Goal: Task Accomplishment & Management: Complete application form

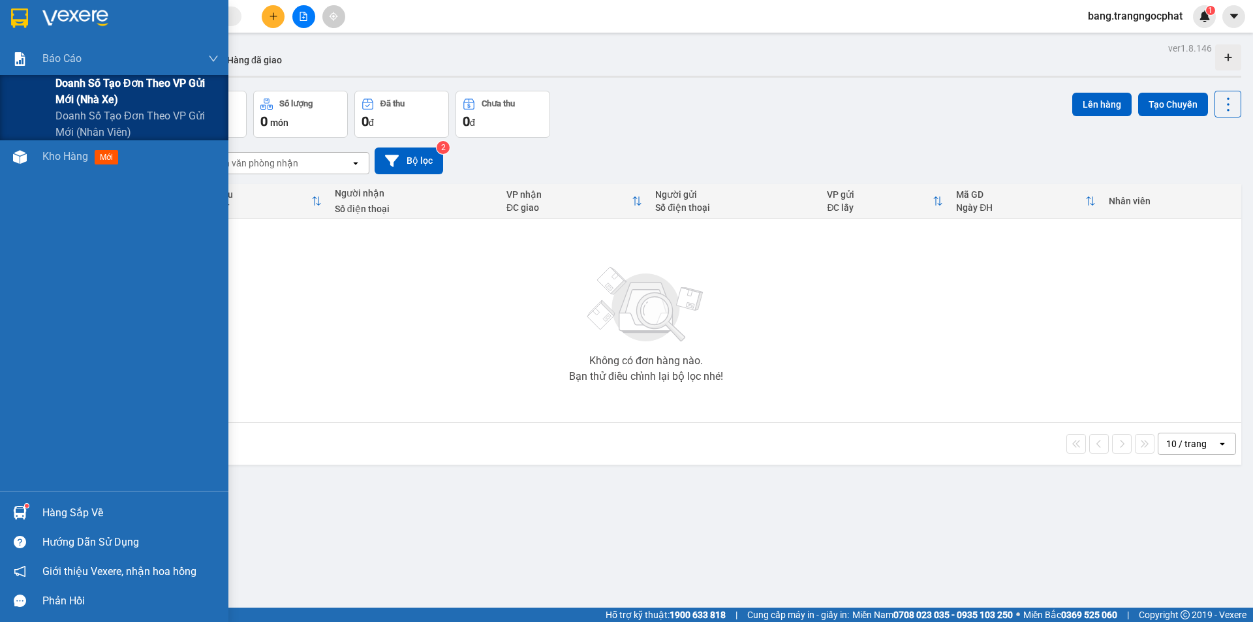
click at [87, 83] on span "Doanh số tạo đơn theo VP gửi mới (nhà xe)" at bounding box center [136, 91] width 163 height 33
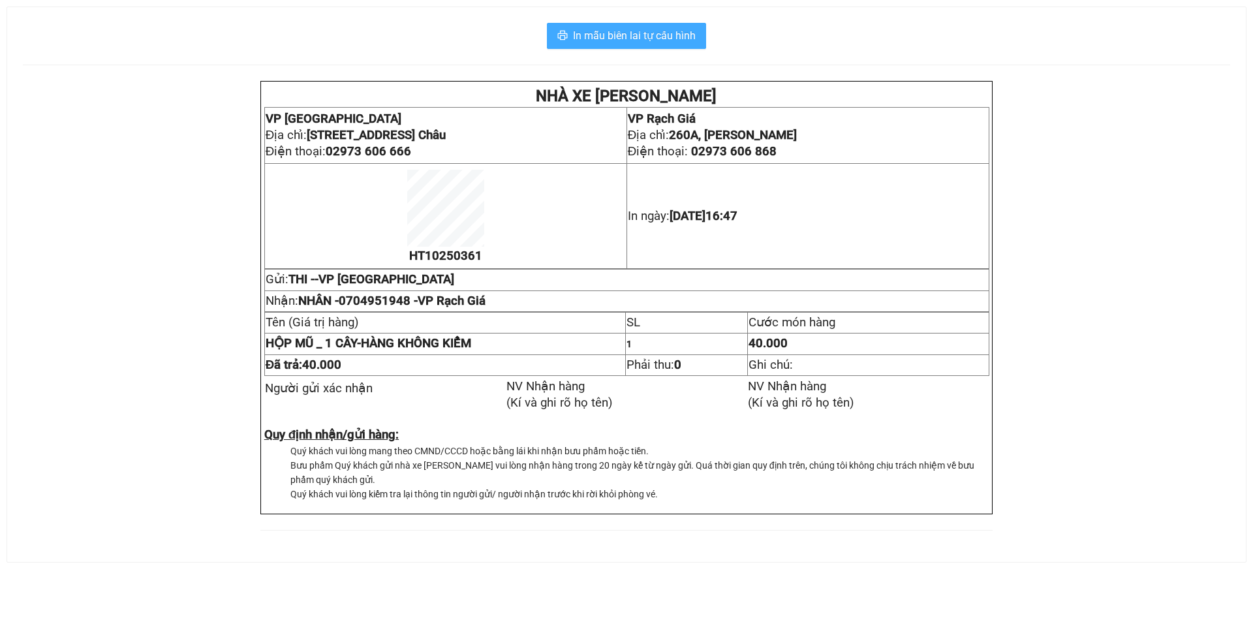
click at [638, 37] on span "In mẫu biên lai tự cấu hình" at bounding box center [634, 35] width 123 height 16
click at [667, 42] on span "In mẫu biên lai tự cấu hình" at bounding box center [634, 35] width 123 height 16
click at [666, 33] on span "In mẫu biên lai tự cấu hình" at bounding box center [634, 35] width 123 height 16
click at [670, 41] on span "In mẫu biên lai tự cấu hình" at bounding box center [634, 35] width 123 height 16
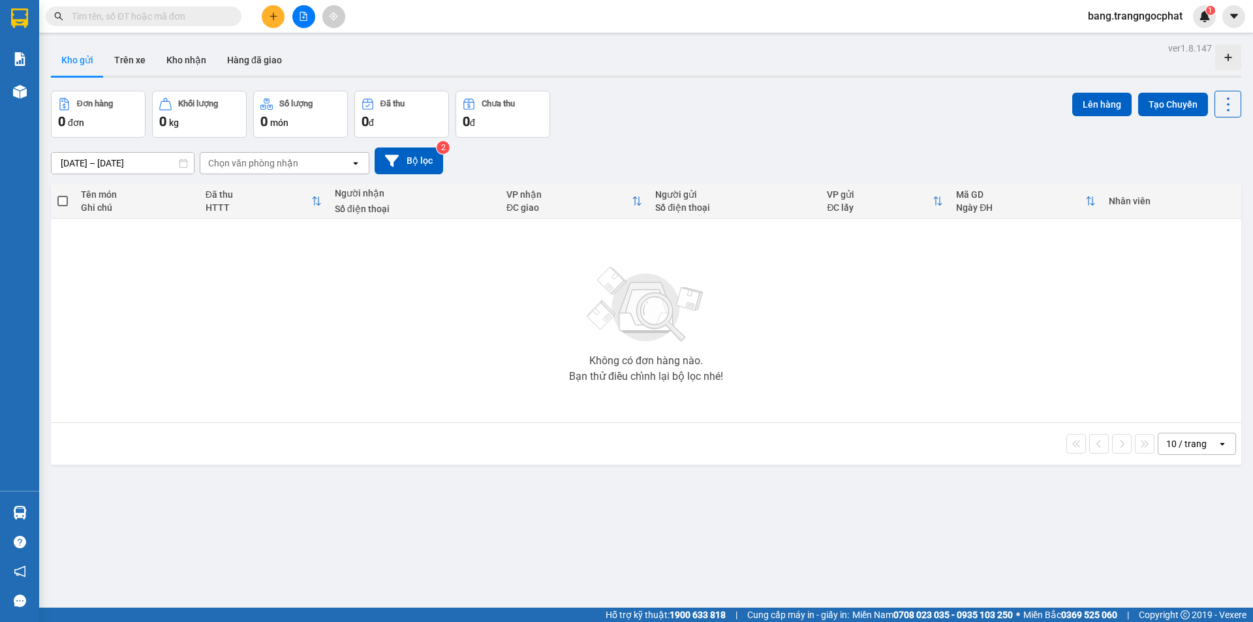
click at [122, 15] on input "text" at bounding box center [149, 16] width 154 height 14
click at [187, 59] on button "Kho nhận" at bounding box center [186, 59] width 61 height 31
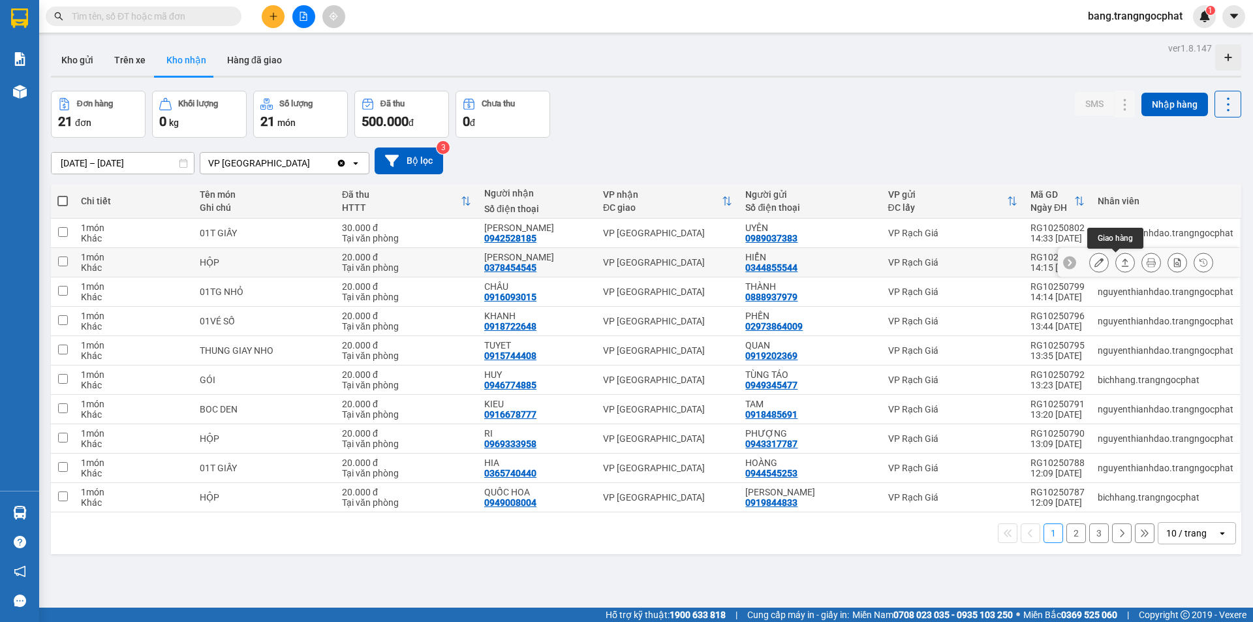
click at [1121, 264] on icon at bounding box center [1125, 262] width 9 height 9
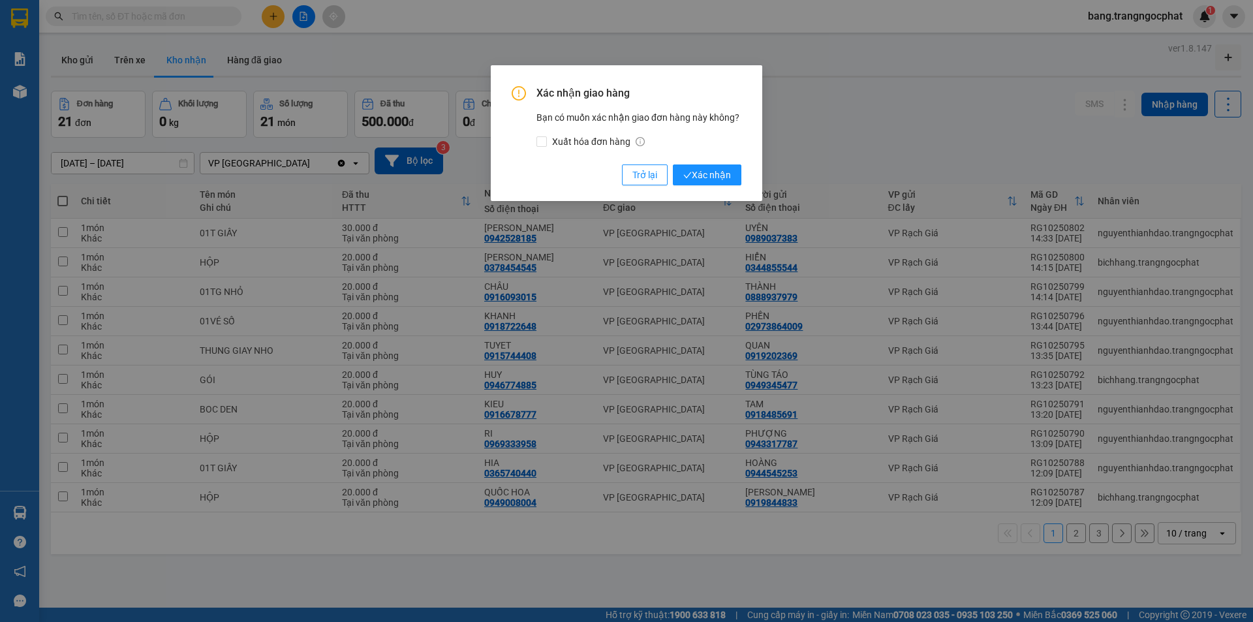
click at [673, 165] on button "Xác nhận" at bounding box center [707, 175] width 69 height 21
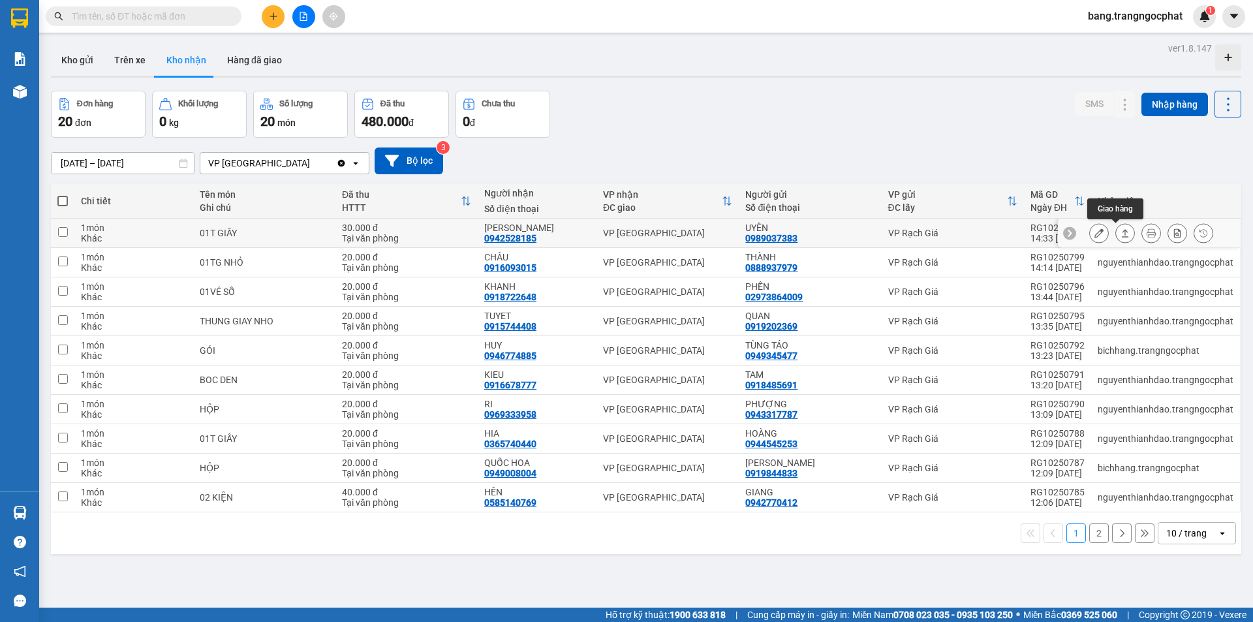
click at [1120, 236] on button at bounding box center [1125, 233] width 18 height 23
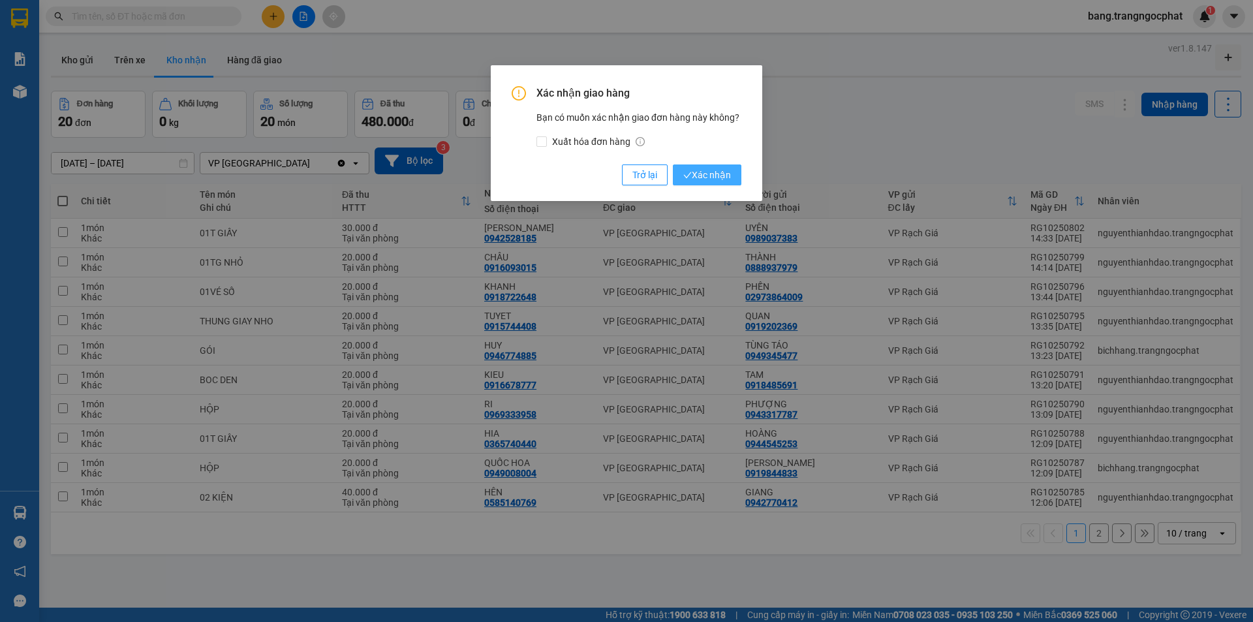
click at [673, 165] on button "Xác nhận" at bounding box center [707, 175] width 69 height 21
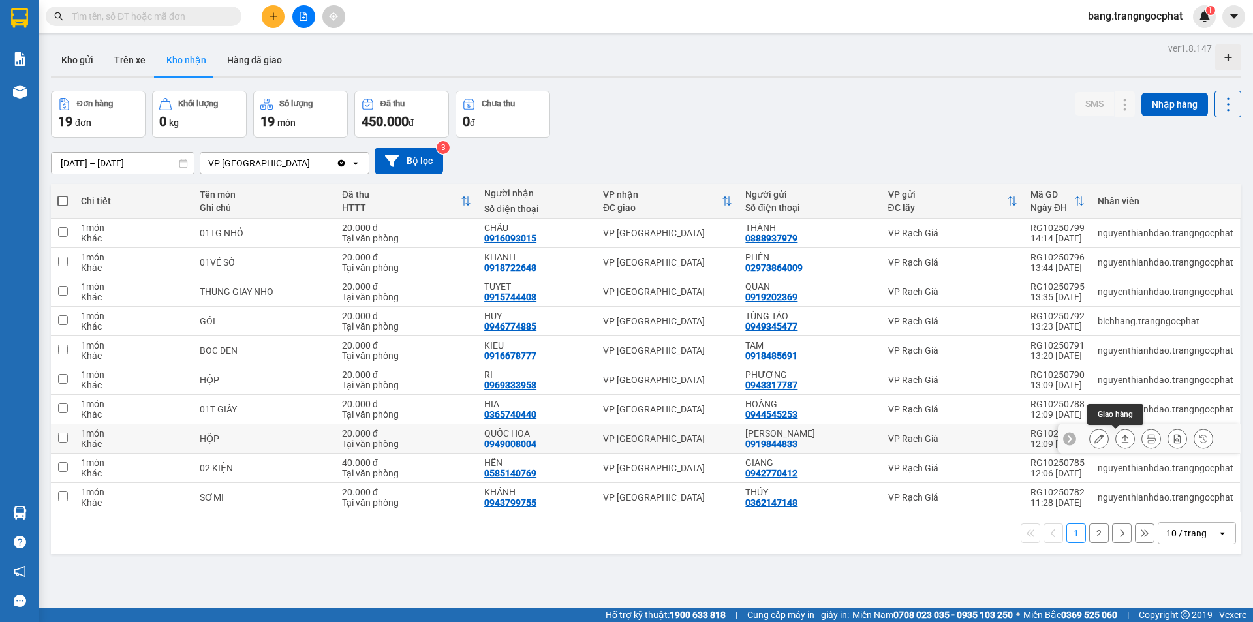
click at [1121, 437] on icon at bounding box center [1125, 438] width 9 height 9
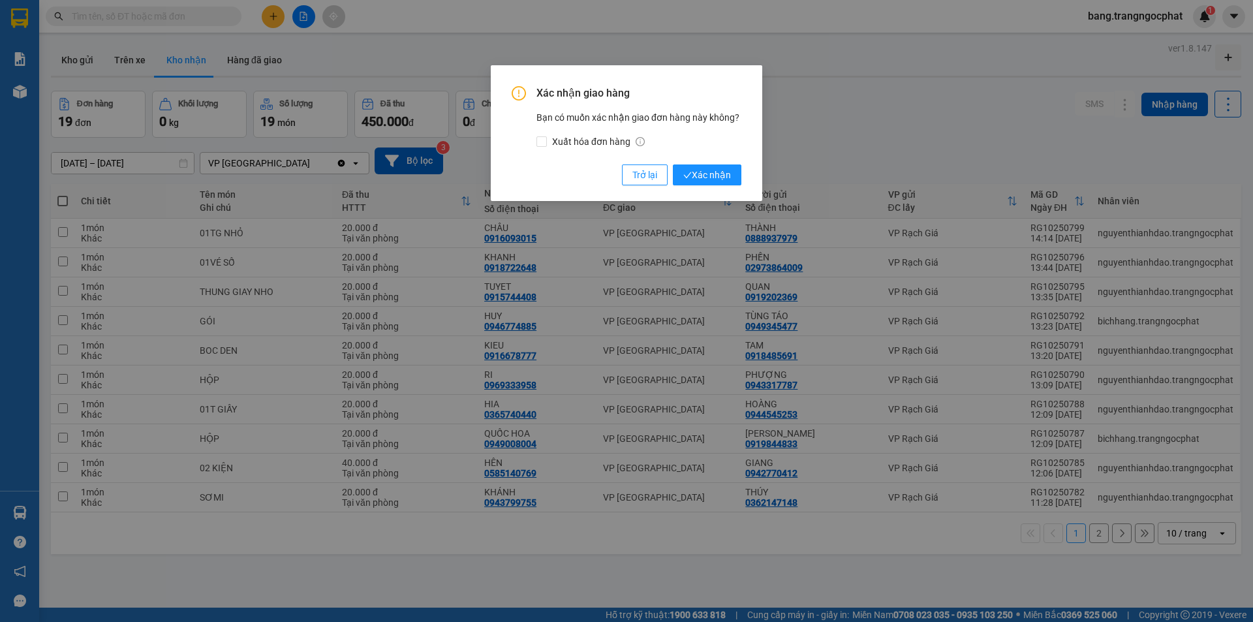
click at [673, 165] on button "Xác nhận" at bounding box center [707, 175] width 69 height 21
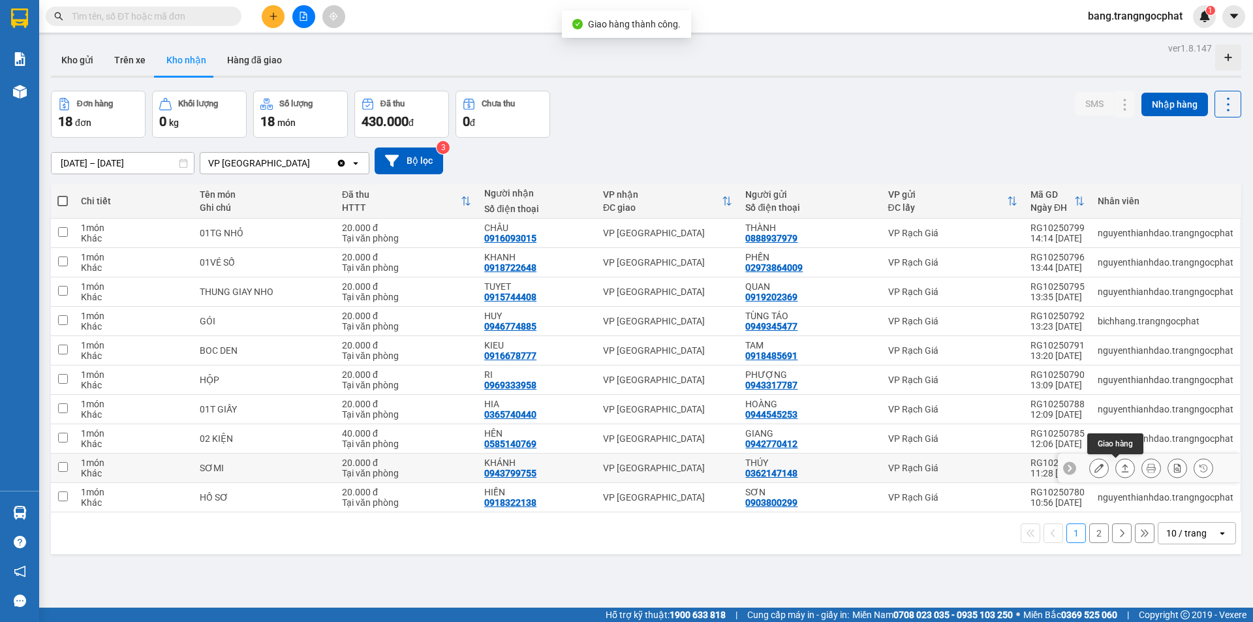
click at [1121, 467] on icon at bounding box center [1125, 467] width 9 height 9
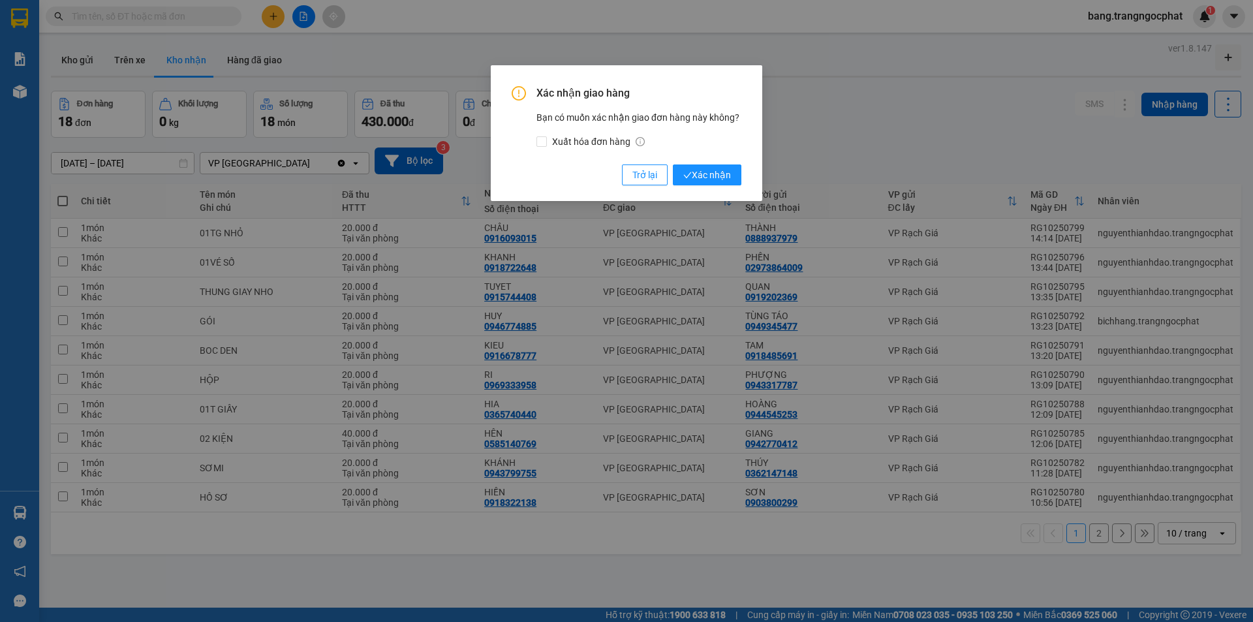
click at [673, 165] on button "Xác nhận" at bounding box center [707, 175] width 69 height 21
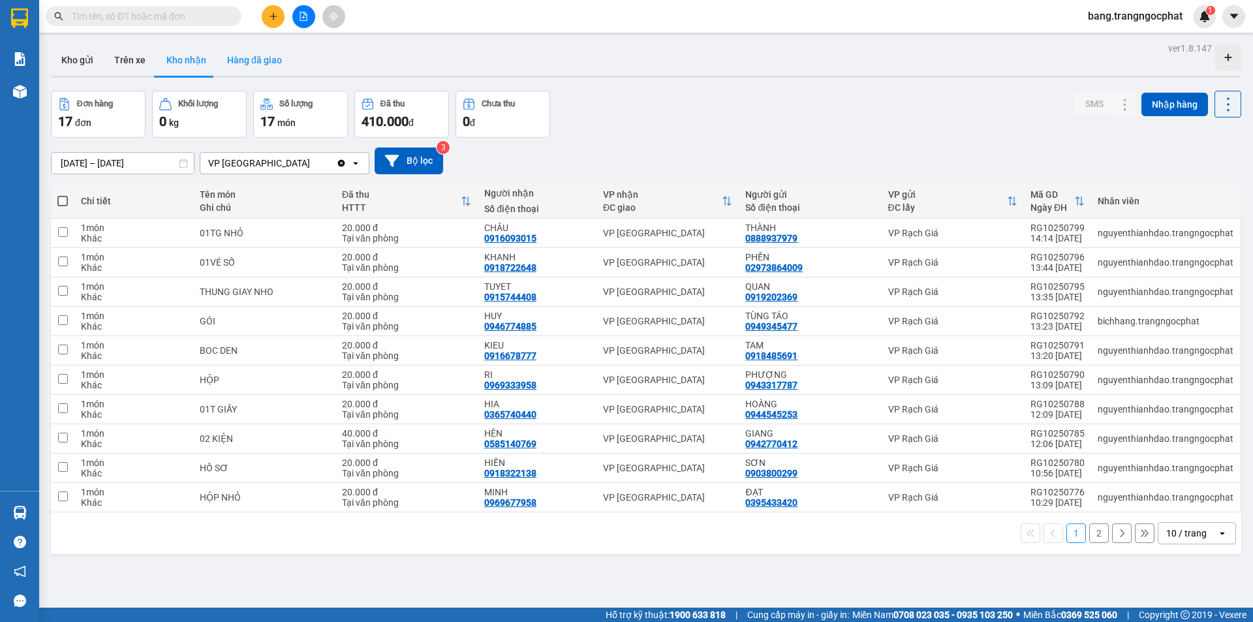
click at [241, 65] on button "Hàng đã giao" at bounding box center [255, 59] width 76 height 31
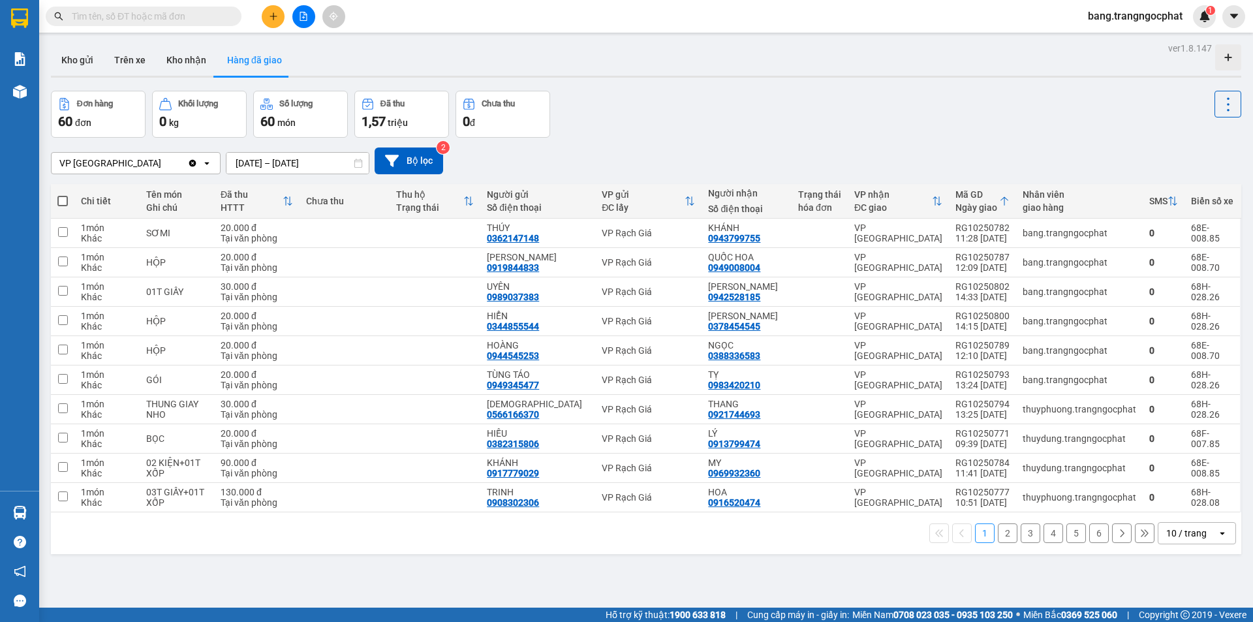
click at [177, 16] on input "text" at bounding box center [149, 16] width 154 height 14
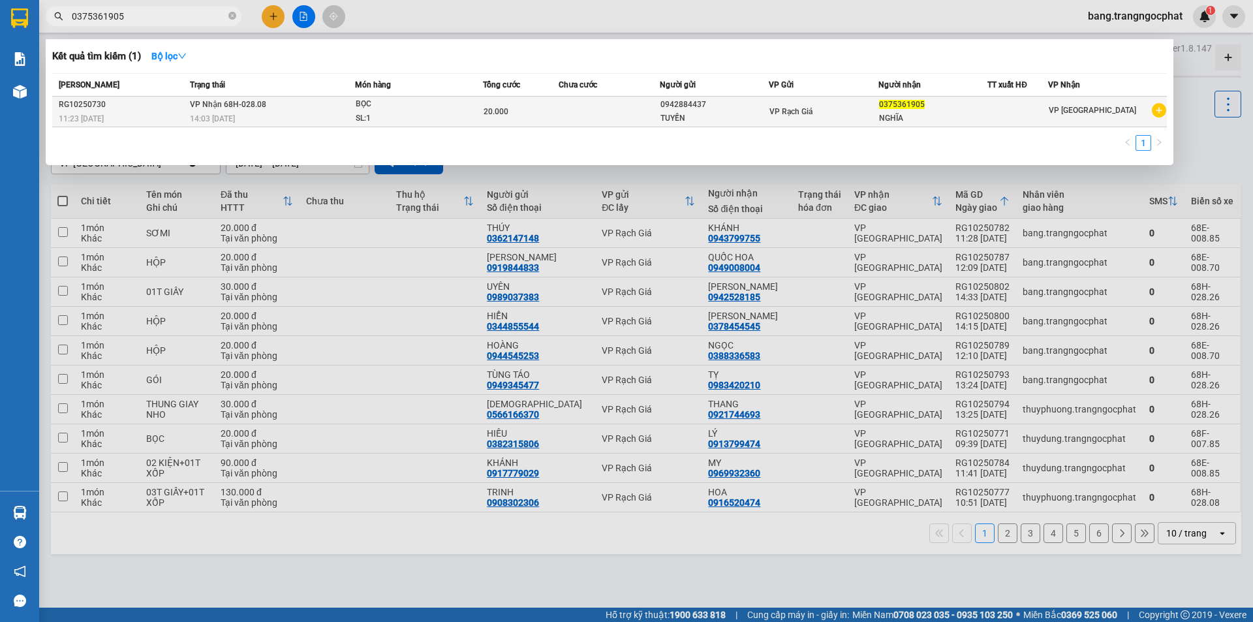
type input "0375361905"
click at [601, 112] on td at bounding box center [609, 112] width 101 height 31
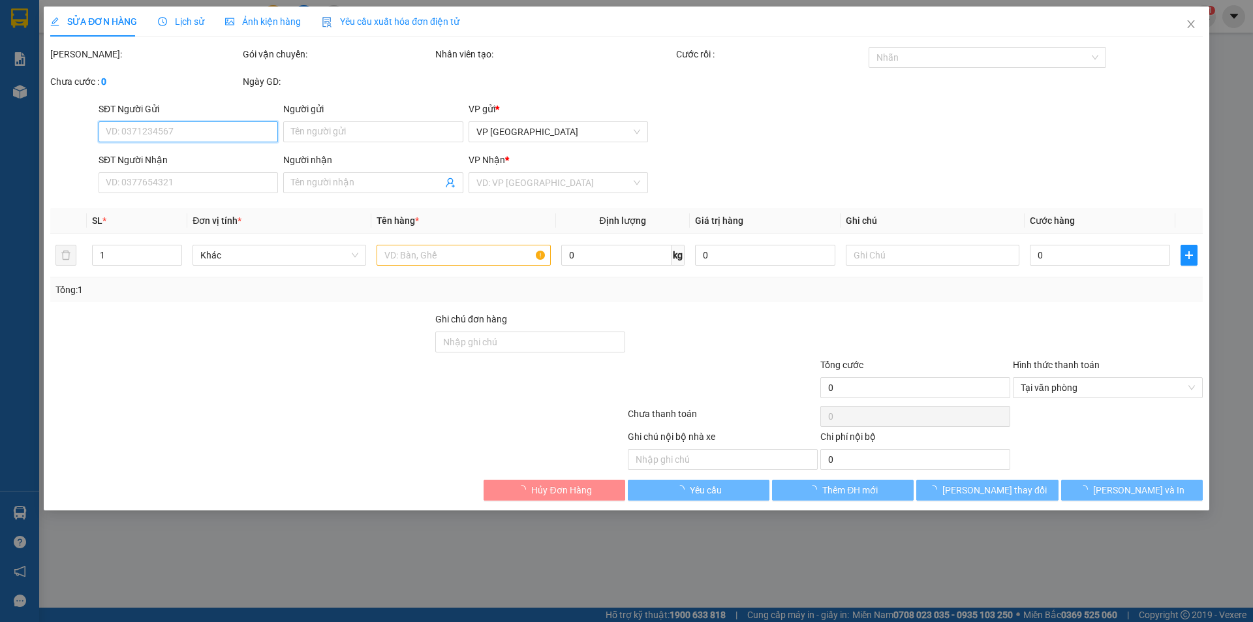
type input "0942884437"
type input "TUYỀN"
type input "0375361905"
type input "NGHĨA"
type input "20.000"
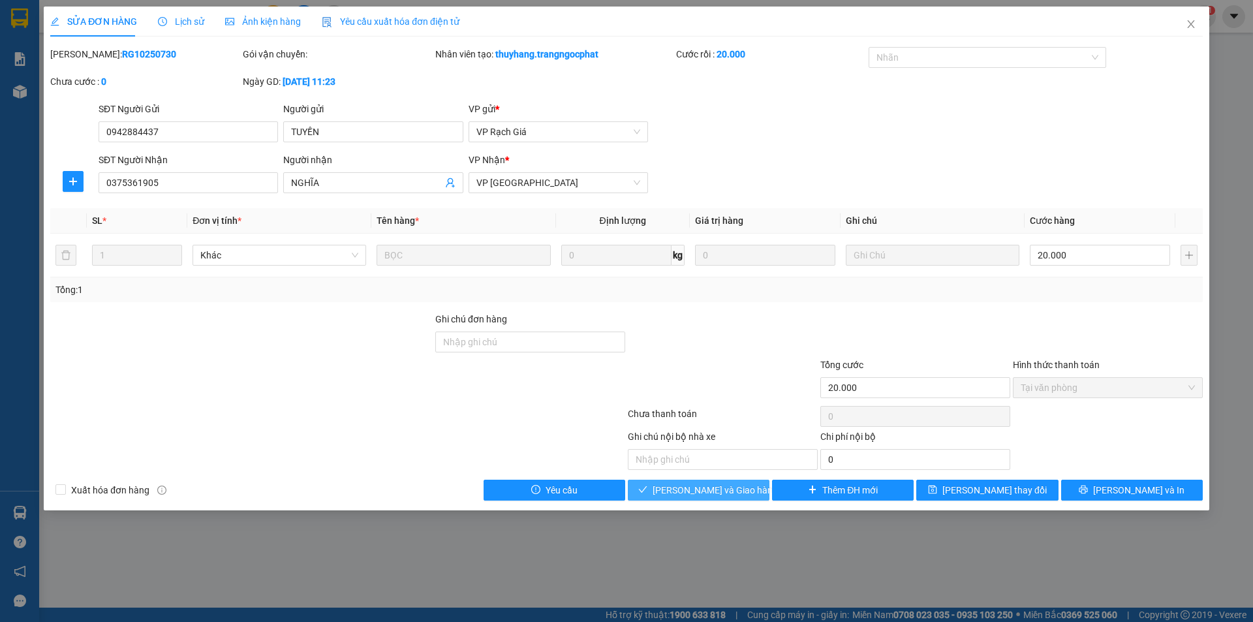
click at [689, 484] on span "[PERSON_NAME] và Giao hàng" at bounding box center [715, 490] width 125 height 14
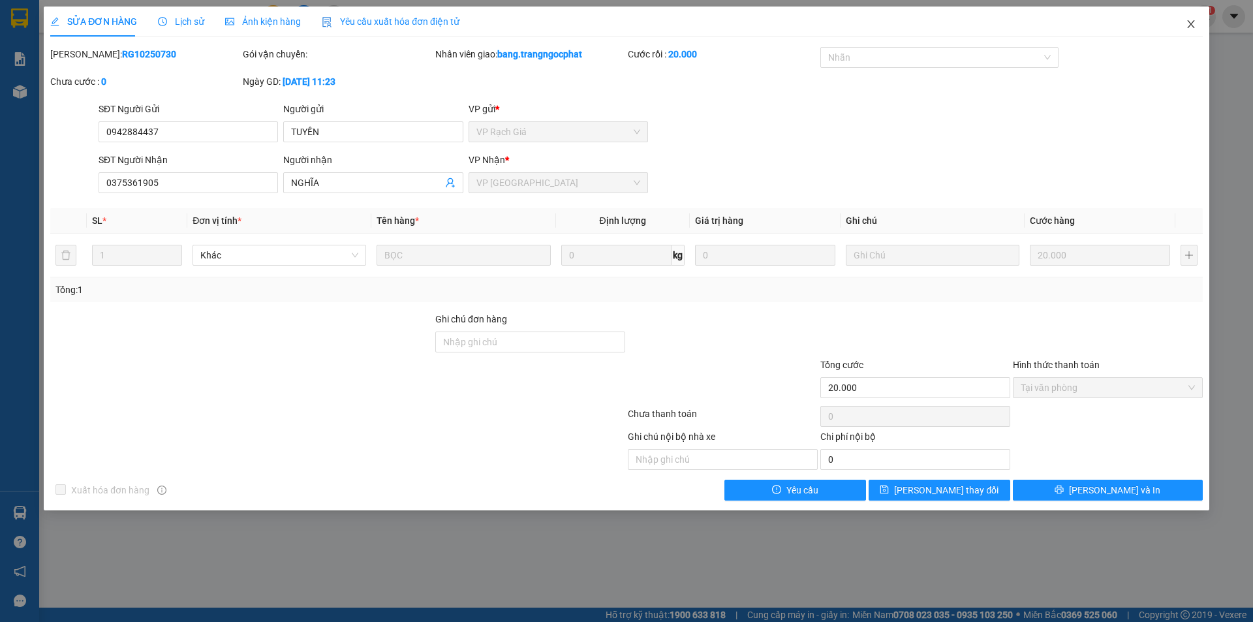
click at [1190, 25] on icon "close" at bounding box center [1191, 24] width 10 height 10
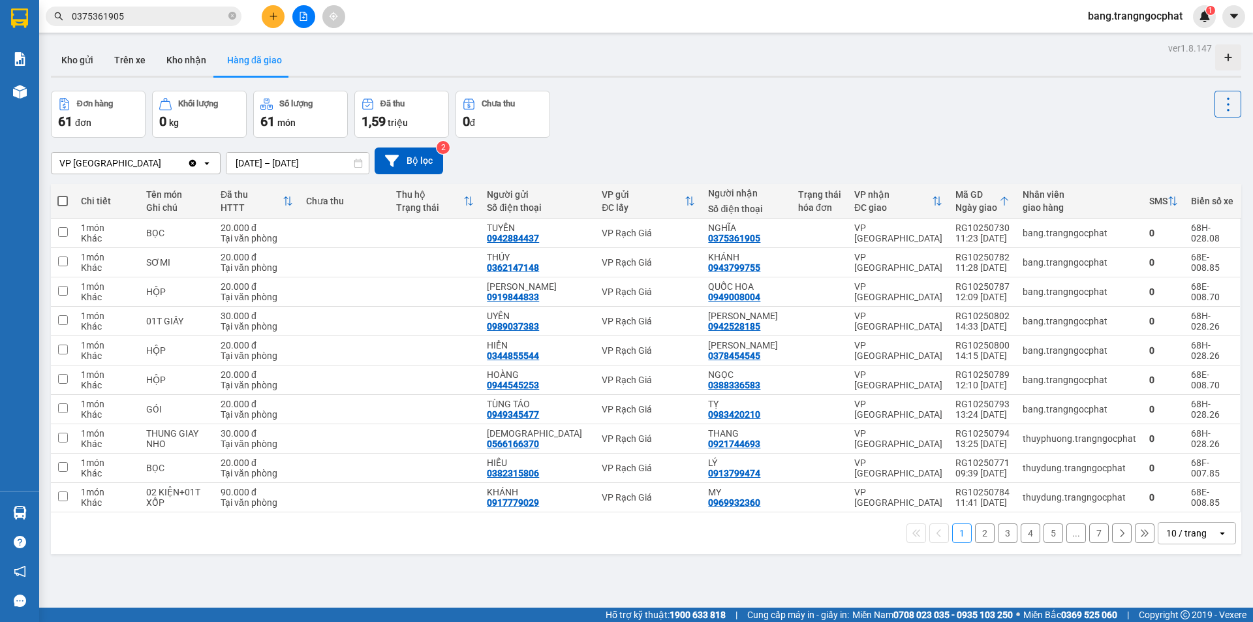
drag, startPoint x: 178, startPoint y: 15, endPoint x: 0, endPoint y: 5, distance: 177.8
click at [0, 39] on section "Kết quả tìm kiếm ( 1 ) Bộ lọc Mã ĐH Trạng thái Món hàng Tổng cước Chưa cước Ngư…" at bounding box center [626, 311] width 1253 height 622
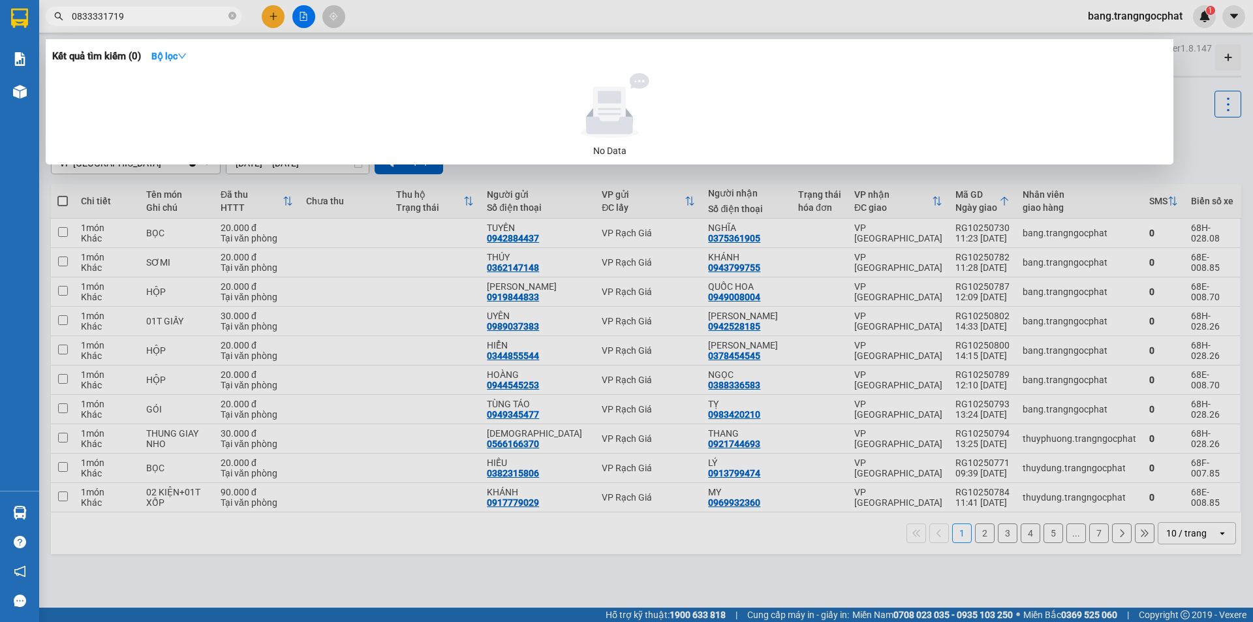
type input "0833331719"
drag, startPoint x: 136, startPoint y: 18, endPoint x: 0, endPoint y: 131, distance: 176.7
click at [0, 105] on section "Kết quả tìm kiếm ( 0 ) Bộ lọc No Data 0833331719 bang.trangngocphat 1 Báo cáo D…" at bounding box center [626, 311] width 1253 height 622
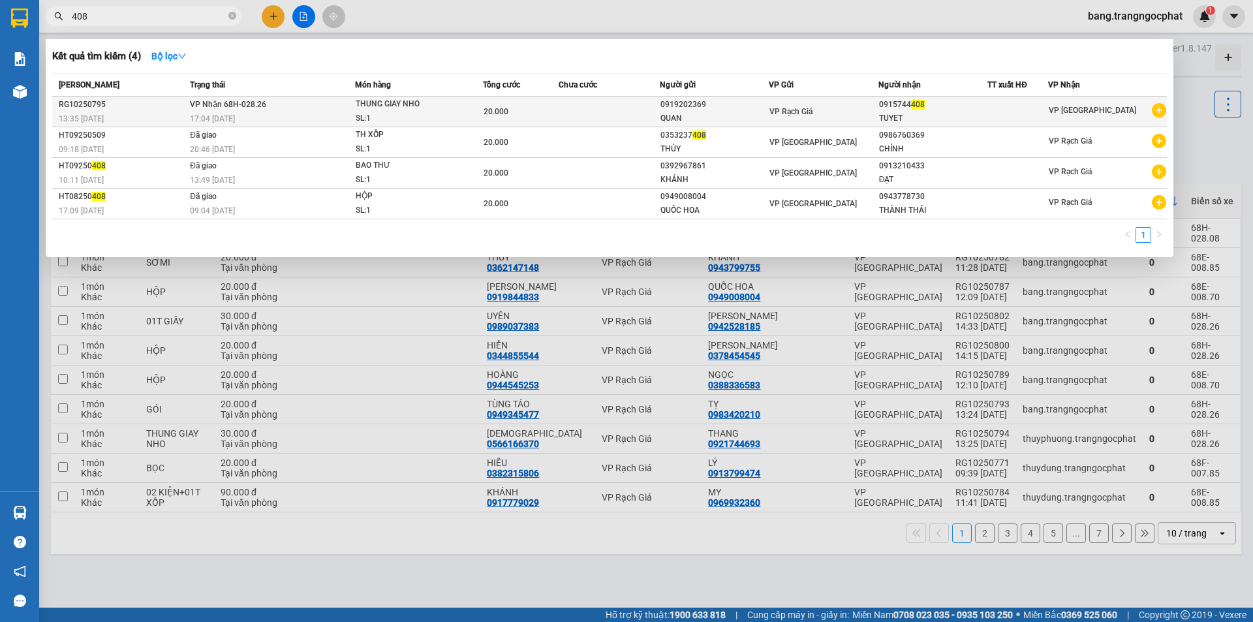
type input "408"
click at [917, 116] on div "TUYET" at bounding box center [933, 119] width 108 height 14
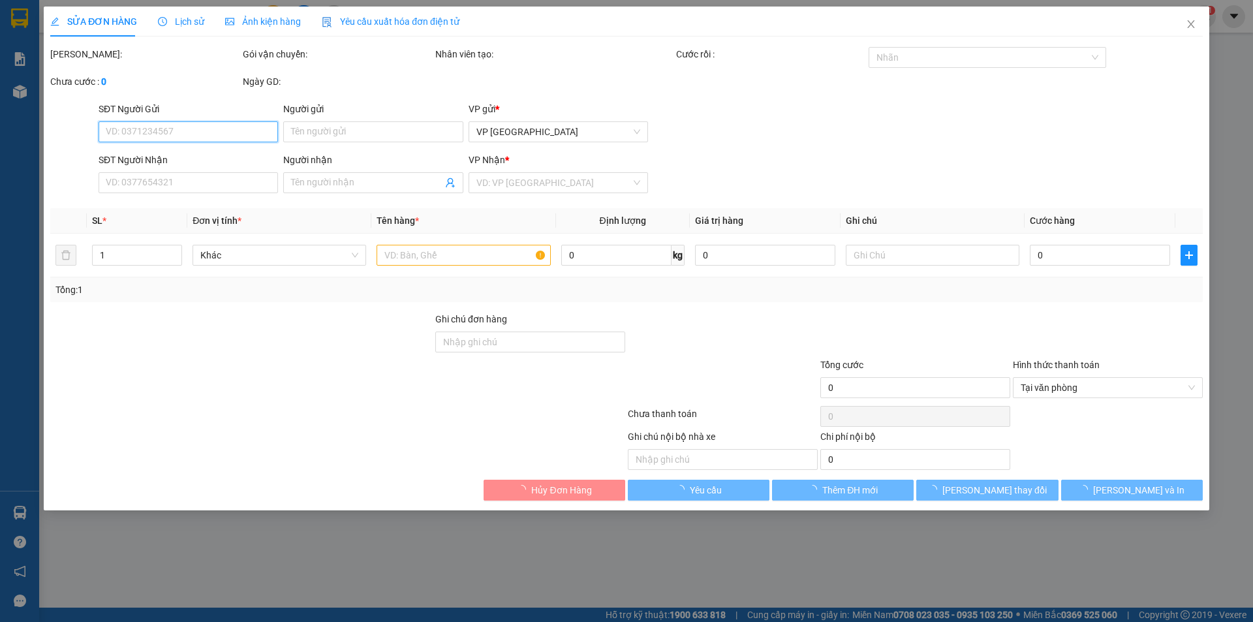
type input "0919202369"
type input "QUAN"
type input "0915744408"
type input "TUYET"
type input "20.000"
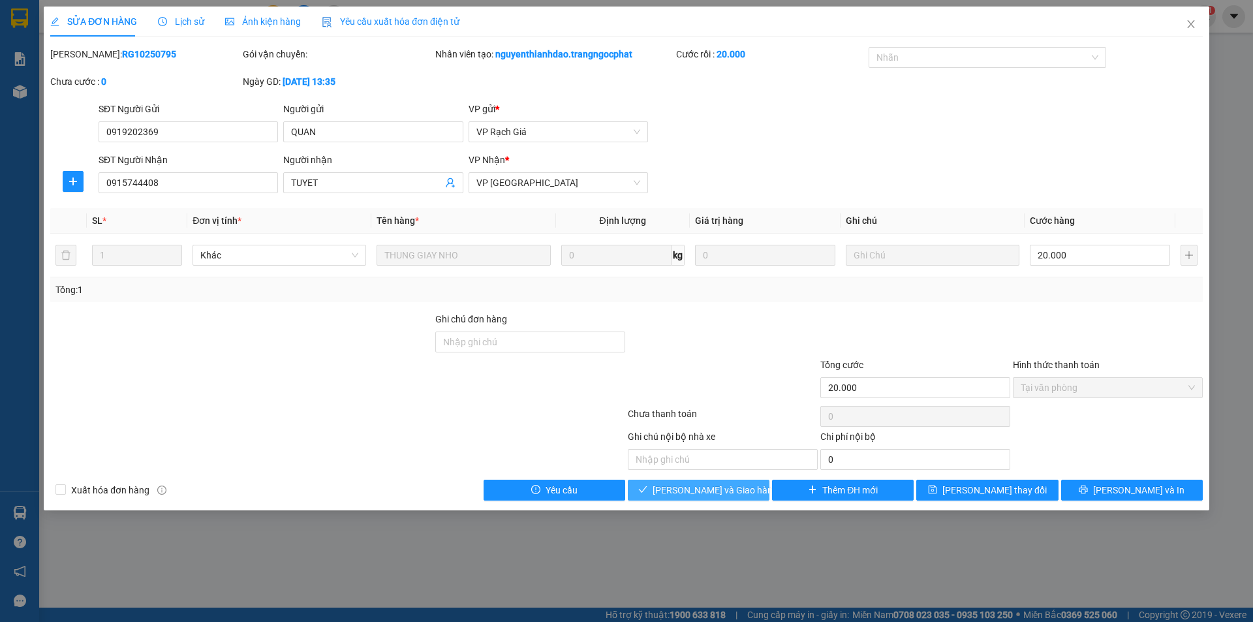
drag, startPoint x: 713, startPoint y: 478, endPoint x: 708, endPoint y: 490, distance: 12.9
click at [708, 490] on span "[PERSON_NAME] và Giao hàng" at bounding box center [715, 490] width 125 height 14
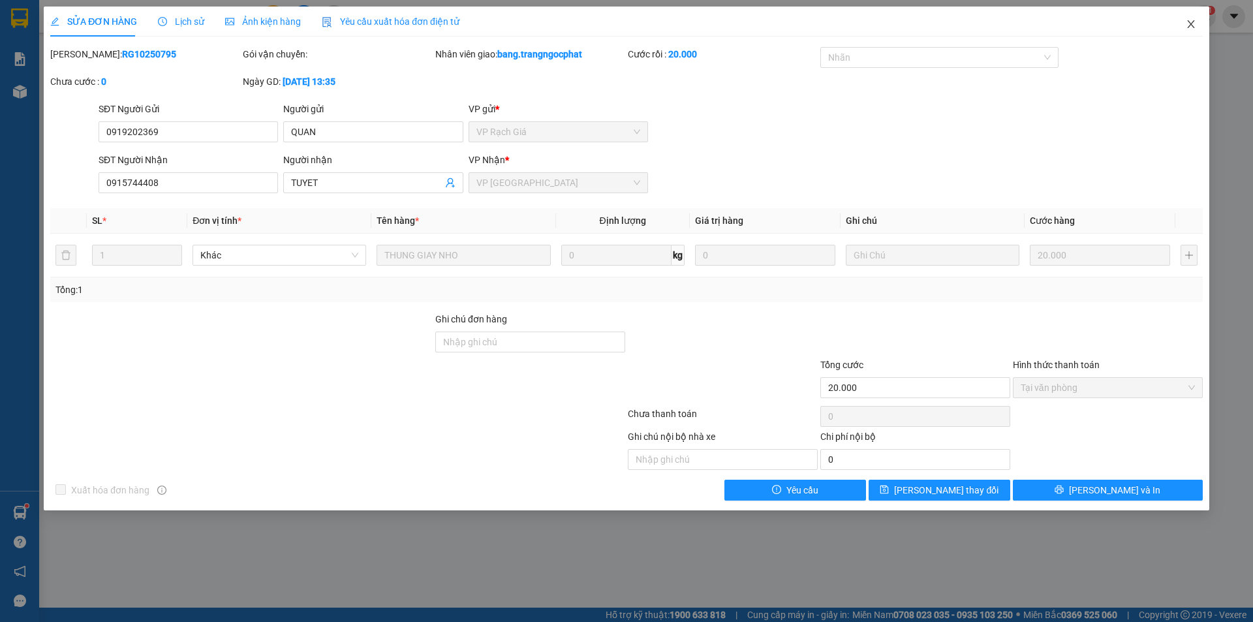
click at [1189, 29] on icon "close" at bounding box center [1191, 24] width 10 height 10
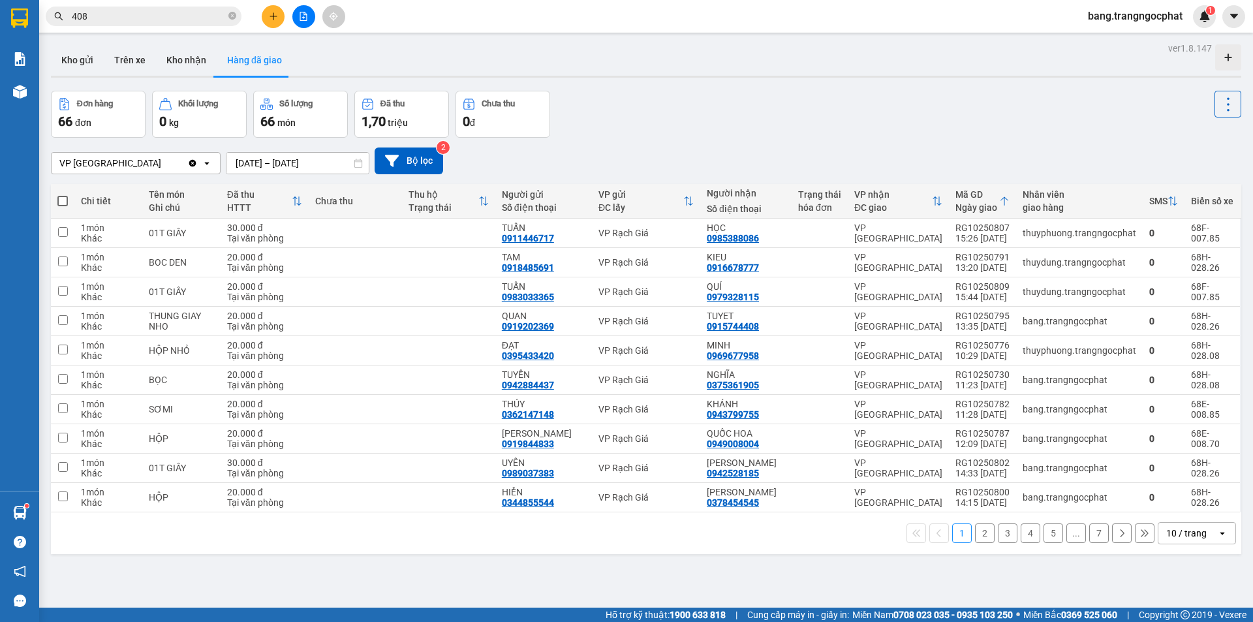
drag, startPoint x: 965, startPoint y: 96, endPoint x: 109, endPoint y: 260, distance: 871.5
click at [950, 100] on div "Đơn hàng 66 đơn Khối lượng 0 kg Số lượng 66 món Đã thu 1,70 triệu Chưa thu 0 đ" at bounding box center [646, 114] width 1191 height 47
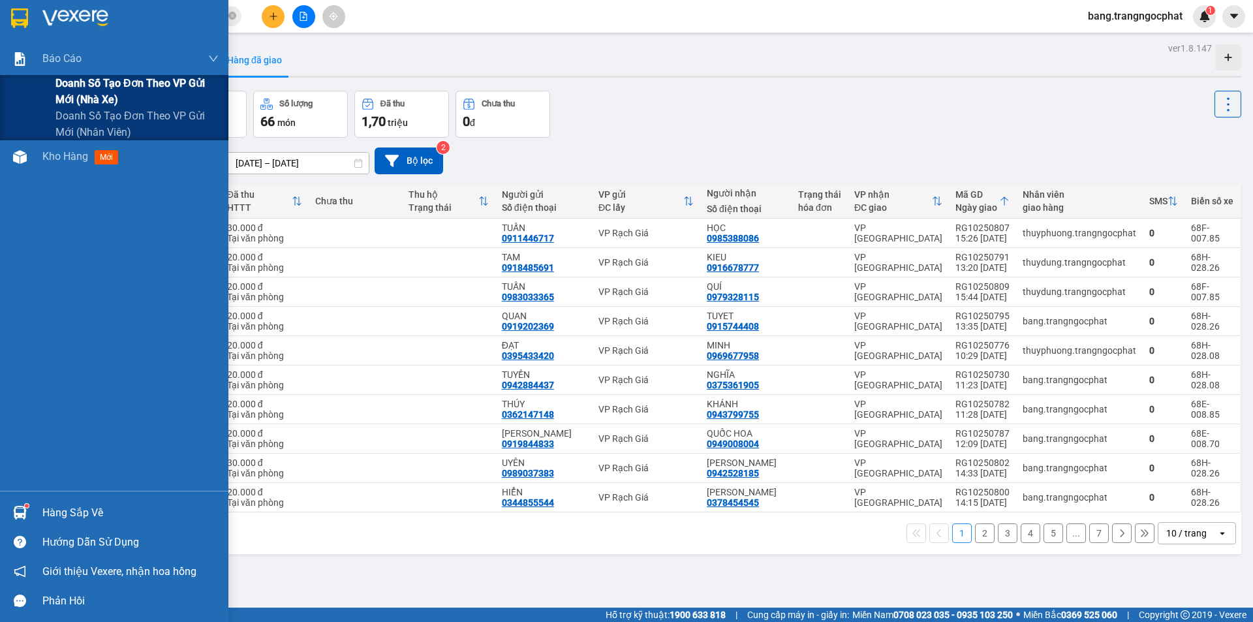
click at [85, 84] on span "Doanh số tạo đơn theo VP gửi mới (nhà xe)" at bounding box center [136, 91] width 163 height 33
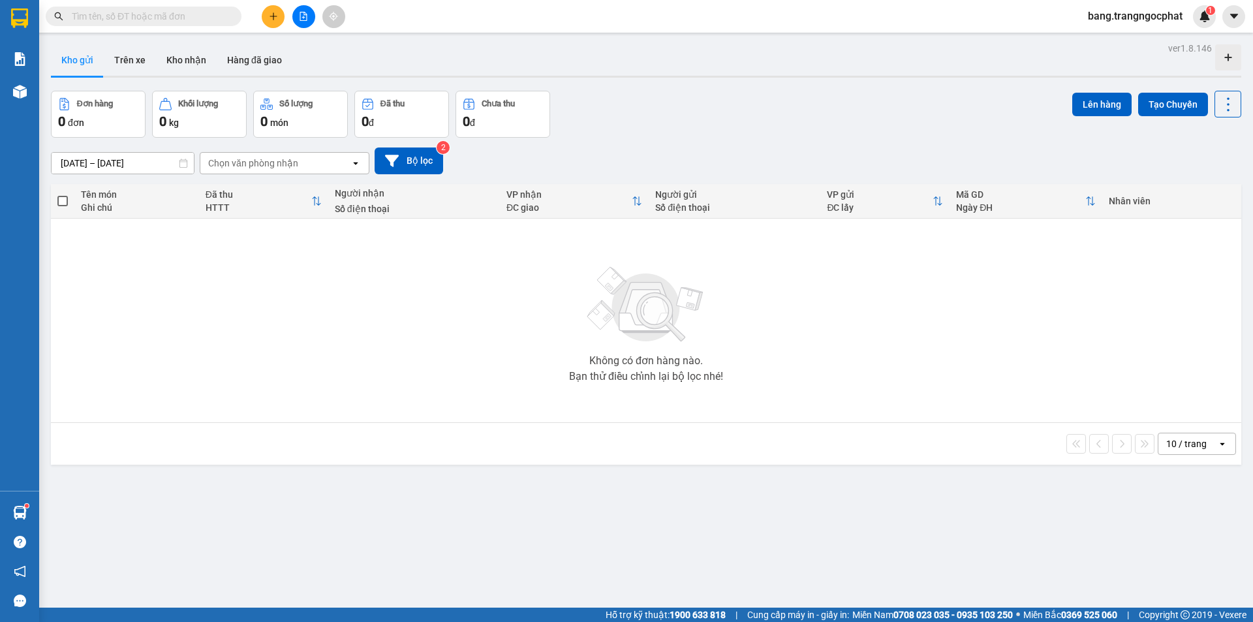
click at [156, 20] on input "text" at bounding box center [149, 16] width 154 height 14
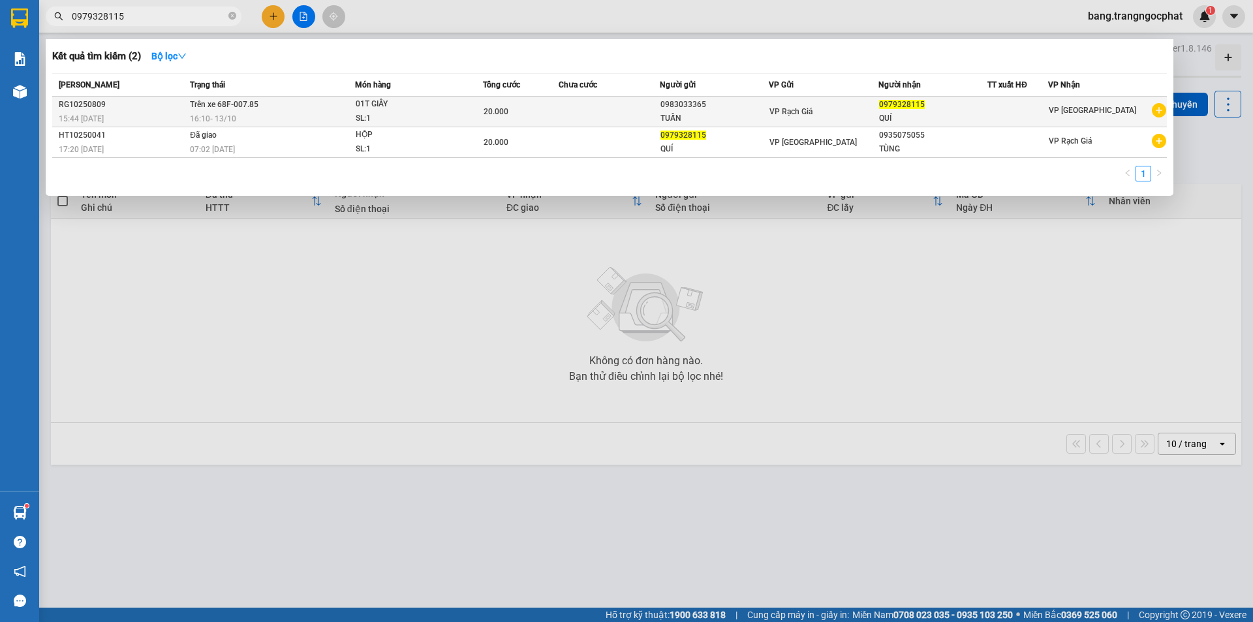
type input "0979328115"
click at [956, 112] on div "QUÍ" at bounding box center [933, 119] width 108 height 14
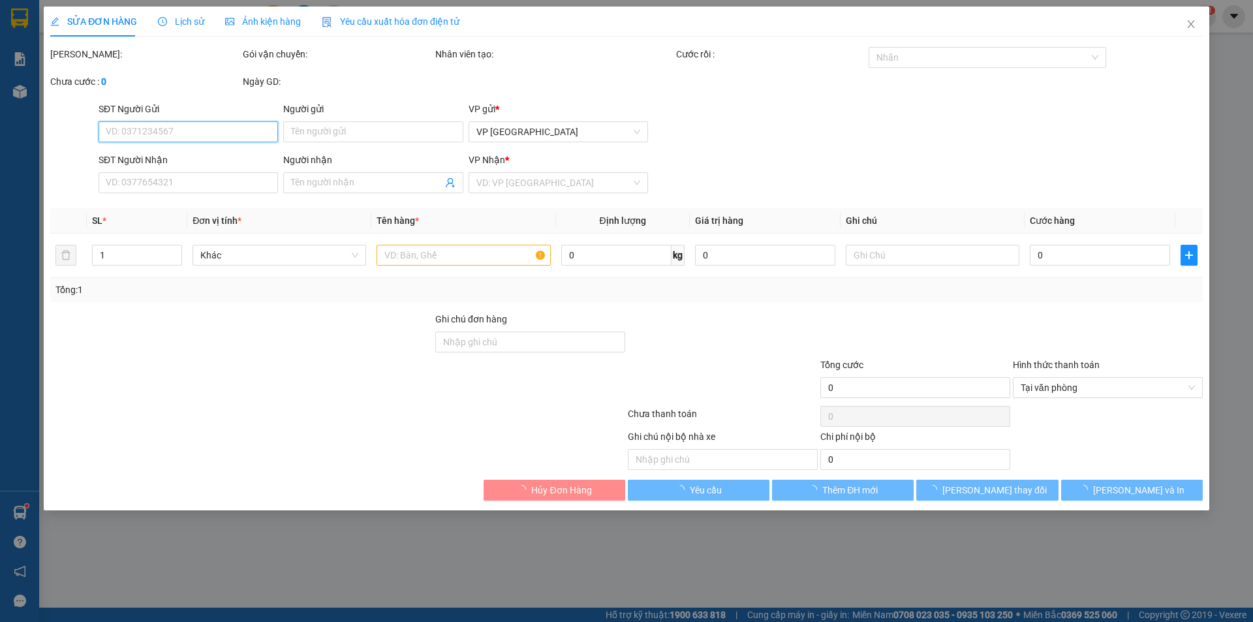
type input "0983033365"
type input "TUẤN"
type input "0979328115"
type input "QUÍ"
type input "20.000"
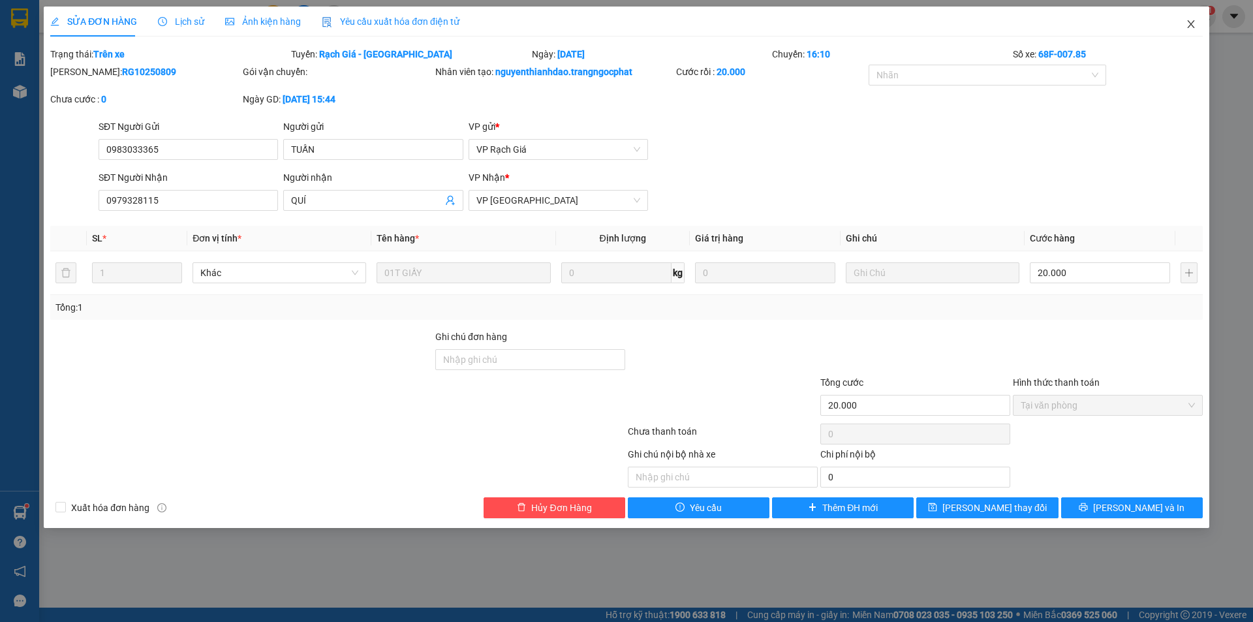
click at [1189, 25] on icon "close" at bounding box center [1191, 24] width 10 height 10
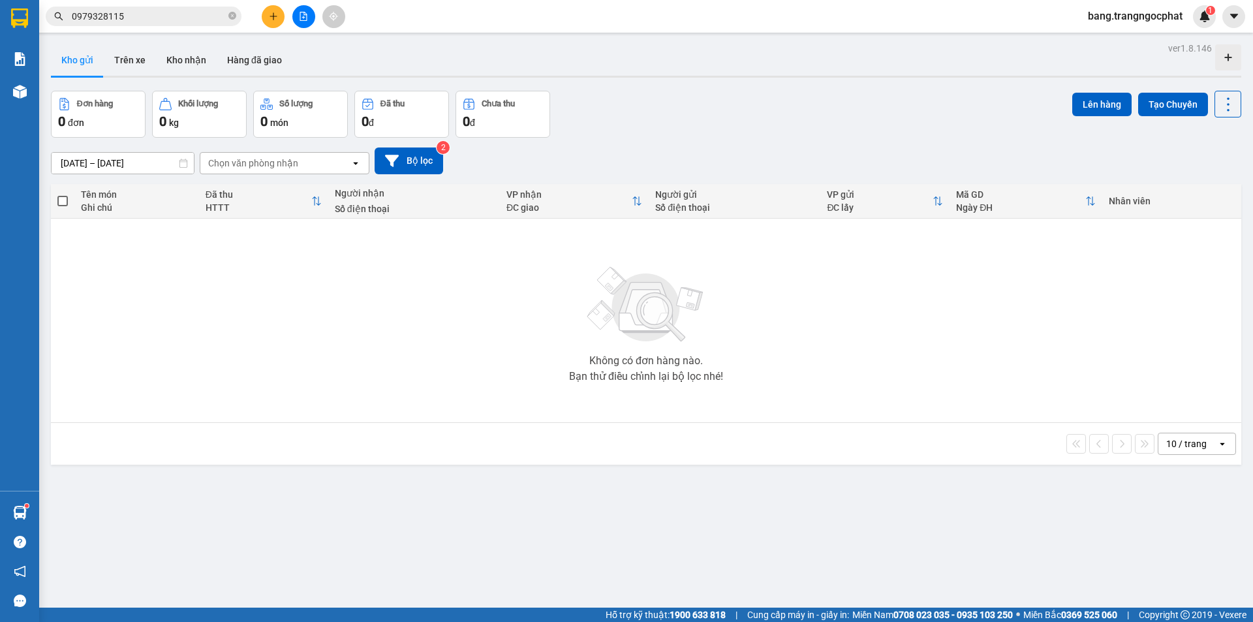
drag, startPoint x: 155, startPoint y: 13, endPoint x: 0, endPoint y: 45, distance: 158.6
click at [0, 45] on section "Kết quả tìm kiếm ( 2 ) Bộ lọc Mã ĐH Trạng thái Món hàng Tổng cước Chưa cước Ngư…" at bounding box center [626, 311] width 1253 height 622
click at [199, 15] on input "text" at bounding box center [149, 16] width 154 height 14
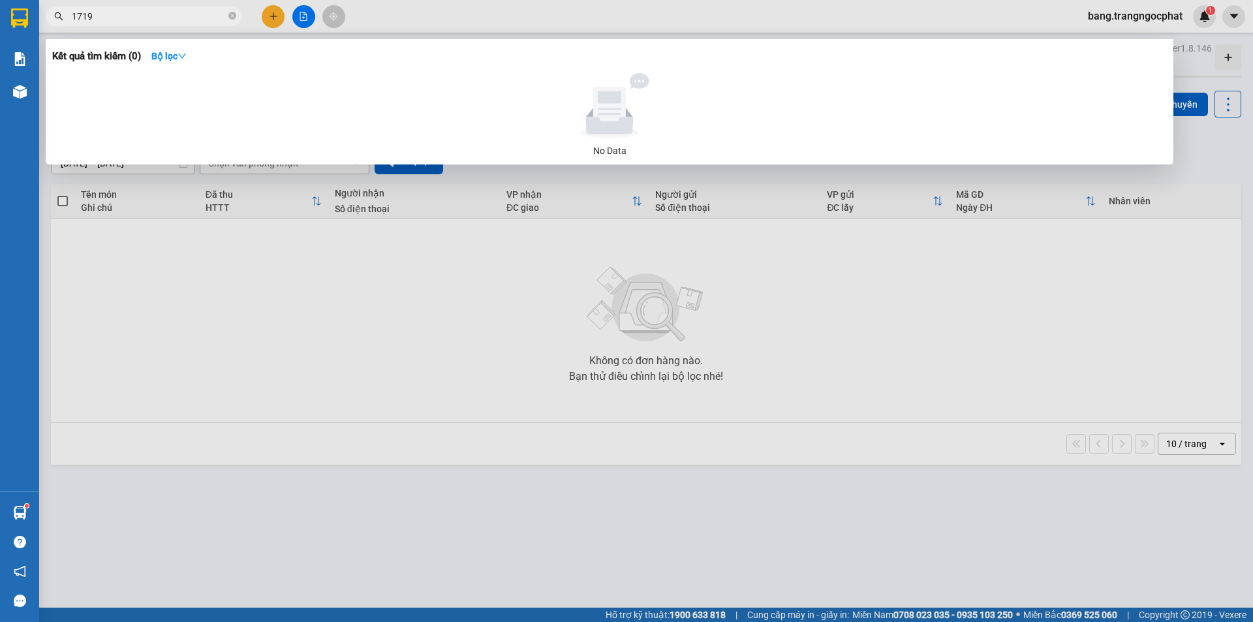
type input "1719"
drag, startPoint x: 227, startPoint y: 17, endPoint x: 37, endPoint y: 37, distance: 190.3
click at [44, 28] on div "Kết quả tìm kiếm ( 0 ) Bộ lọc No Data 1719" at bounding box center [127, 16] width 255 height 23
click at [99, 15] on input "1719" at bounding box center [149, 16] width 154 height 14
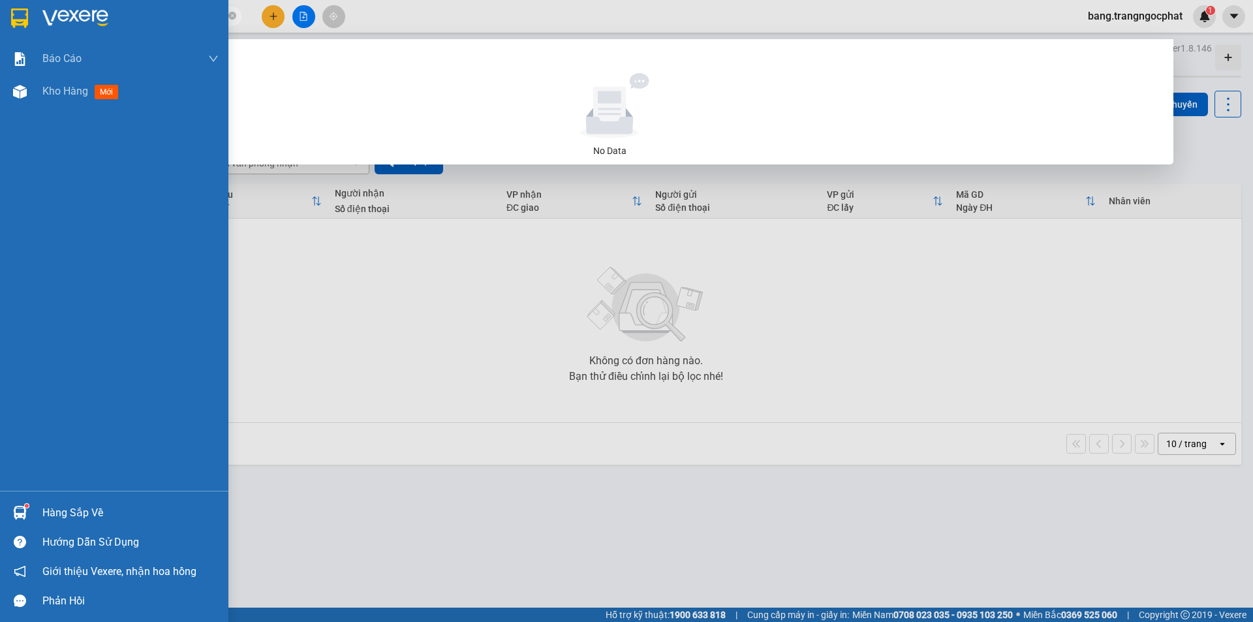
drag, startPoint x: 106, startPoint y: 18, endPoint x: 0, endPoint y: 185, distance: 197.2
click at [0, 143] on section "Kết quả tìm kiếm ( 0 ) Bộ lọc No Data 1719 bang.trangngocphat 1 Báo cáo Doanh s…" at bounding box center [626, 311] width 1253 height 622
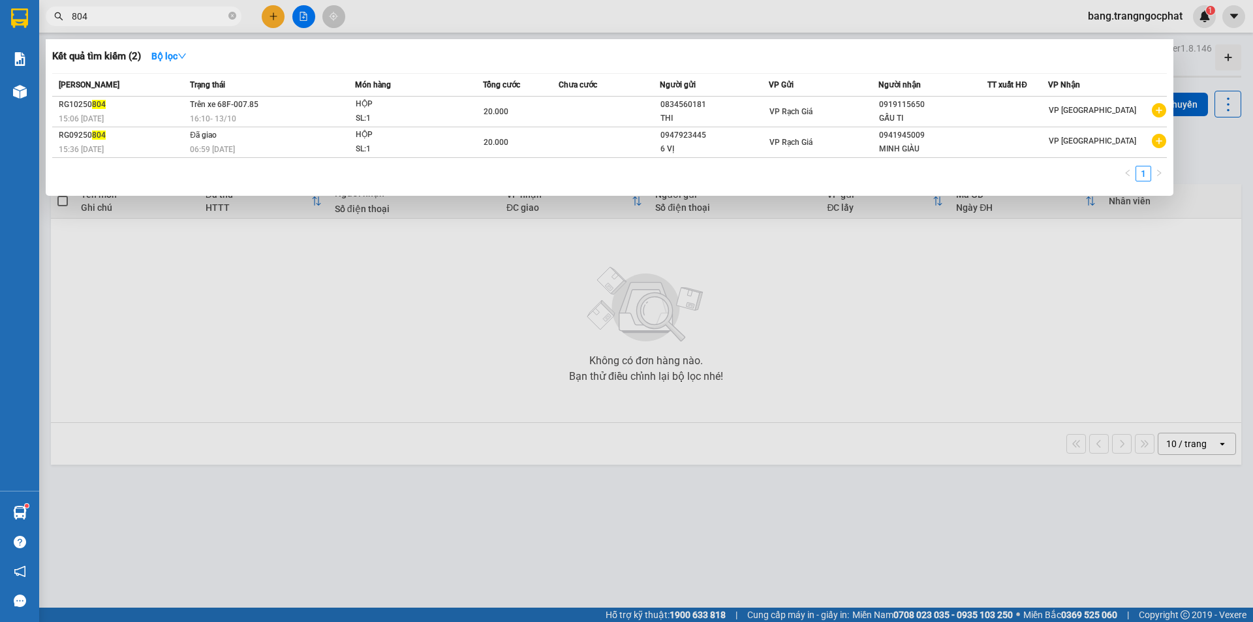
type input "804"
drag, startPoint x: 134, startPoint y: 20, endPoint x: 0, endPoint y: 66, distance: 142.0
click at [0, 67] on section "Kết quả tìm kiếm ( 2 ) Bộ lọc Mã ĐH Trạng thái Món hàng Tổng cước Chưa cước Ngư…" at bounding box center [626, 311] width 1253 height 622
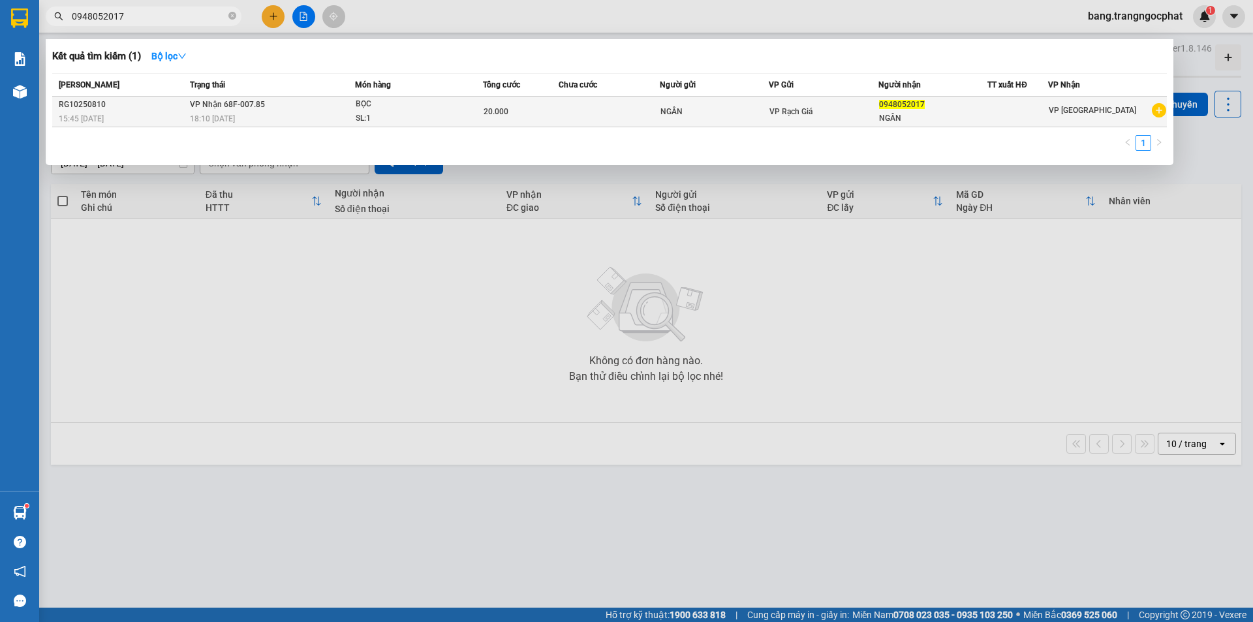
type input "0948052017"
click at [935, 102] on div "0948052017" at bounding box center [933, 105] width 108 height 14
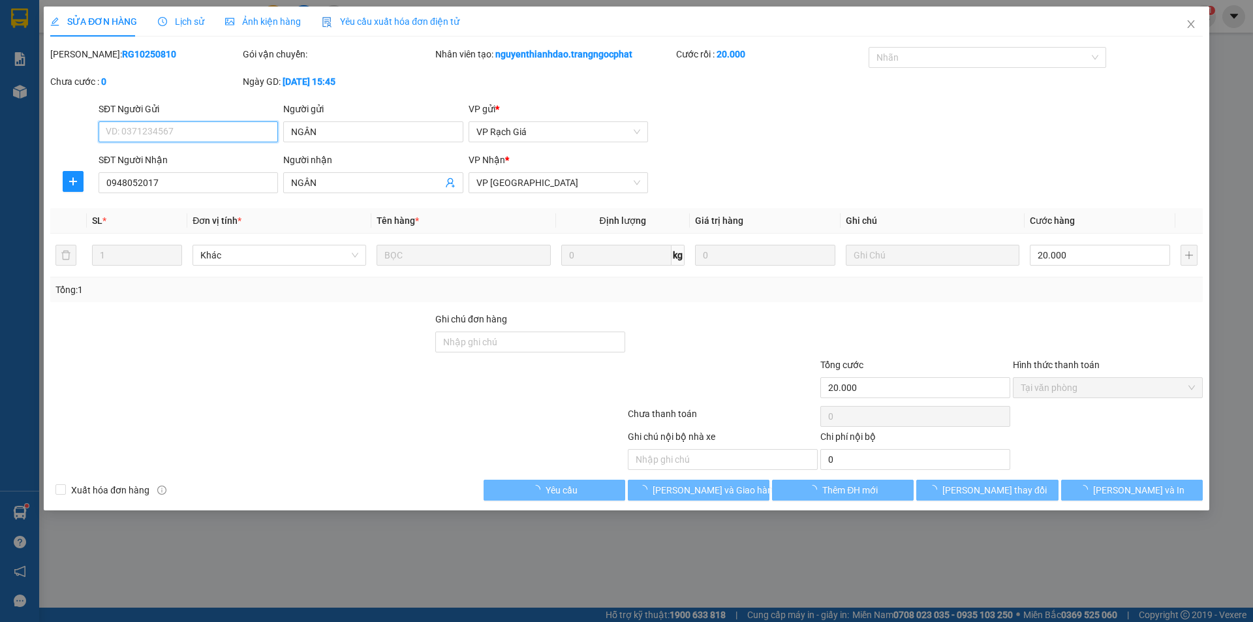
type input "NGÂN"
type input "0948052017"
type input "NGÂN"
type input "20.000"
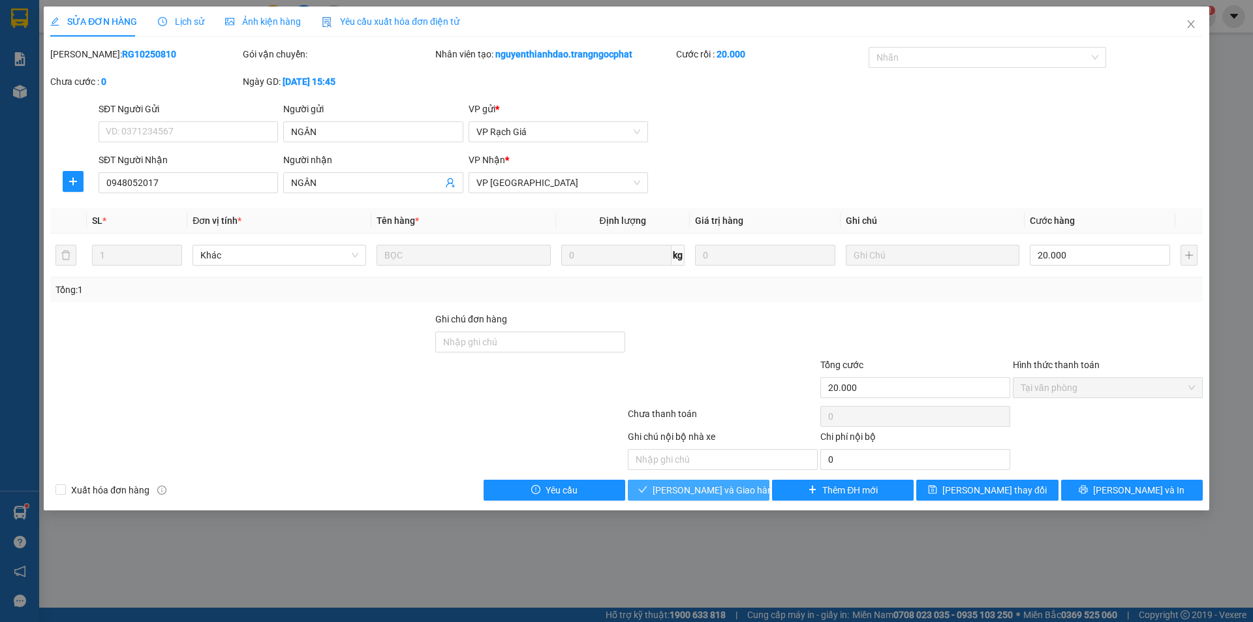
click at [702, 495] on span "[PERSON_NAME] và Giao hàng" at bounding box center [715, 490] width 125 height 14
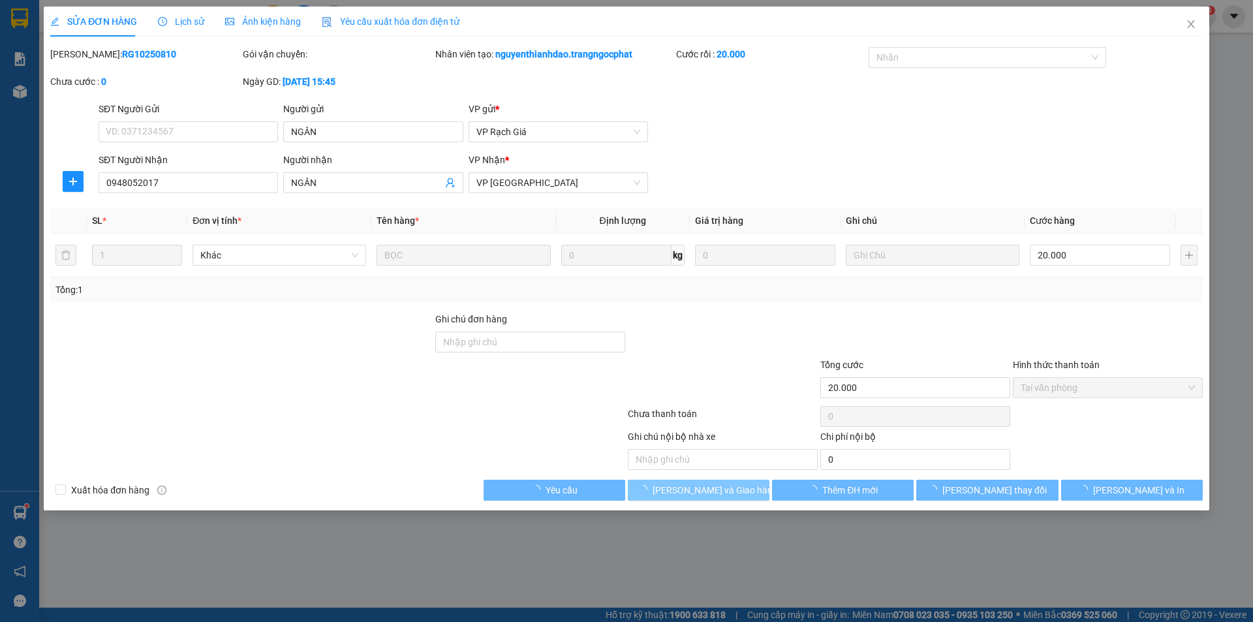
click at [702, 495] on span "[PERSON_NAME] và Giao hàng" at bounding box center [715, 490] width 125 height 14
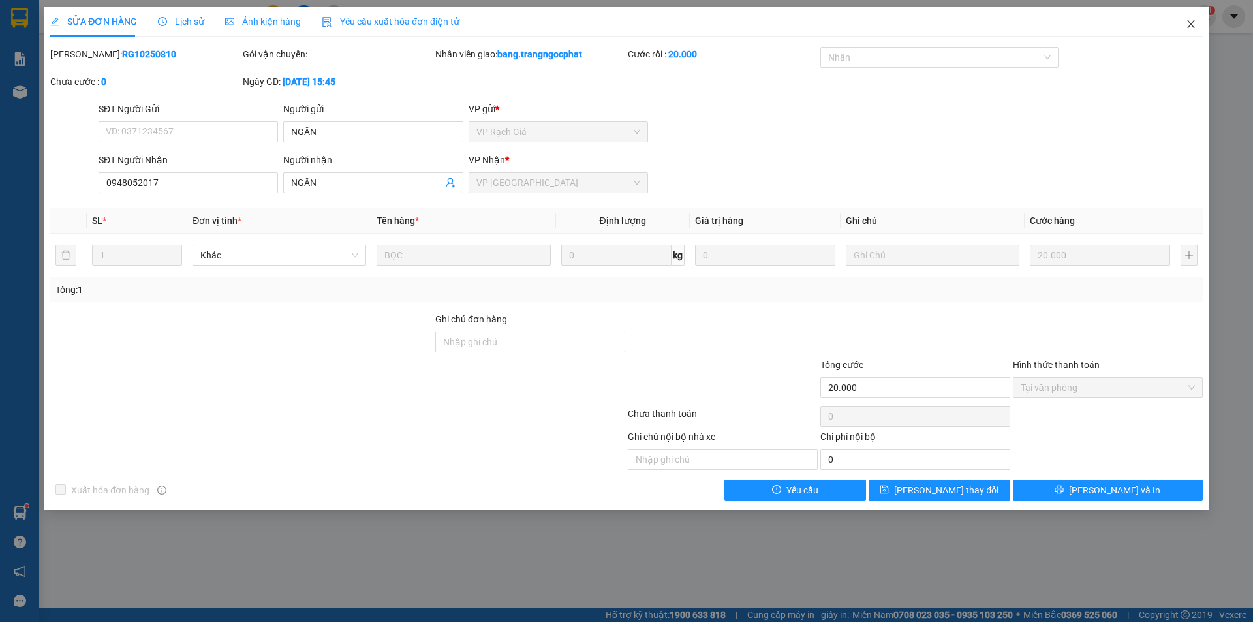
click at [1194, 26] on icon "close" at bounding box center [1191, 24] width 10 height 10
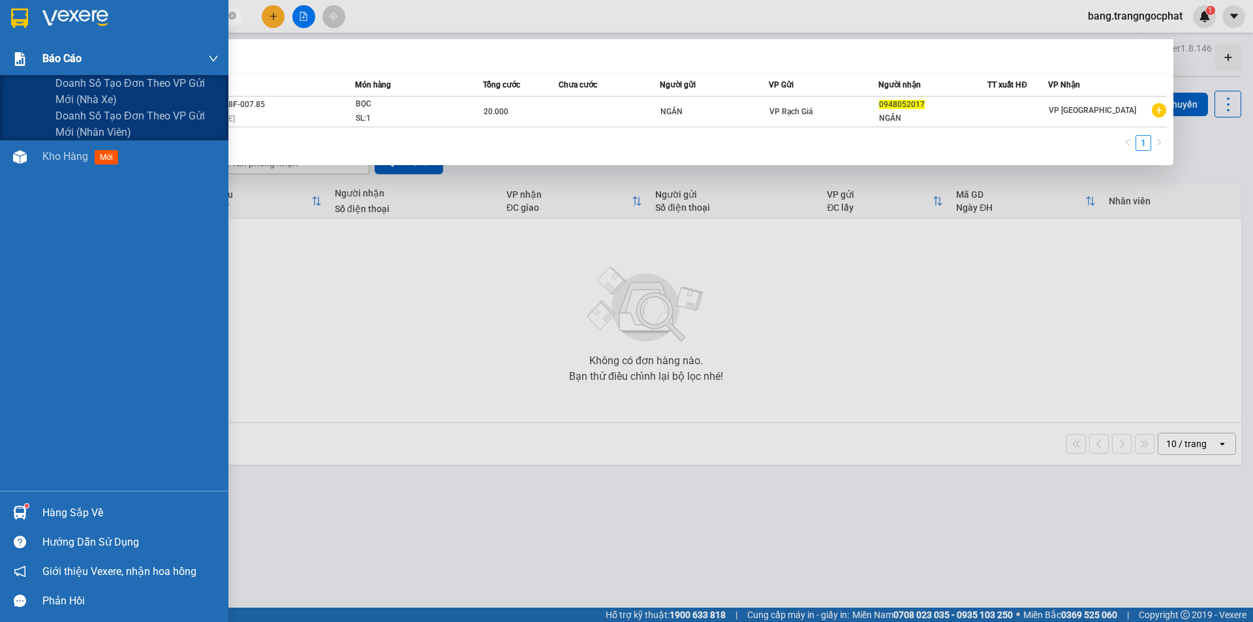
drag, startPoint x: 185, startPoint y: 11, endPoint x: 0, endPoint y: 42, distance: 187.4
click at [0, 48] on section "Kết quả tìm kiếm ( 1 ) Bộ lọc Mã ĐH Trạng thái Món hàng Tổng cước Chưa cước Ngư…" at bounding box center [626, 311] width 1253 height 622
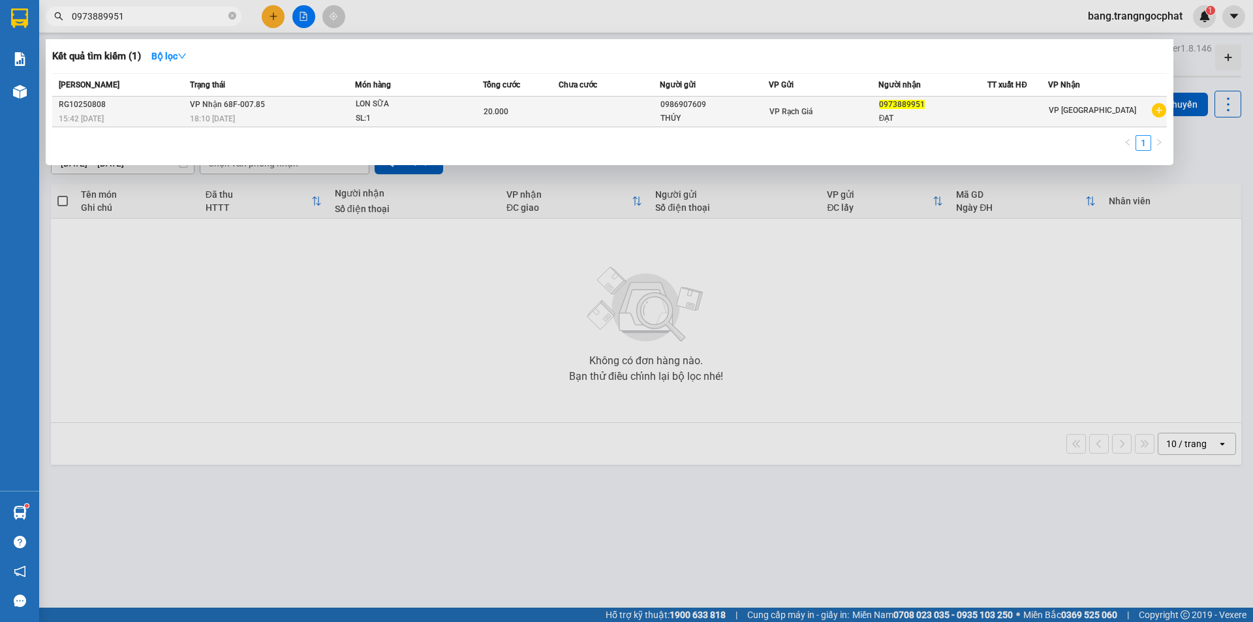
type input "0973889951"
click at [926, 113] on div "ĐẠT" at bounding box center [933, 119] width 108 height 14
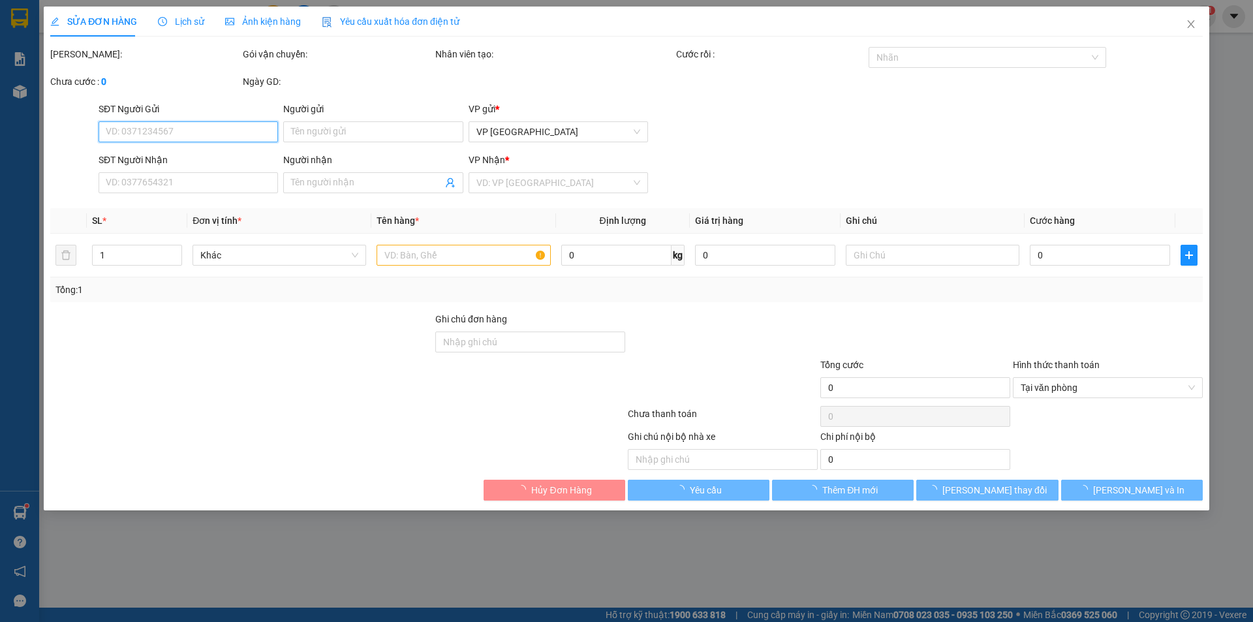
type input "0986907609"
type input "THỦY"
type input "0973889951"
type input "ĐẠT"
type input "20.000"
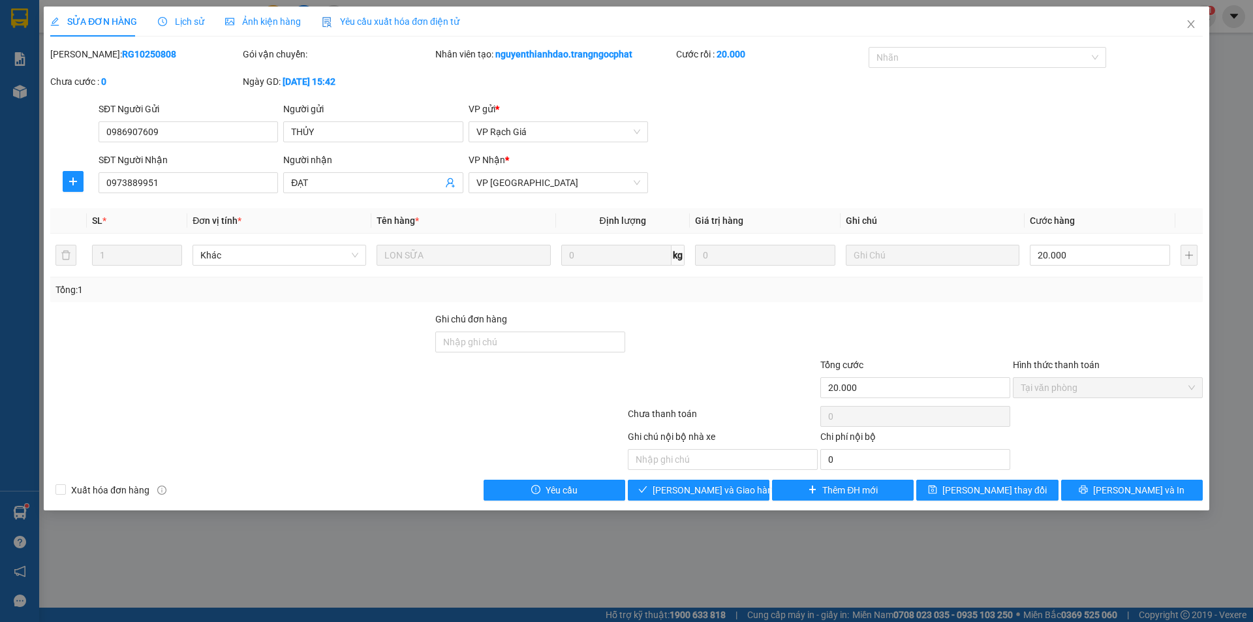
click at [704, 477] on div "Total Paid Fee 20.000 Total UnPaid Fee 0 Cash Collection Total Fee Mã ĐH: RG102…" at bounding box center [626, 274] width 1153 height 454
click at [693, 501] on div "SỬA ĐƠN HÀNG Lịch sử Ảnh kiện hàng Yêu cầu xuất hóa đơn điện tử Total Paid Fee …" at bounding box center [627, 259] width 1166 height 504
click at [692, 493] on span "[PERSON_NAME] và Giao hàng" at bounding box center [715, 490] width 125 height 14
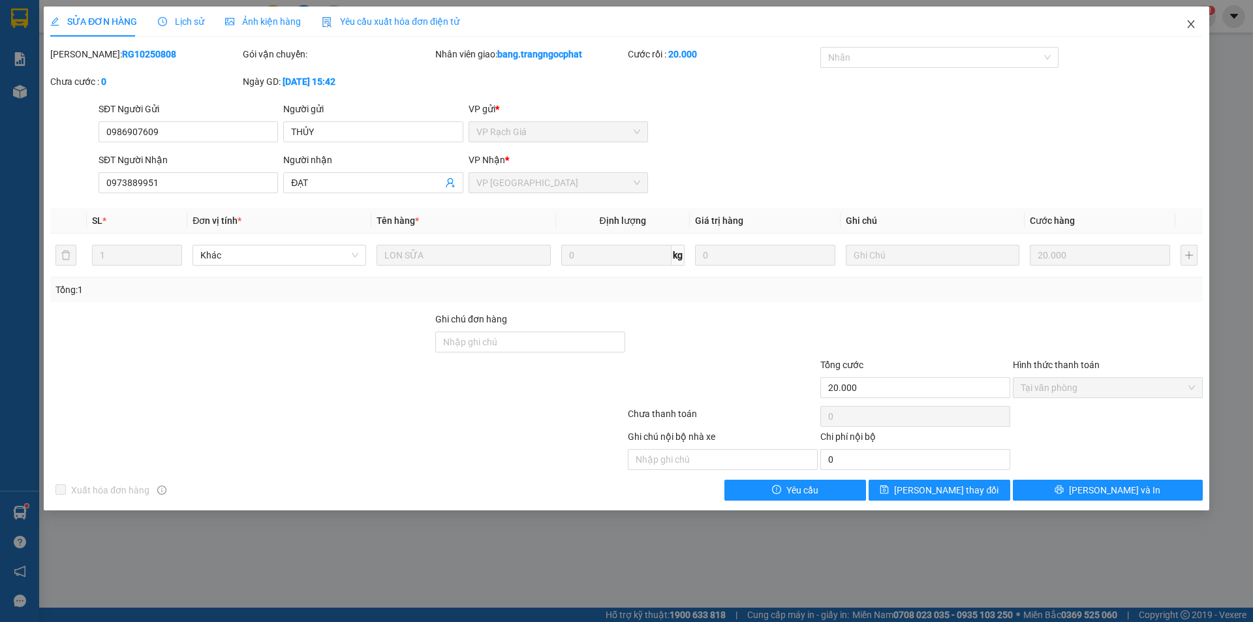
click at [1189, 27] on icon "close" at bounding box center [1190, 24] width 7 height 8
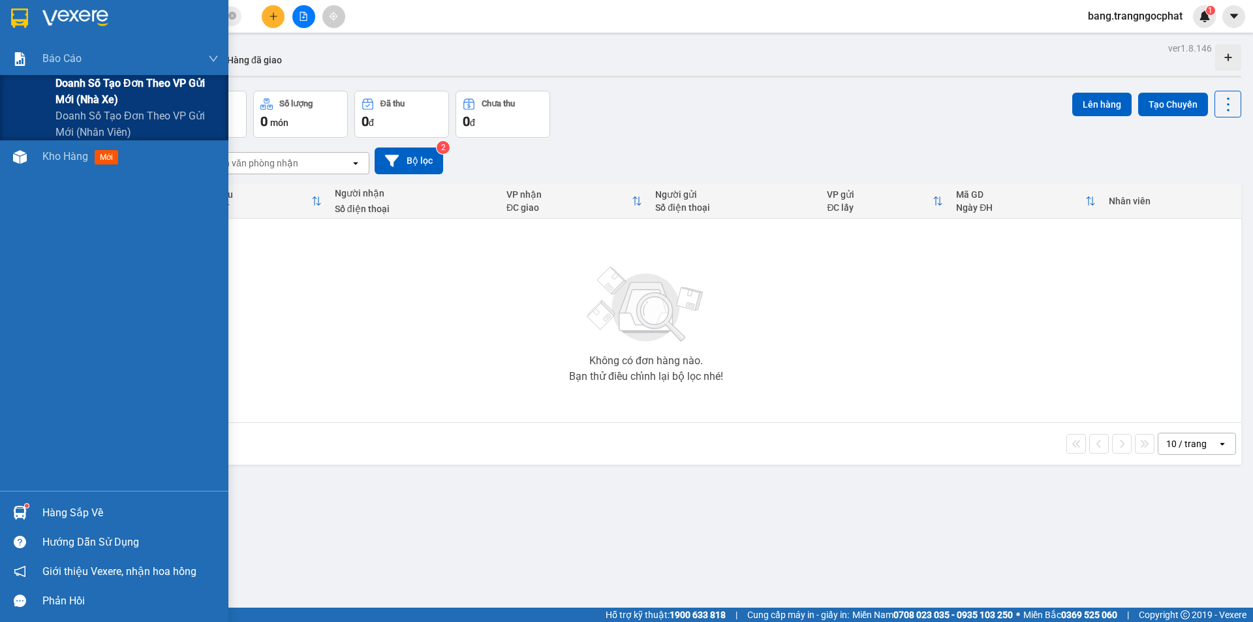
click at [106, 89] on span "Doanh số tạo đơn theo VP gửi mới (nhà xe)" at bounding box center [136, 91] width 163 height 33
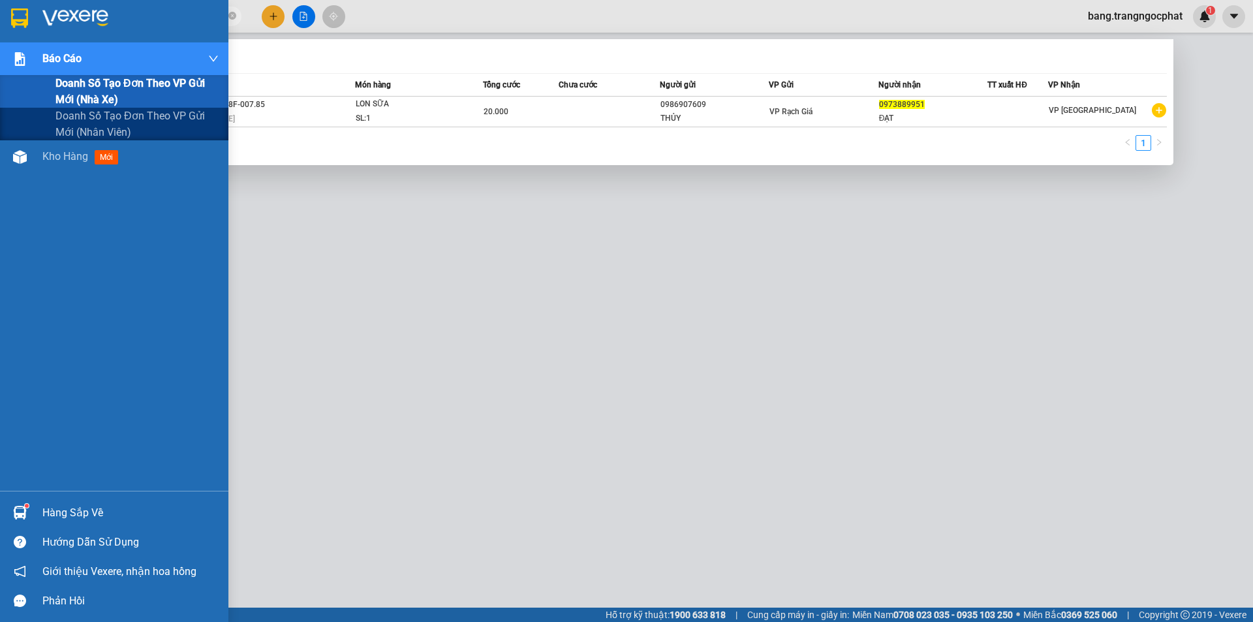
drag, startPoint x: 0, startPoint y: 50, endPoint x: 0, endPoint y: 121, distance: 70.5
click at [0, 121] on section "Kết quả tìm kiếm ( 1 ) Bộ lọc Mã ĐH Trạng thái Món hàng Tổng cước Chưa cước Ngư…" at bounding box center [626, 311] width 1253 height 622
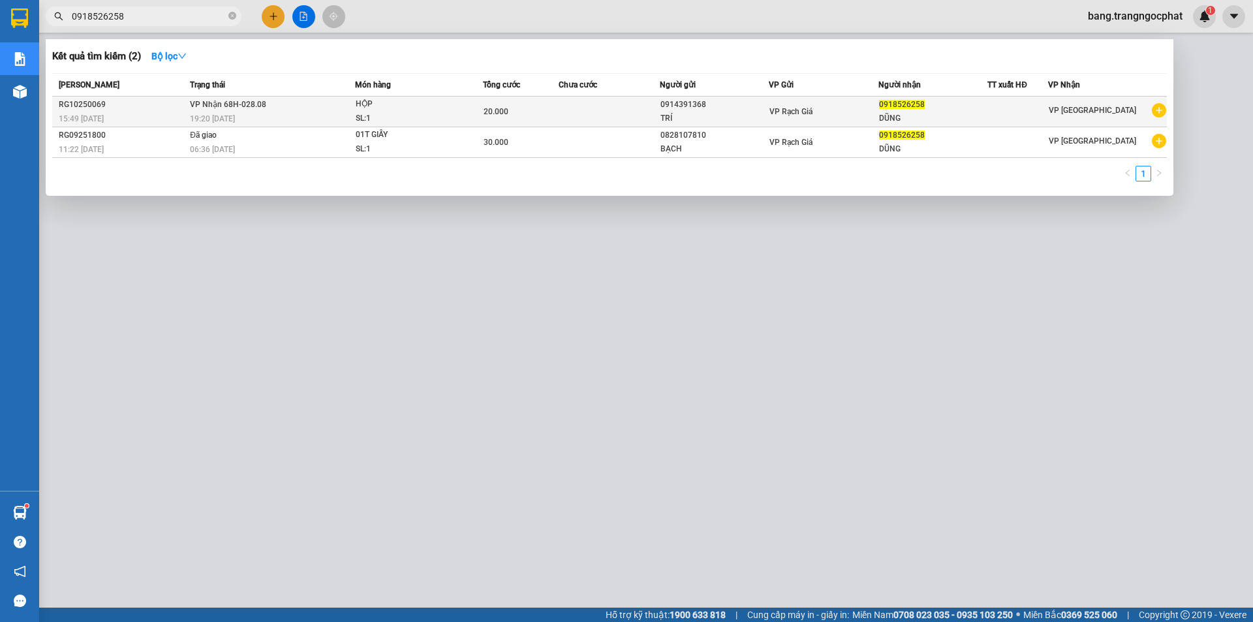
type input "0918526258"
click at [912, 114] on div "DŨNG" at bounding box center [933, 119] width 108 height 14
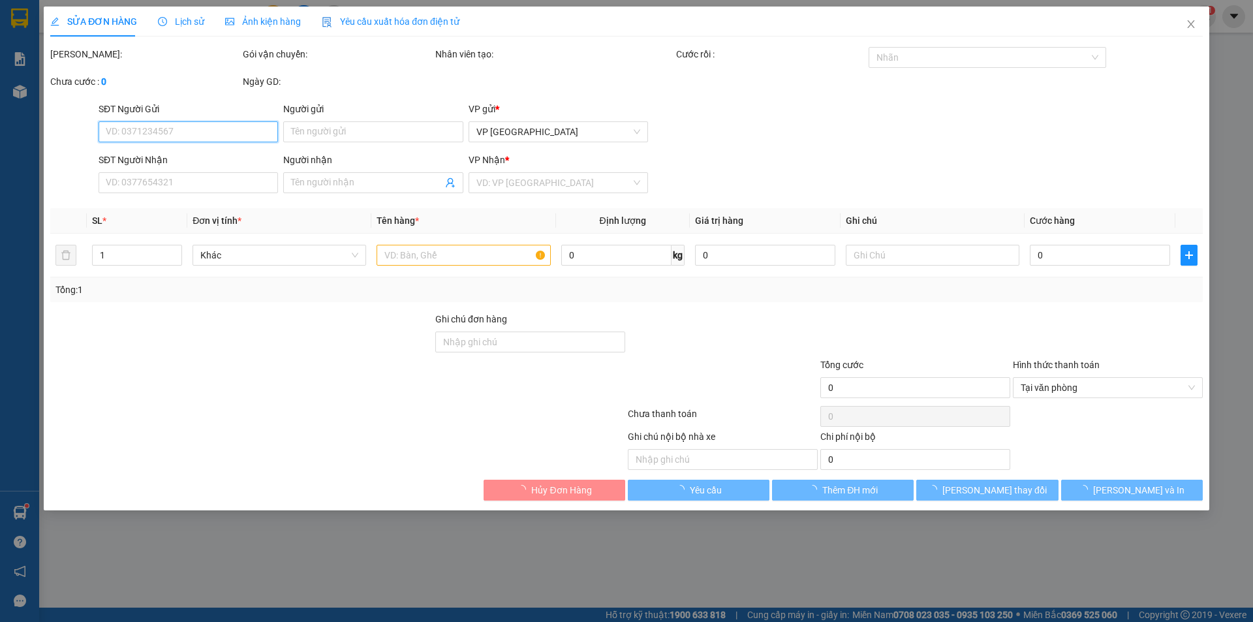
type input "0914391368"
type input "TRÍ"
type input "0918526258"
type input "DŨNG"
type input "20.000"
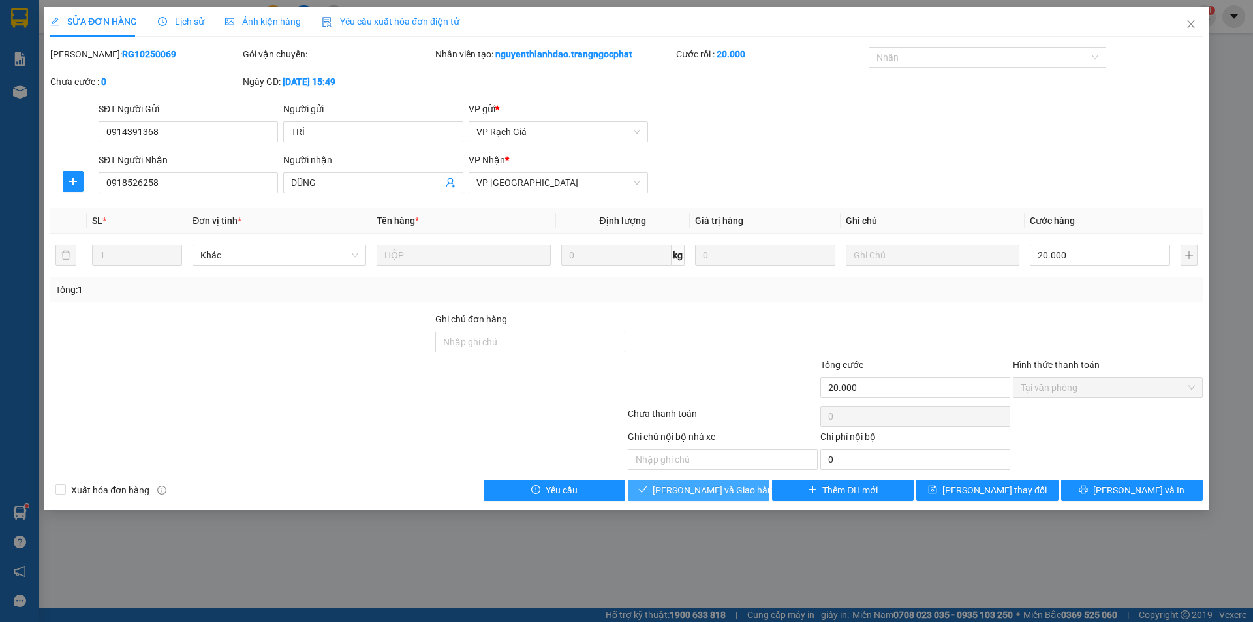
click at [702, 490] on span "[PERSON_NAME] và Giao hàng" at bounding box center [715, 490] width 125 height 14
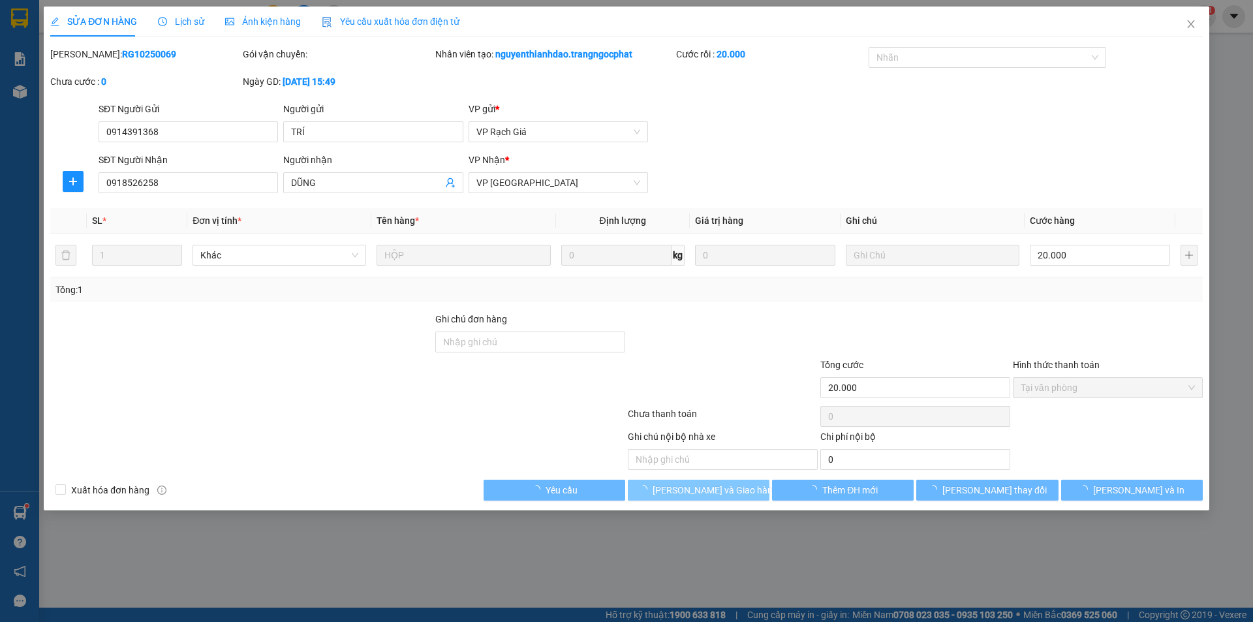
drag, startPoint x: 702, startPoint y: 490, endPoint x: 708, endPoint y: 527, distance: 36.9
click at [704, 507] on div "SỬA ĐƠN HÀNG Lịch sử Ảnh kiện hàng Yêu cầu xuất hóa đơn điện tử Total Paid Fee …" at bounding box center [627, 259] width 1166 height 504
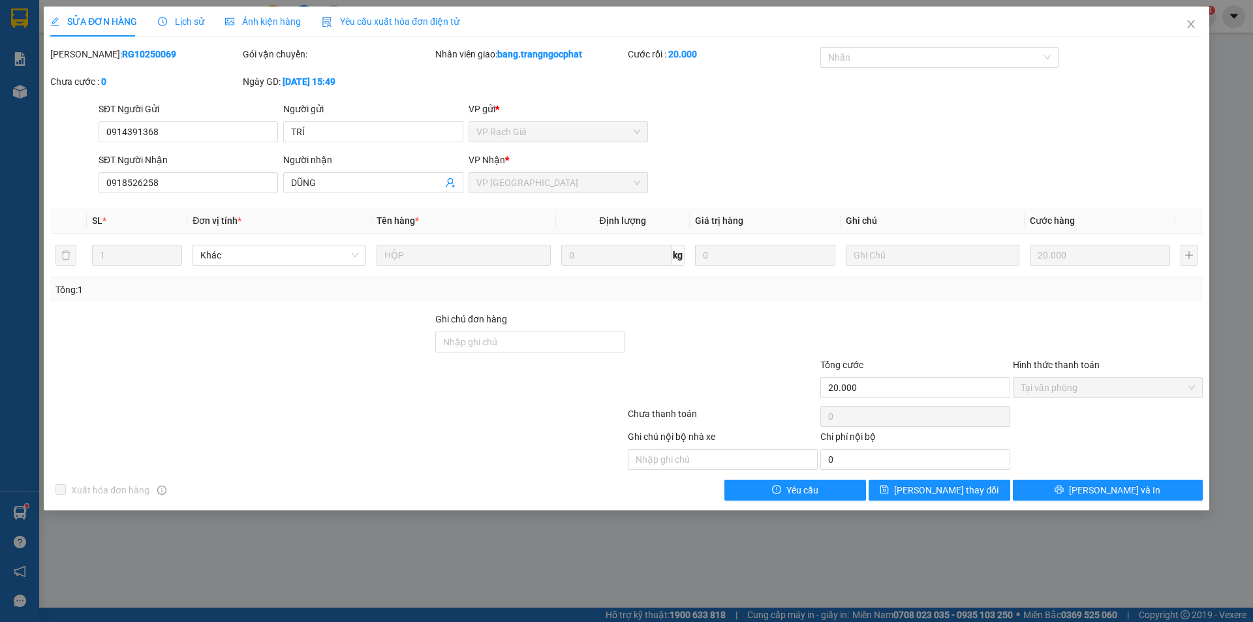
click at [311, 351] on div at bounding box center [241, 335] width 385 height 46
click at [748, 110] on div "SĐT Người Gửi 0914391368 Người gửi TRÍ VP gửi * VP Rạch Giá" at bounding box center [651, 125] width 1110 height 46
click at [181, 24] on span "Lịch sử" at bounding box center [181, 21] width 46 height 10
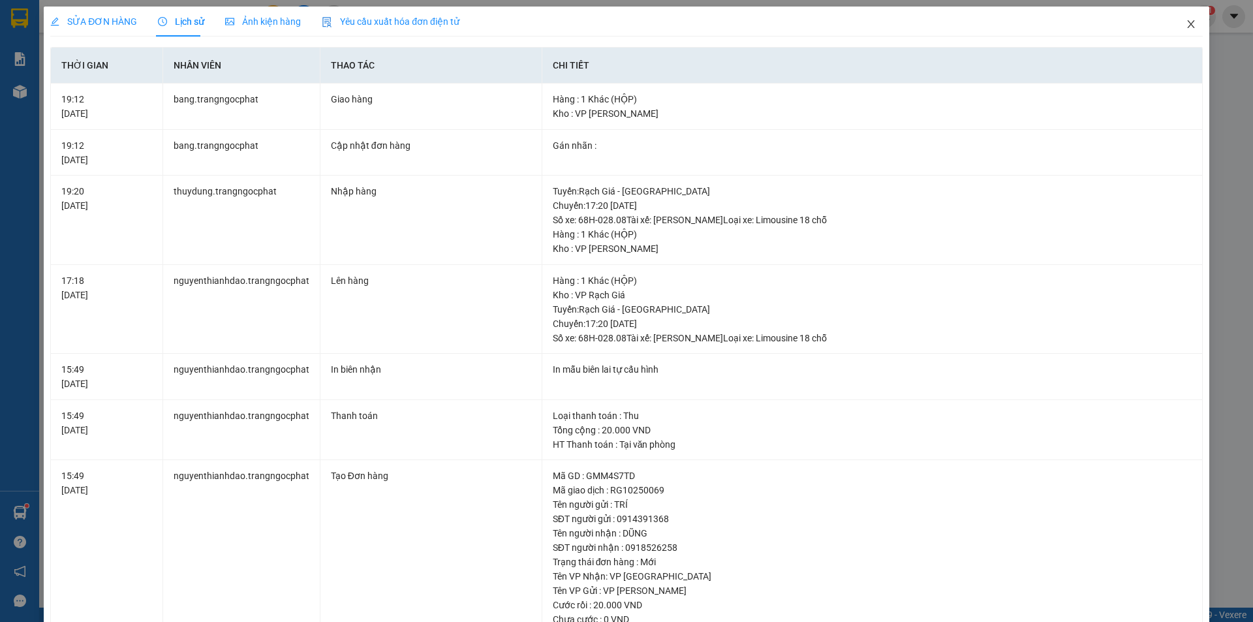
click at [1187, 25] on icon "close" at bounding box center [1191, 24] width 10 height 10
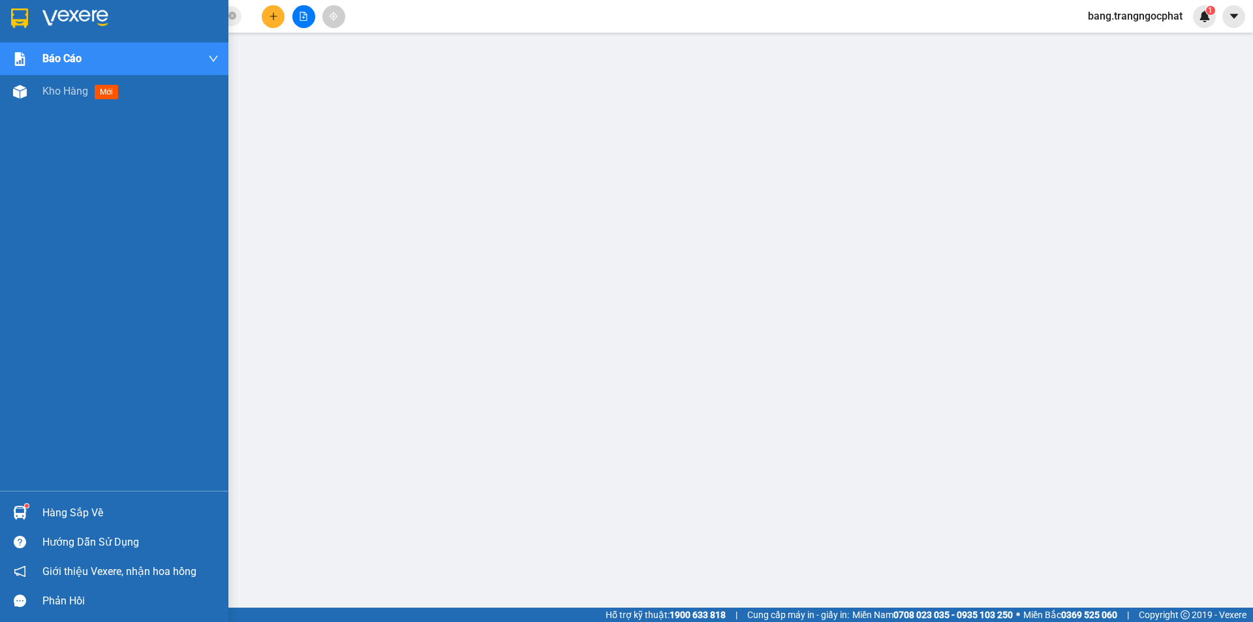
click at [74, 511] on div "Hàng sắp về" at bounding box center [130, 513] width 176 height 20
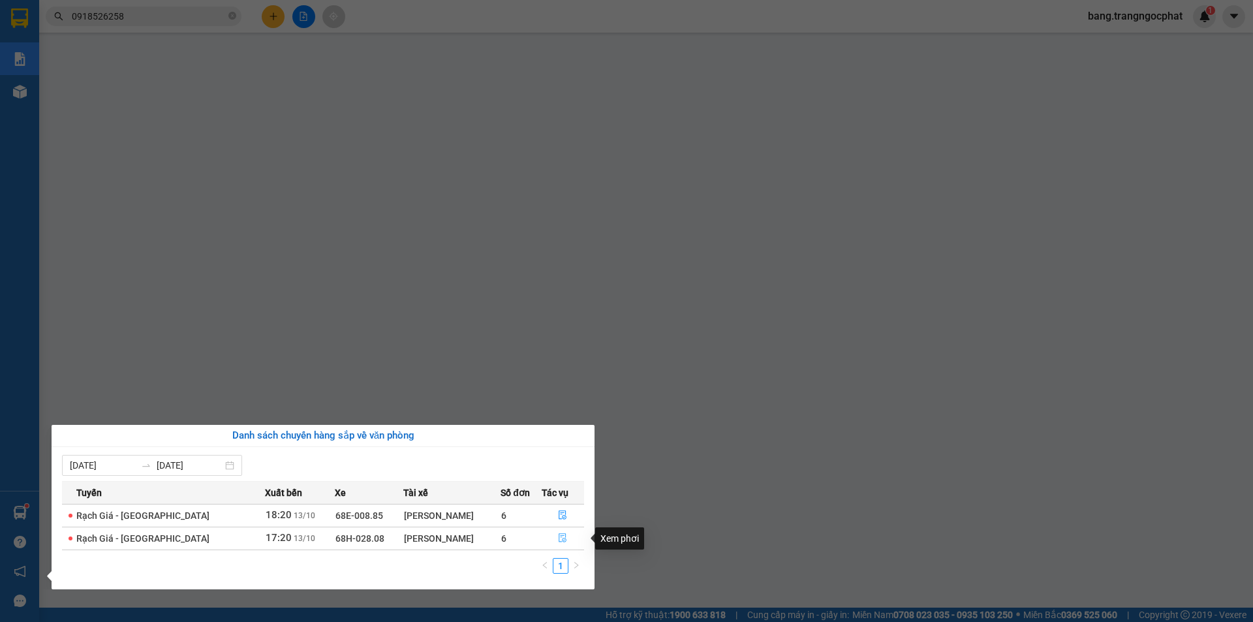
click at [559, 539] on icon "file-done" at bounding box center [562, 537] width 9 height 9
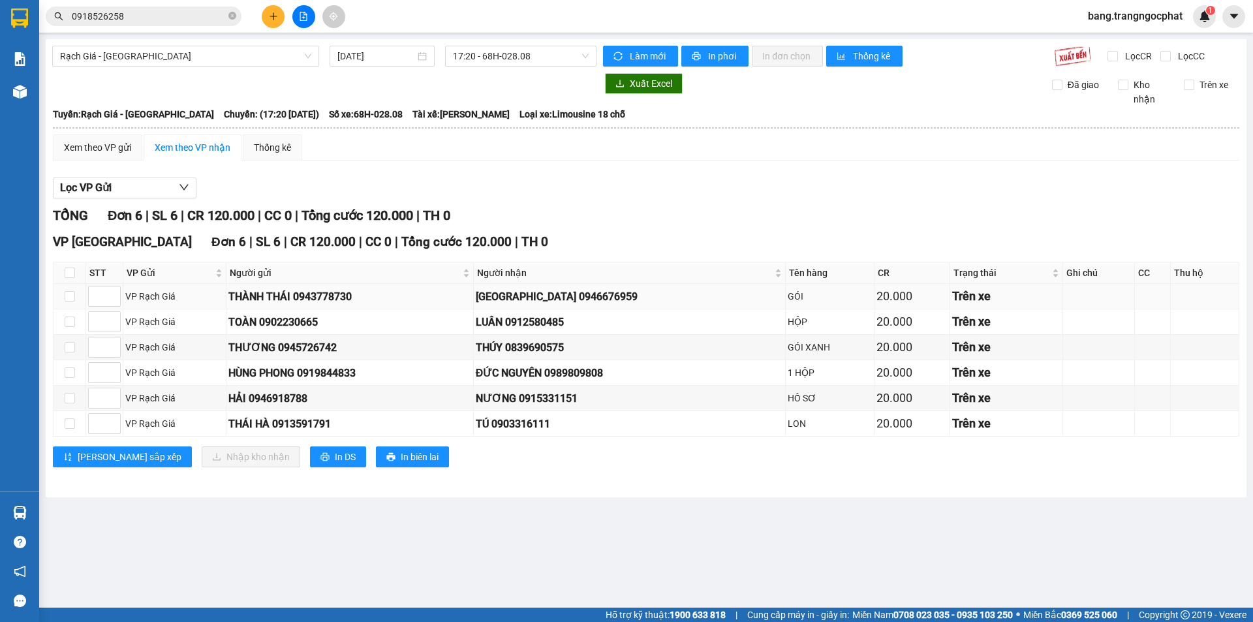
click at [616, 290] on div "MINH THUẬN 0946676959" at bounding box center [630, 297] width 308 height 16
copy div "0946676959"
click at [576, 321] on div "LUÂN 0912580485" at bounding box center [630, 322] width 308 height 16
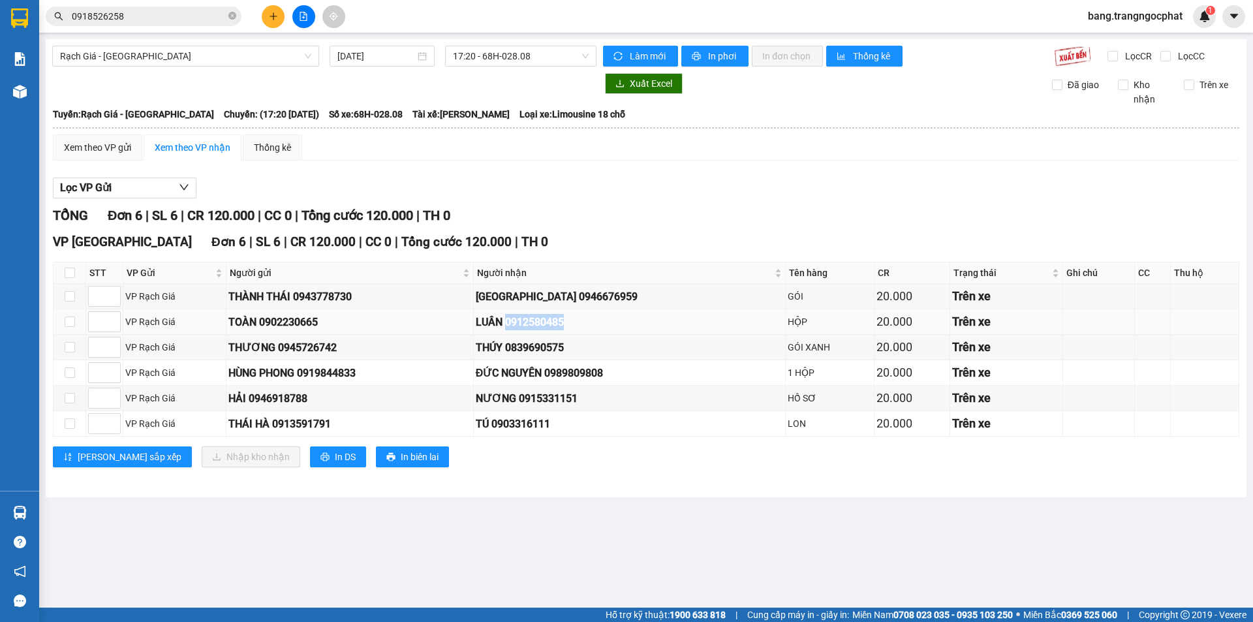
copy div "0912580485"
click at [576, 343] on div "THÚY 0839690575" at bounding box center [630, 347] width 308 height 16
copy div "0839690575"
click at [602, 373] on div "ĐỨC NGUYÊN 0989809808" at bounding box center [630, 373] width 308 height 16
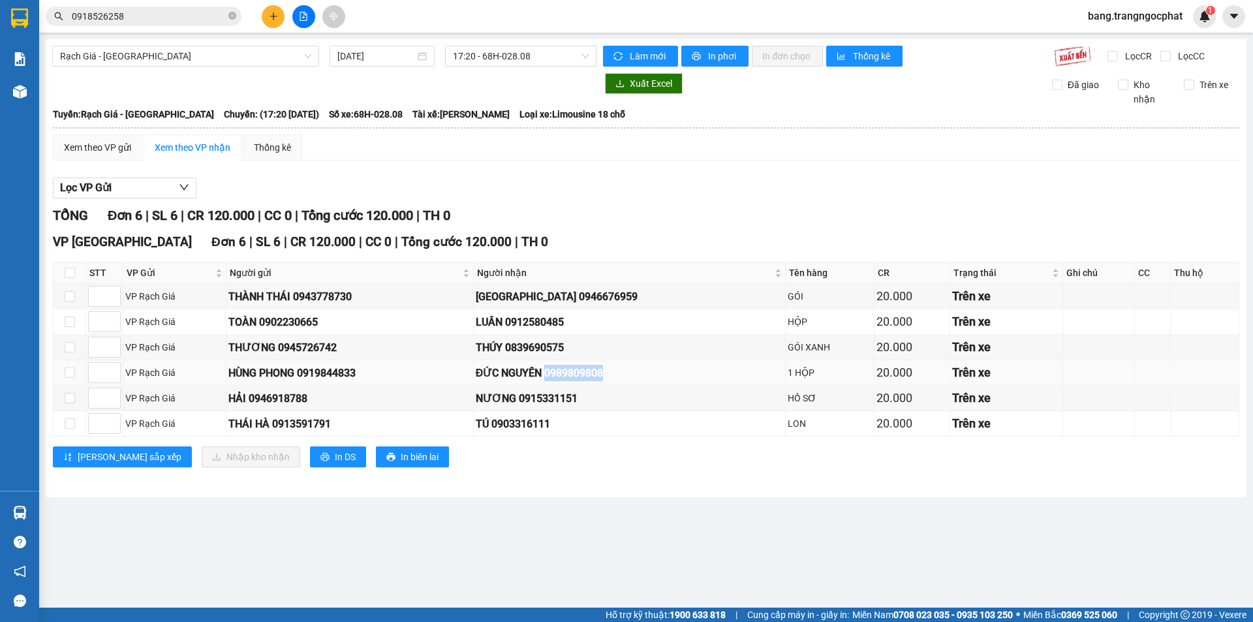
click at [602, 373] on div "ĐỨC NGUYÊN 0989809808" at bounding box center [630, 373] width 308 height 16
copy div "0989809808"
click at [585, 402] on div "NƯƠNG 0915331151" at bounding box center [630, 398] width 308 height 16
copy div "0915331151"
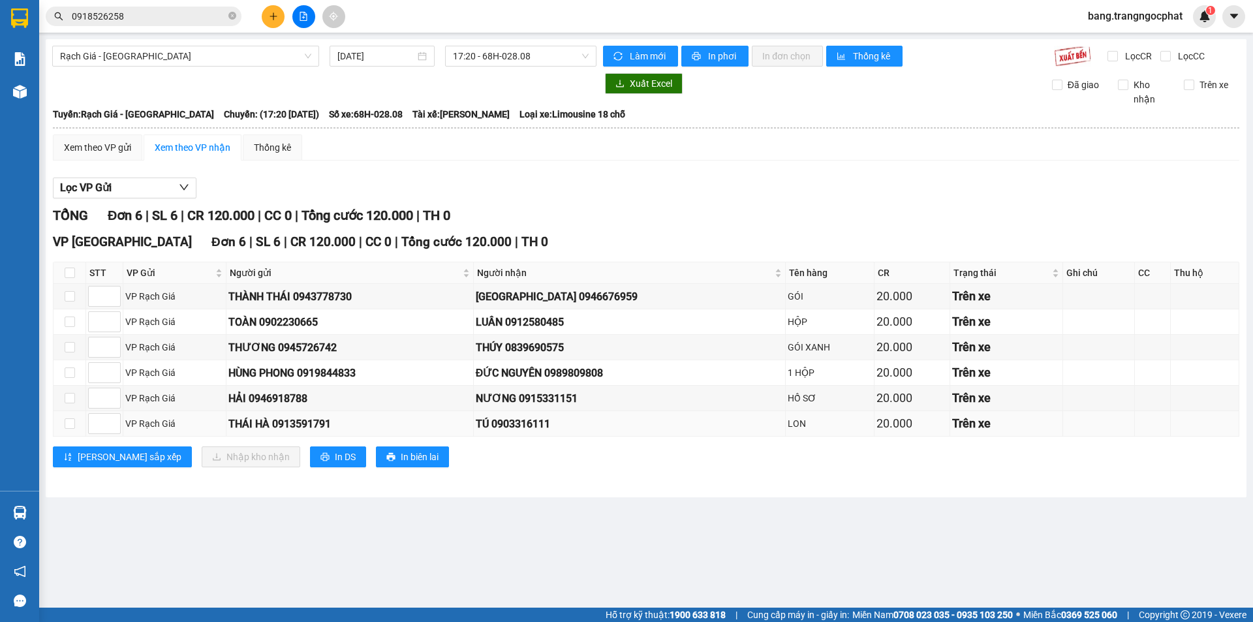
click at [570, 425] on div "TÚ 0903316111" at bounding box center [630, 424] width 308 height 16
copy div "0903316111"
click at [74, 273] on input "checkbox" at bounding box center [70, 273] width 10 height 10
checkbox input "true"
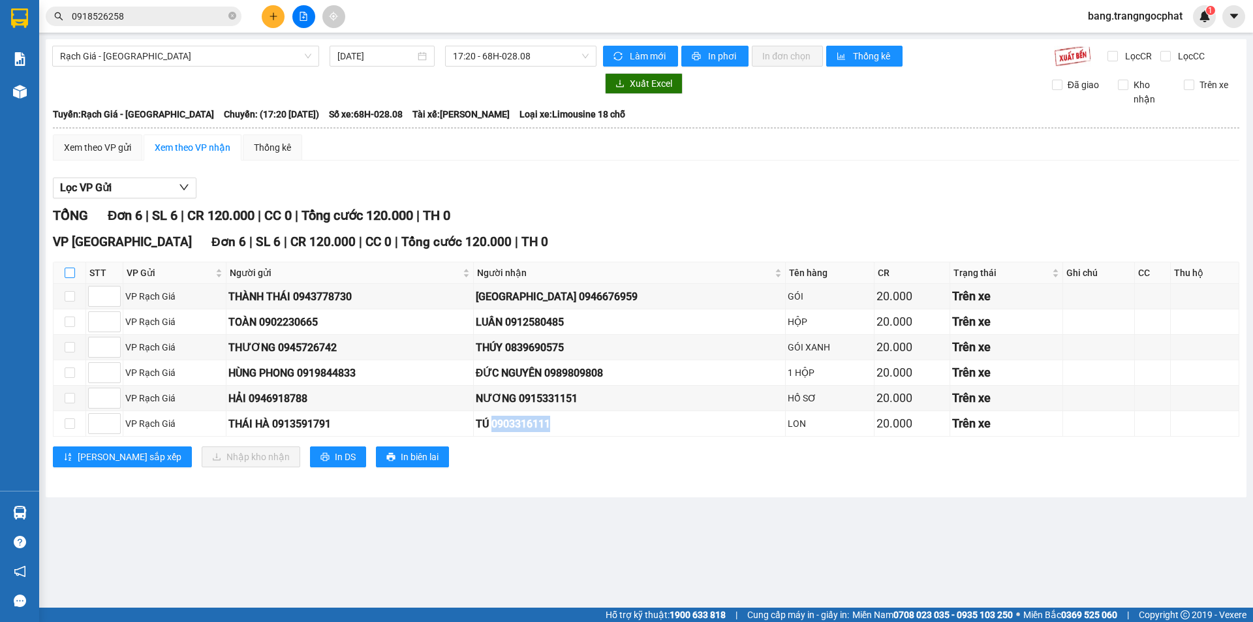
checkbox input "true"
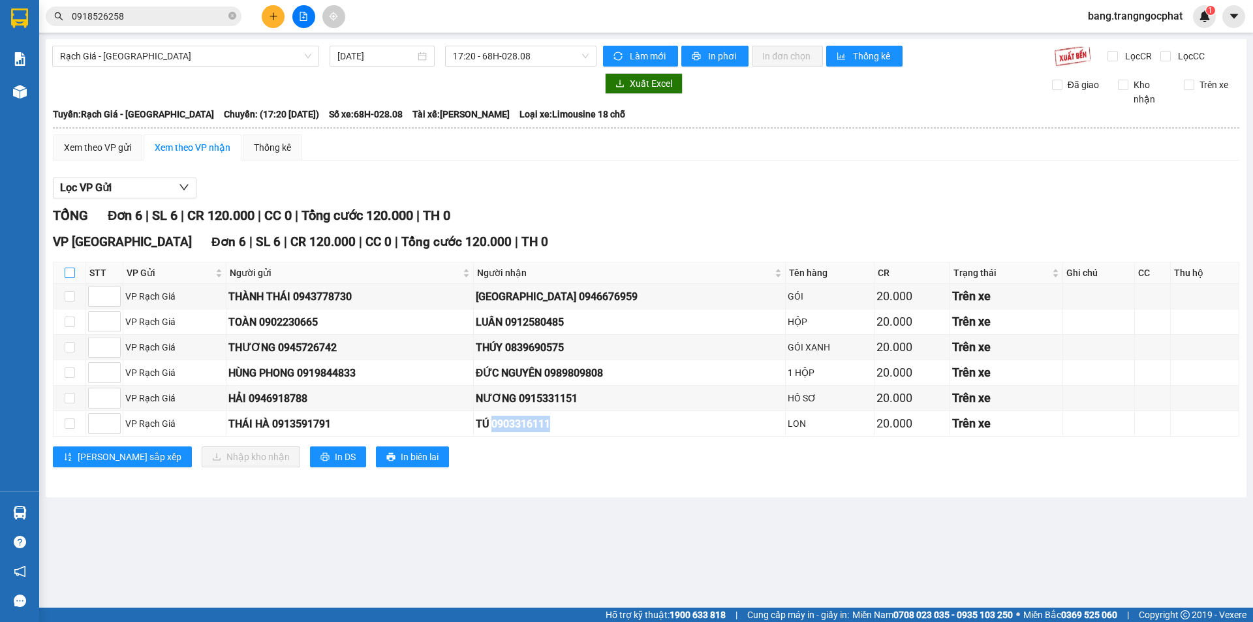
checkbox input "true"
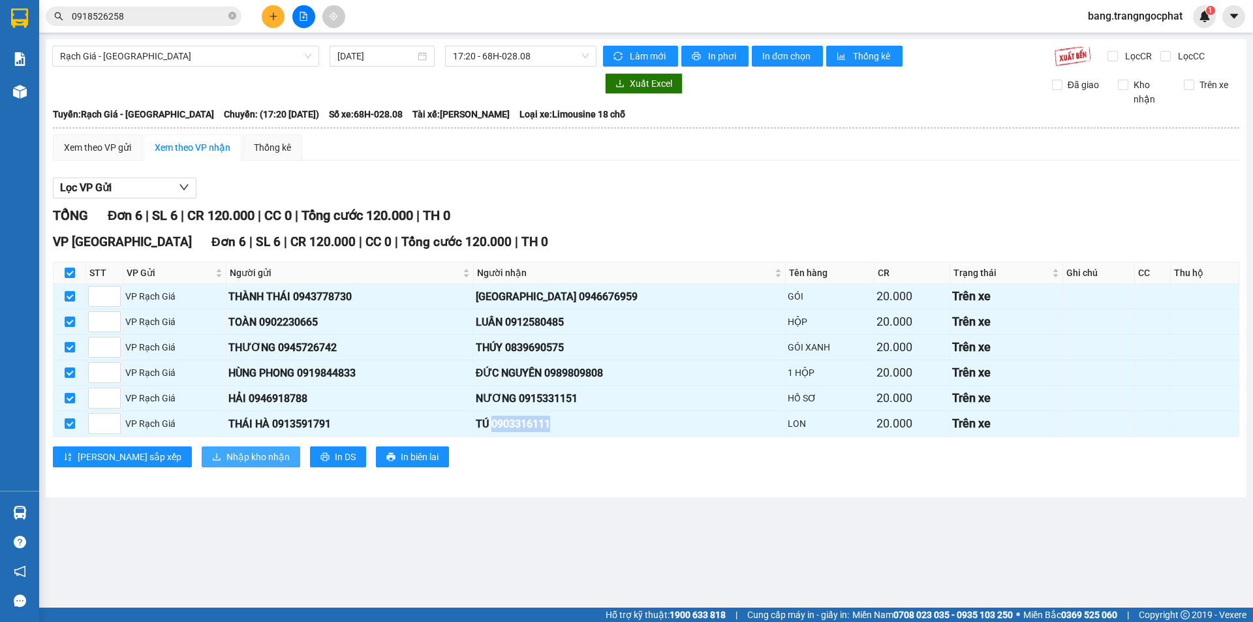
click at [227, 460] on span "Nhập kho nhận" at bounding box center [258, 457] width 63 height 14
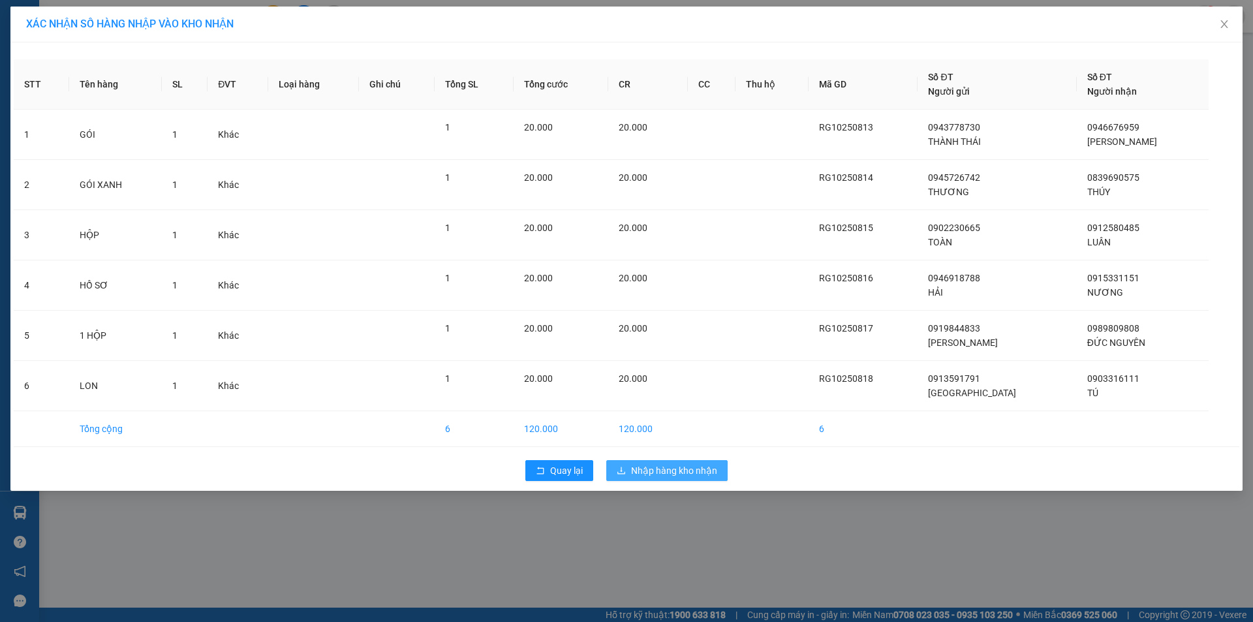
click at [665, 470] on span "Nhập hàng kho nhận" at bounding box center [674, 470] width 86 height 14
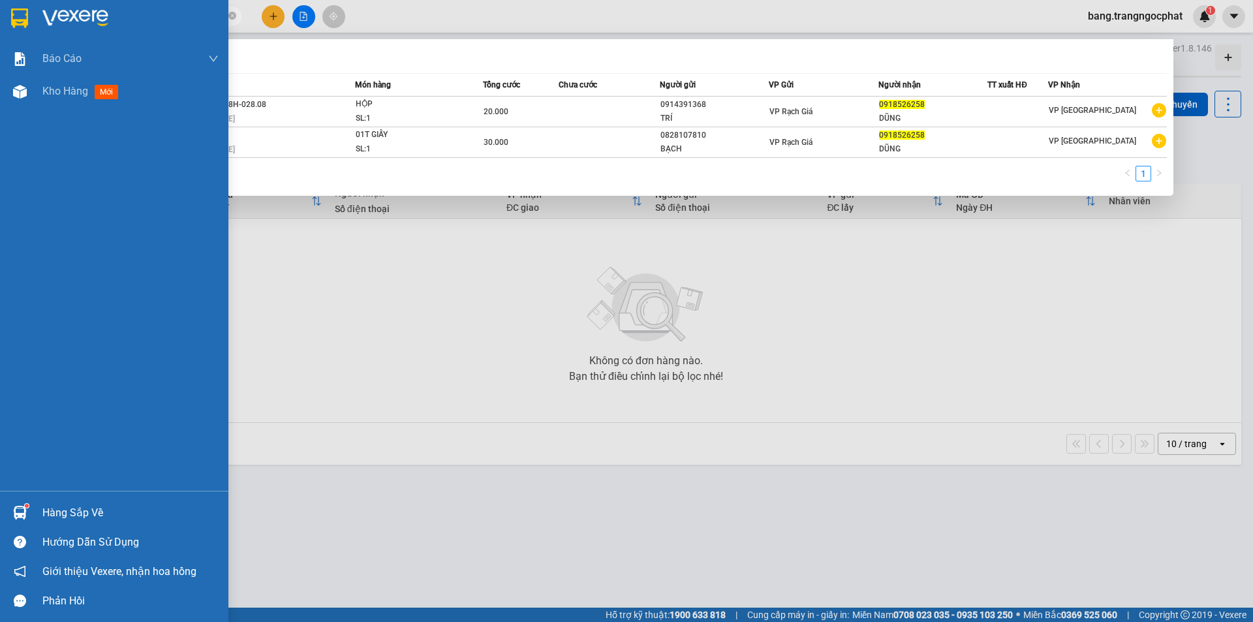
drag, startPoint x: 154, startPoint y: 13, endPoint x: 0, endPoint y: 39, distance: 156.3
click at [0, 27] on section "Kết quả tìm kiếm ( 2 ) Bộ lọc Mã ĐH Trạng thái Món hàng Tổng cước Chưa cước Ngư…" at bounding box center [626, 311] width 1253 height 622
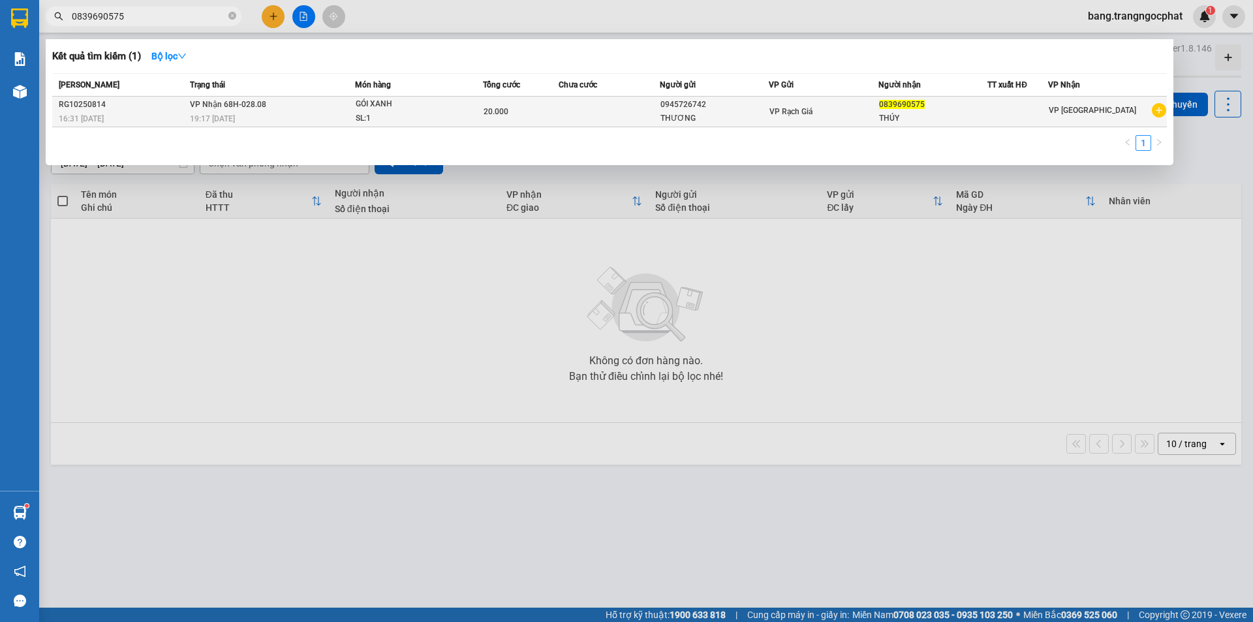
type input "0839690575"
click at [620, 99] on td at bounding box center [609, 112] width 101 height 31
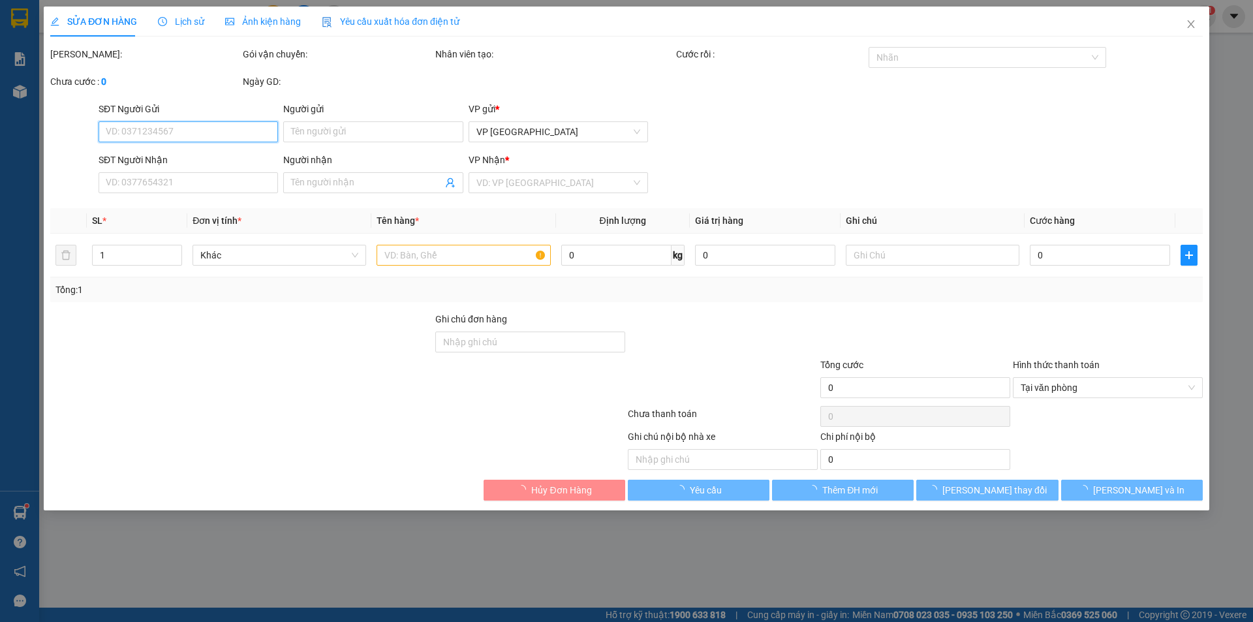
type input "0945726742"
type input "THƯƠNG"
type input "0839690575"
type input "THÚY"
type input "20.000"
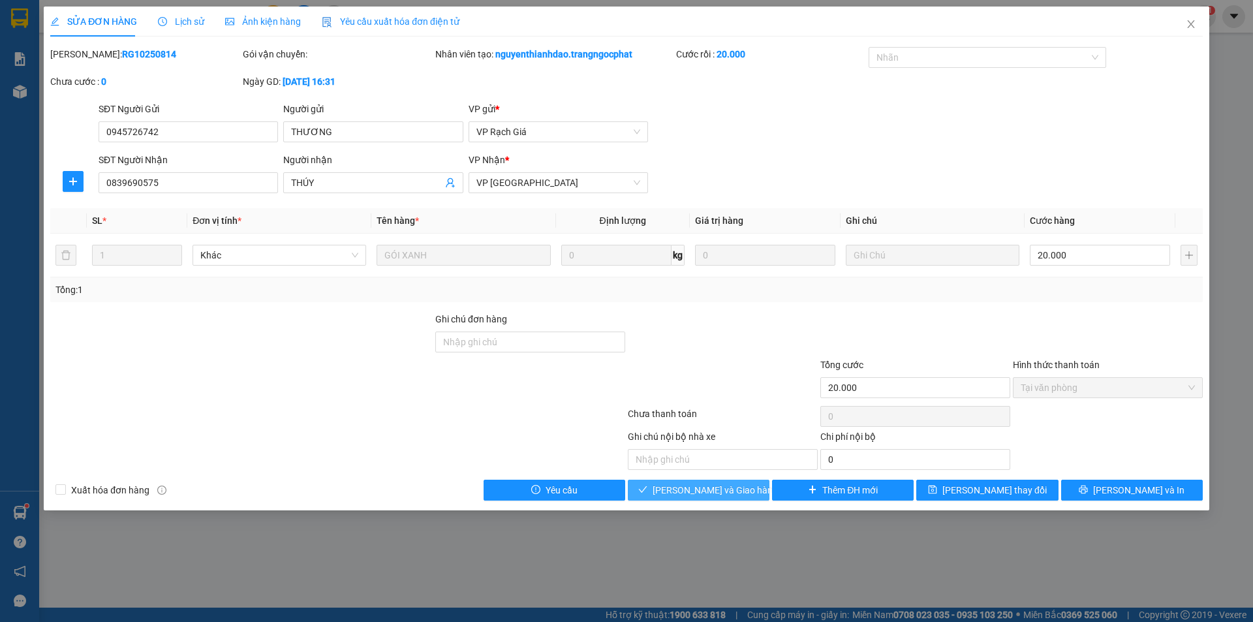
click at [715, 483] on span "[PERSON_NAME] và Giao hàng" at bounding box center [715, 490] width 125 height 14
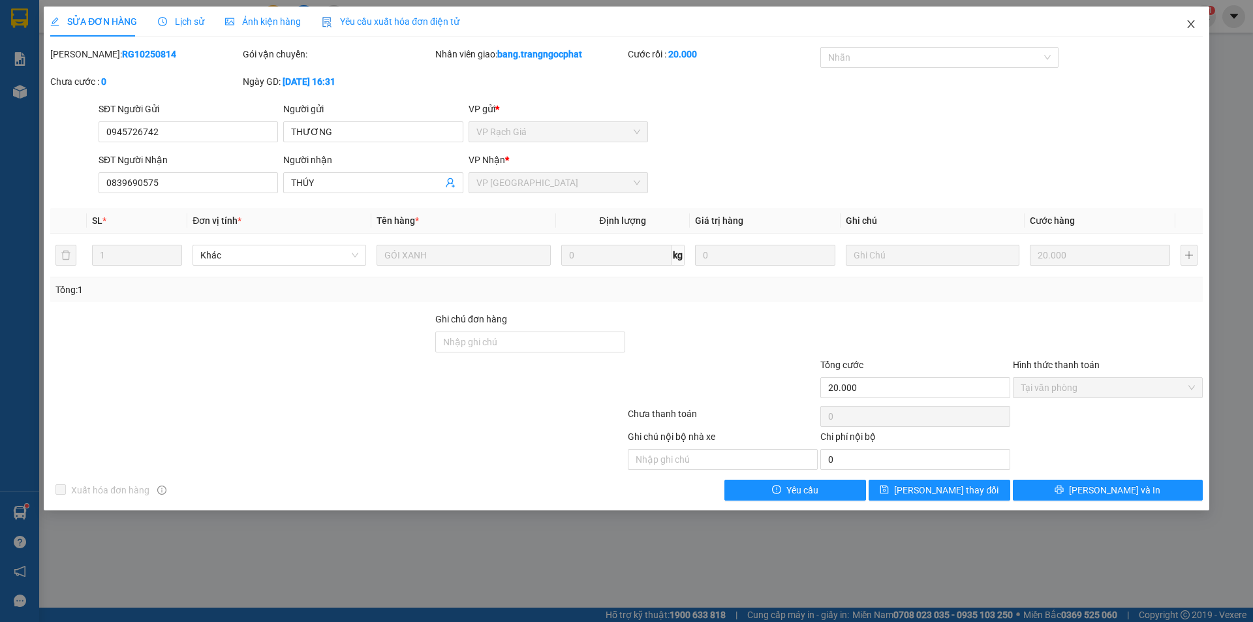
click at [1199, 28] on span "Close" at bounding box center [1191, 25] width 37 height 37
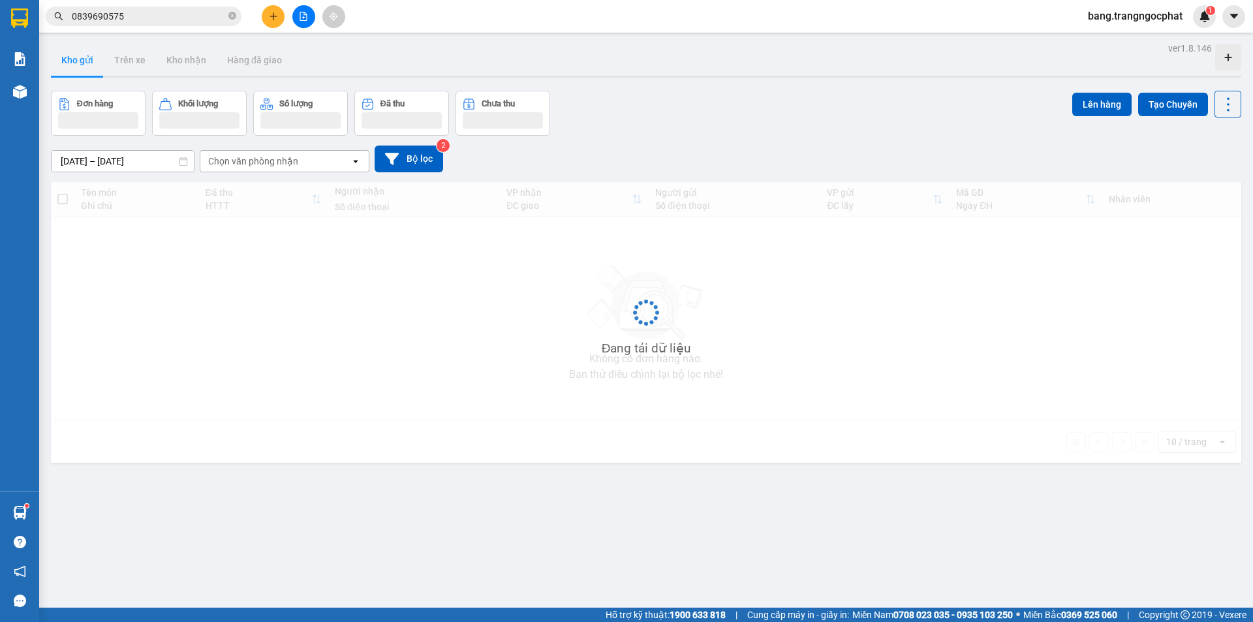
drag, startPoint x: 140, startPoint y: 22, endPoint x: 0, endPoint y: 137, distance: 181.4
click at [0, 128] on section "Kết quả tìm kiếm ( 1 ) Bộ lọc Mã ĐH Trạng thái Món hàng Tổng cước Chưa cước Ngư…" at bounding box center [626, 311] width 1253 height 622
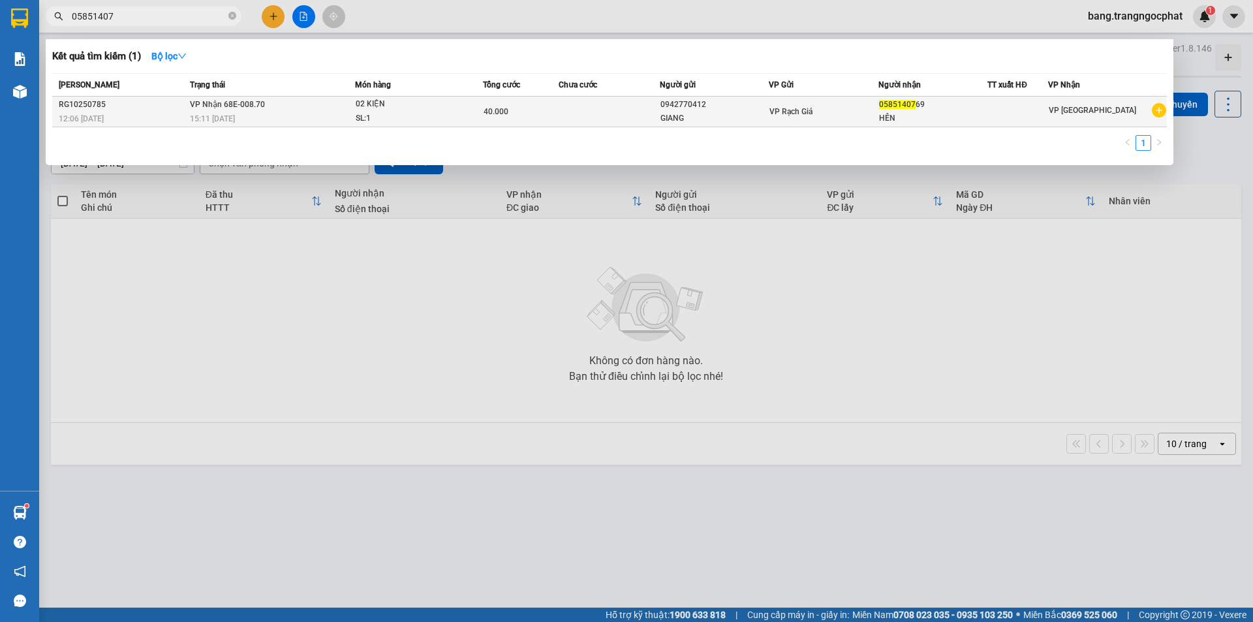
type input "05851407"
click at [954, 110] on div "05851407 69" at bounding box center [933, 105] width 108 height 14
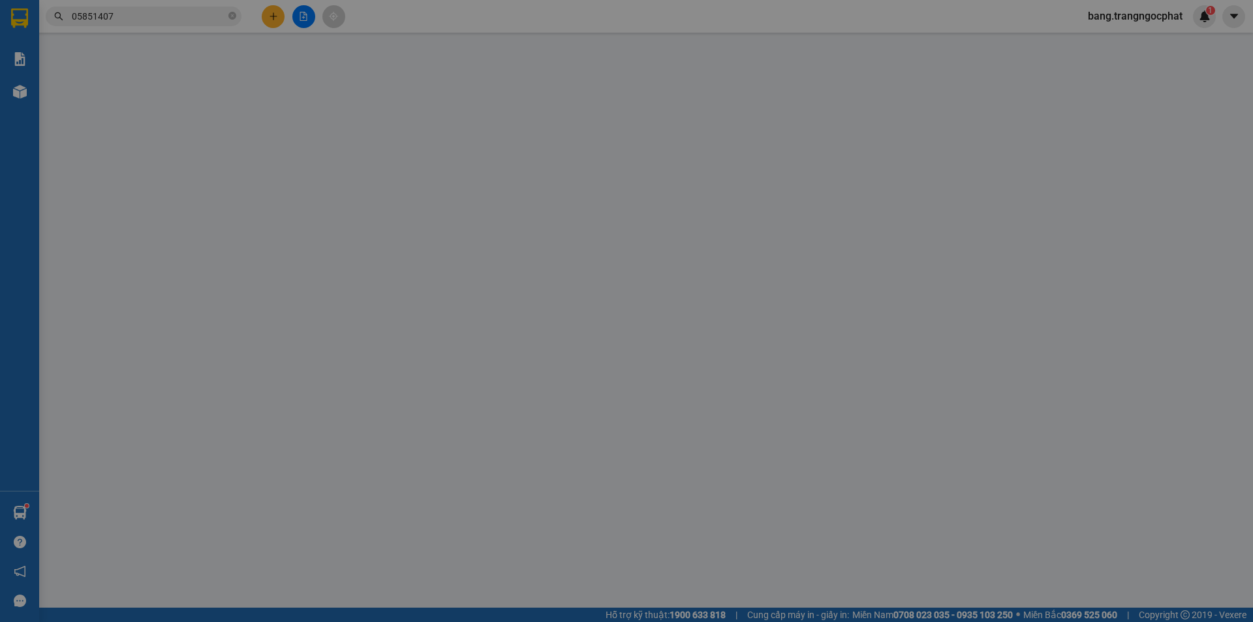
type input "0942770412"
type input "GIANG"
type input "0585140769"
type input "HÊN"
type input "40.000"
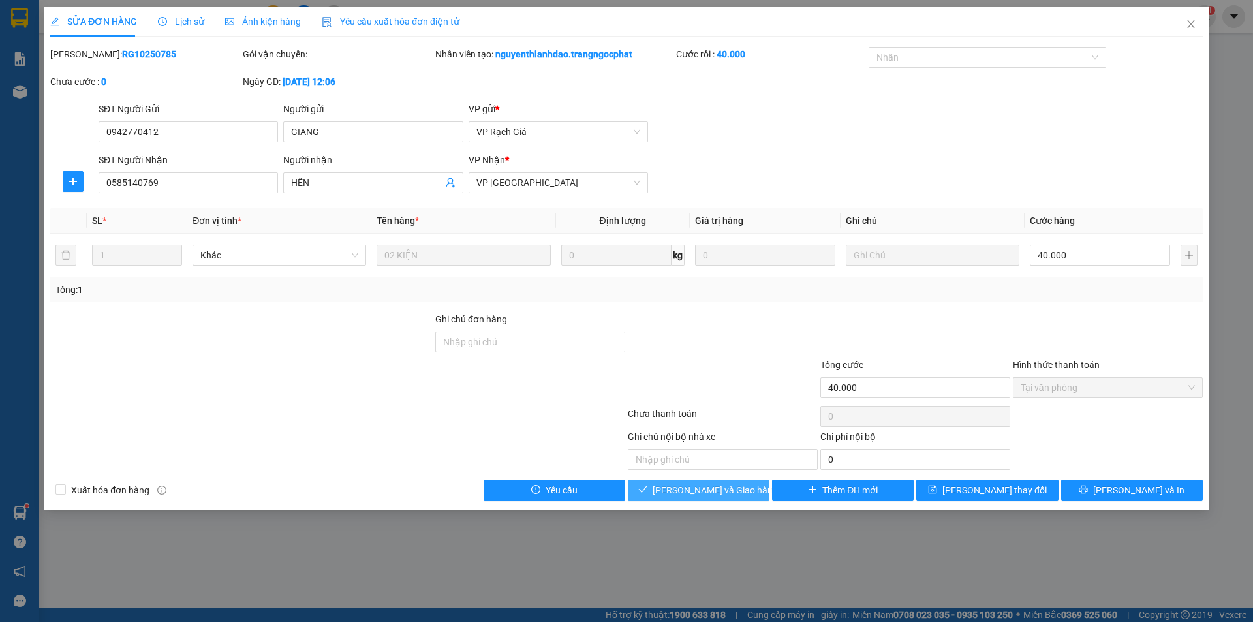
click at [719, 490] on span "[PERSON_NAME] và Giao hàng" at bounding box center [715, 490] width 125 height 14
click at [706, 485] on span "[PERSON_NAME] và Giao hàng" at bounding box center [715, 490] width 125 height 14
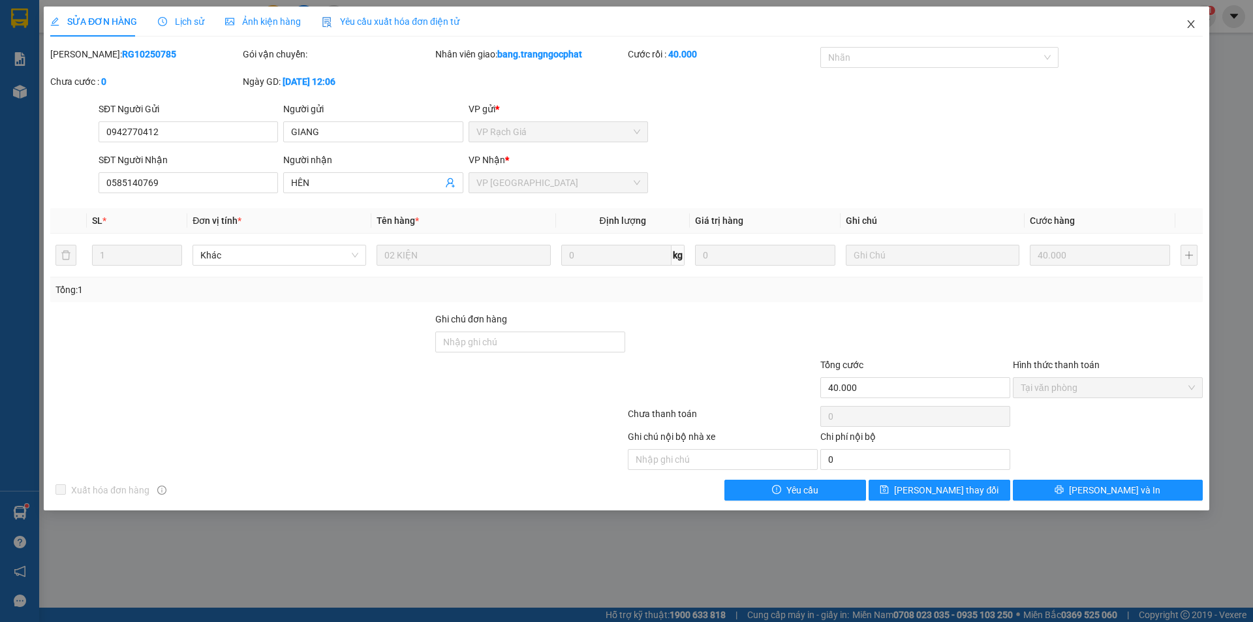
click at [1193, 25] on icon "close" at bounding box center [1191, 24] width 10 height 10
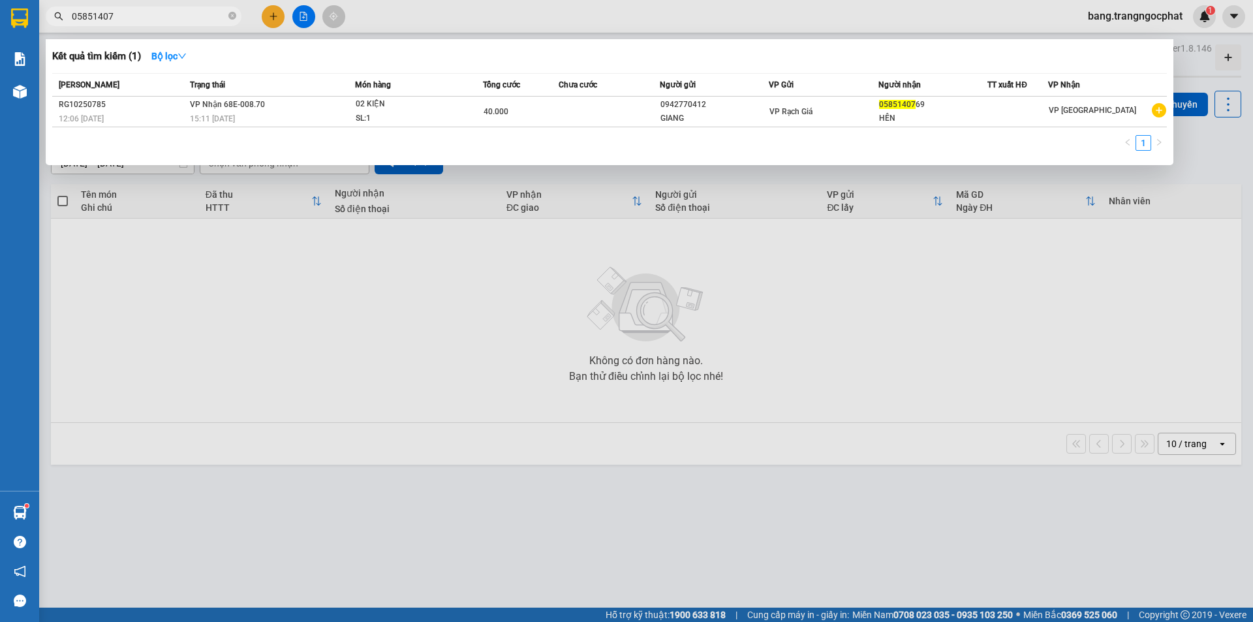
drag, startPoint x: 183, startPoint y: 23, endPoint x: 0, endPoint y: 168, distance: 233.7
click at [0, 159] on section "Kết quả tìm kiếm ( 1 ) Bộ lọc Mã ĐH Trạng thái Món hàng Tổng cước Chưa cước Ngư…" at bounding box center [626, 311] width 1253 height 622
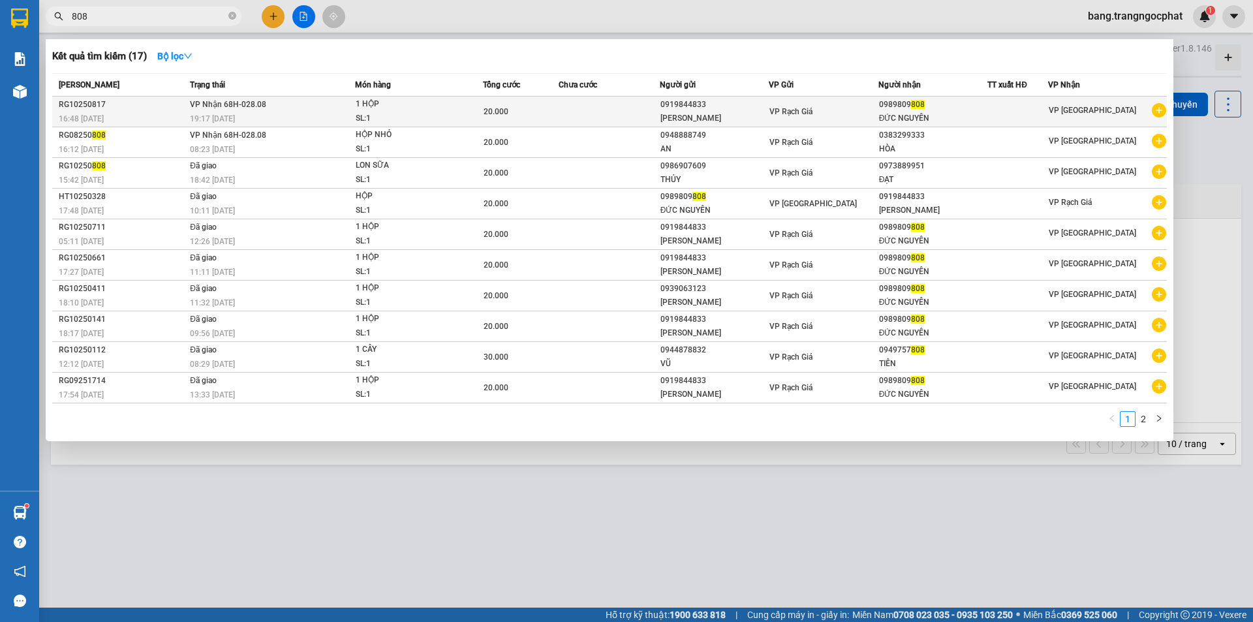
type input "808"
click at [933, 106] on div "0989809 808" at bounding box center [933, 105] width 108 height 14
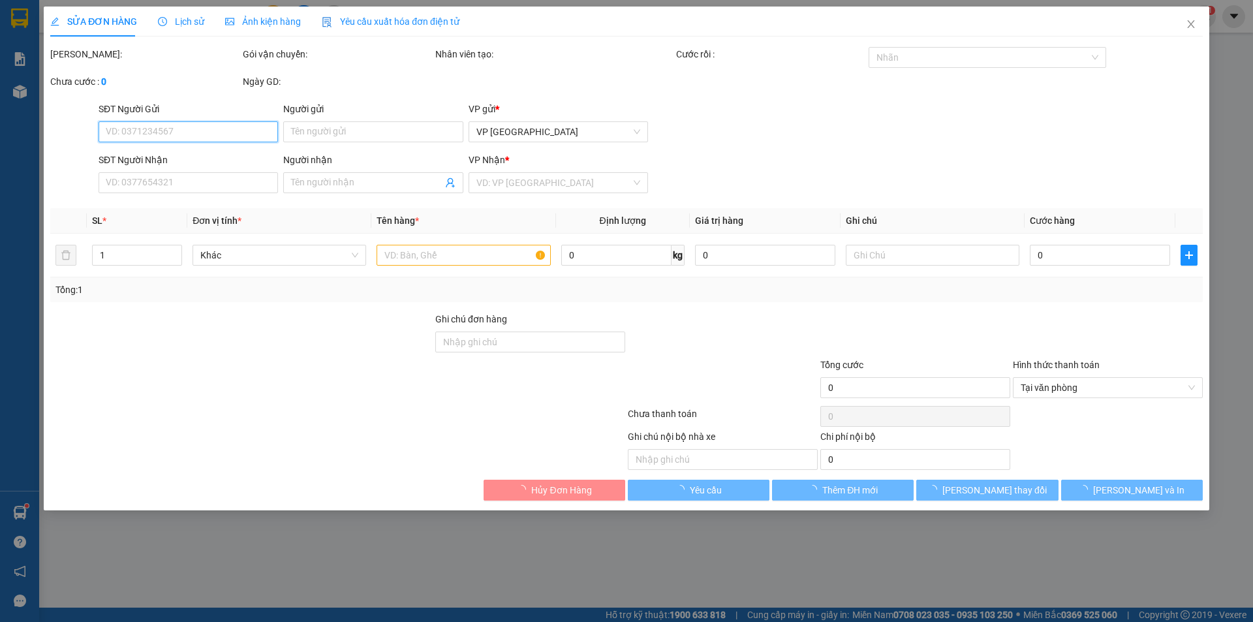
type input "0919844833"
type input "[PERSON_NAME]"
type input "0989809808"
type input "ĐỨC NGUYÊN"
type input "20.000"
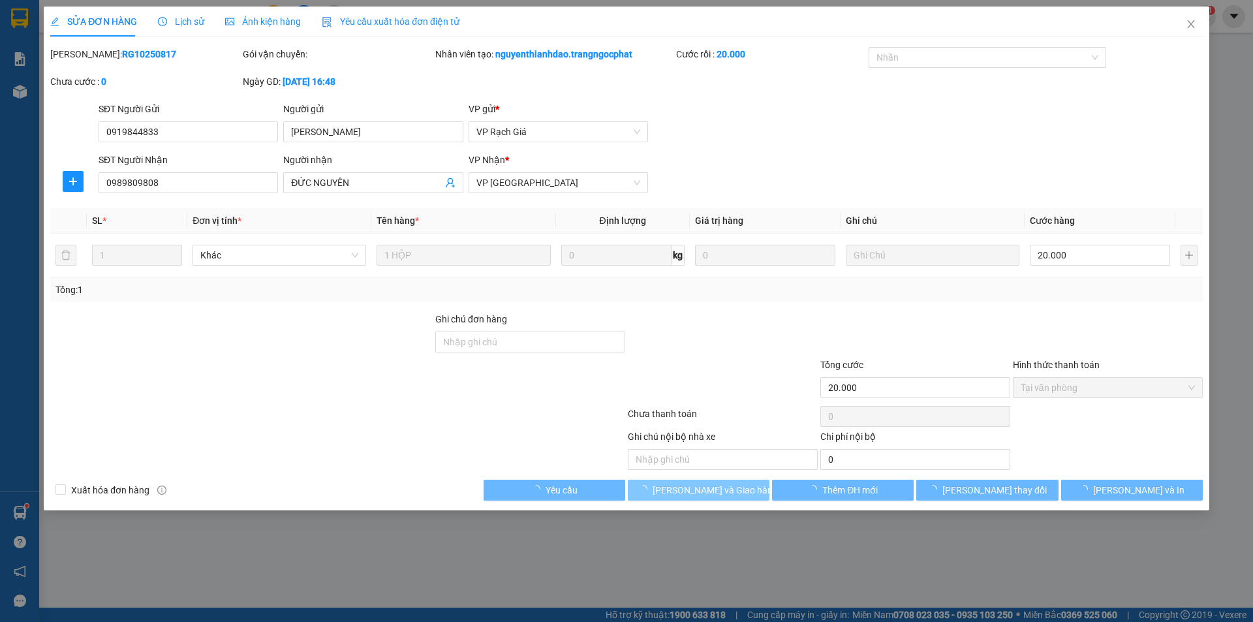
click at [699, 498] on button "[PERSON_NAME] và Giao hàng" at bounding box center [699, 490] width 142 height 21
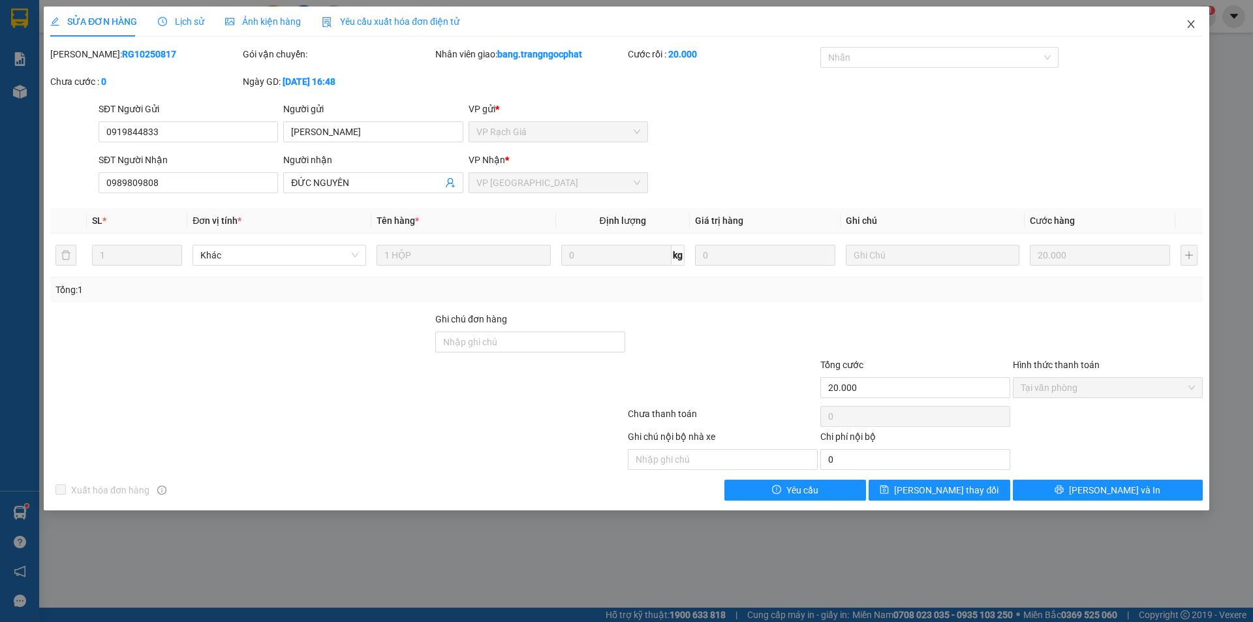
click at [1189, 28] on icon "close" at bounding box center [1190, 24] width 7 height 8
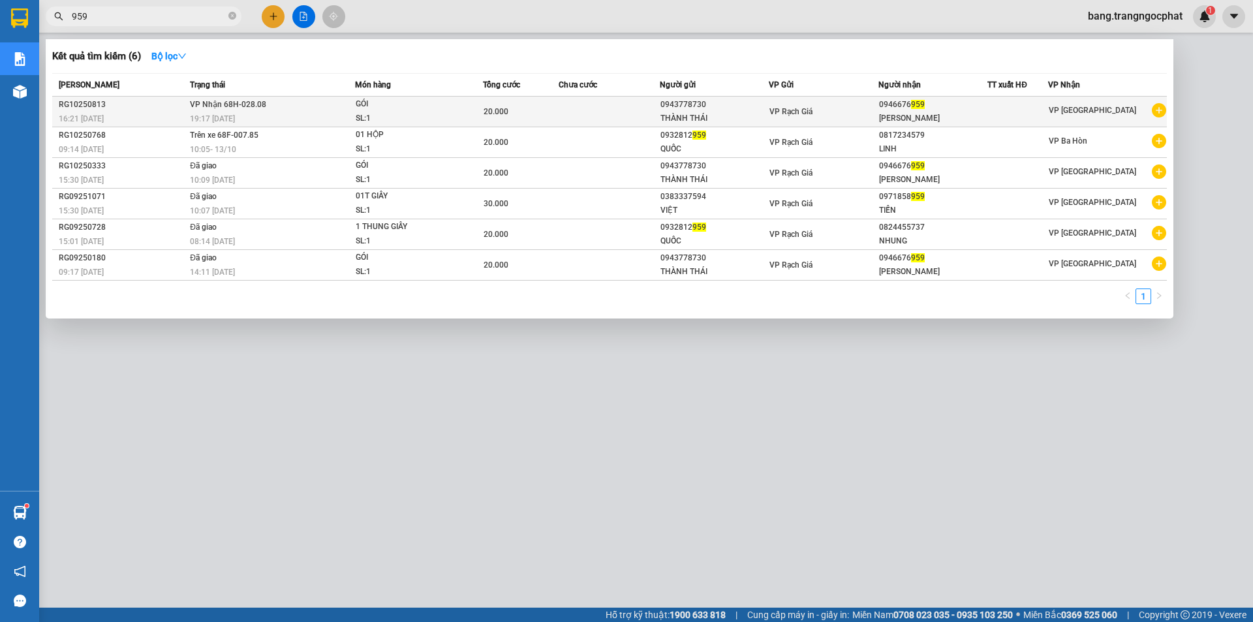
type input "959"
click at [952, 110] on div "0946676 959" at bounding box center [933, 105] width 108 height 14
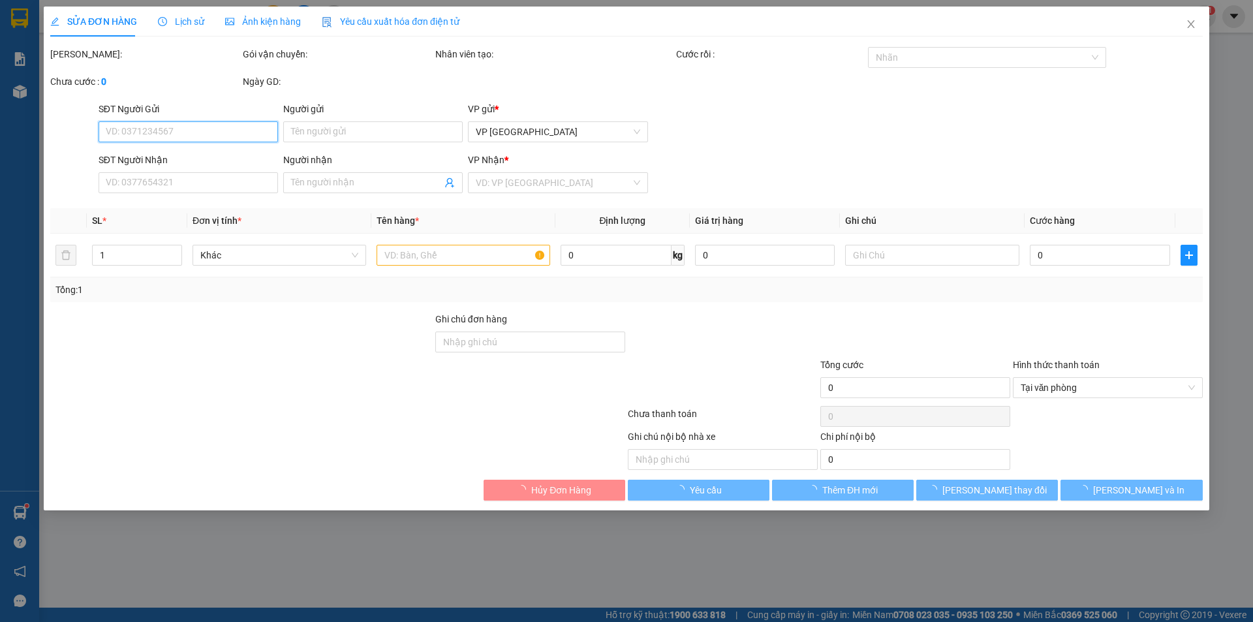
type input "0943778730"
type input "THÀNH THÁI"
type input "0946676959"
type input "[PERSON_NAME]"
type input "20.000"
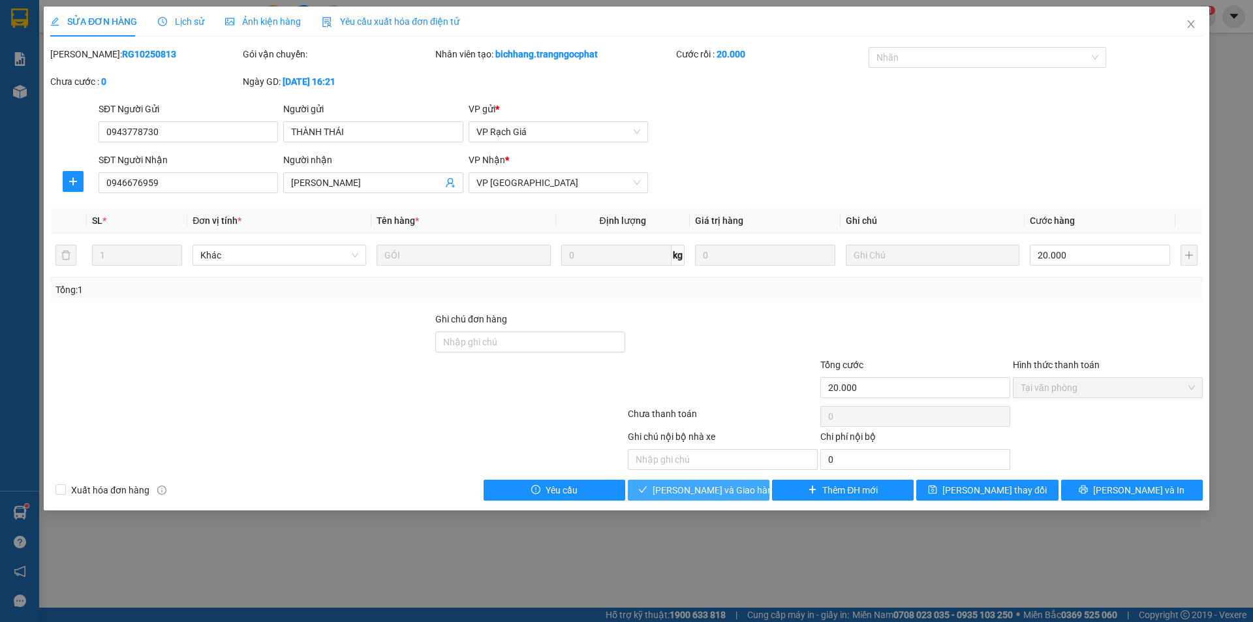
click at [719, 480] on button "[PERSON_NAME] và Giao hàng" at bounding box center [699, 490] width 142 height 21
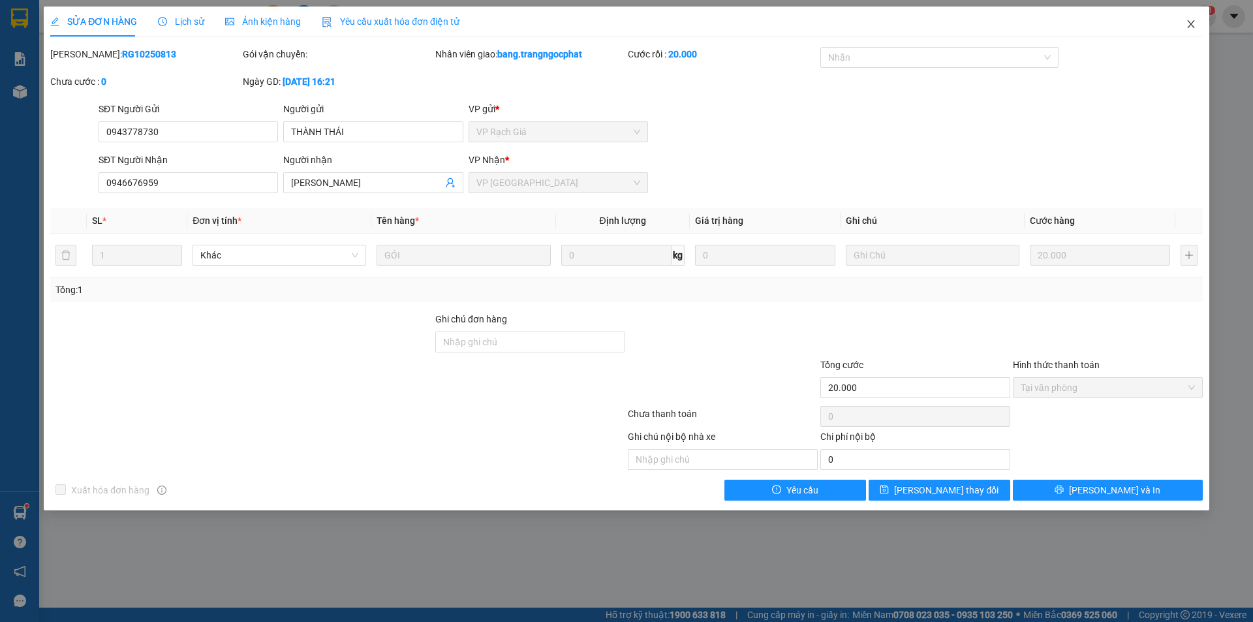
click at [1189, 30] on span "Close" at bounding box center [1191, 25] width 37 height 37
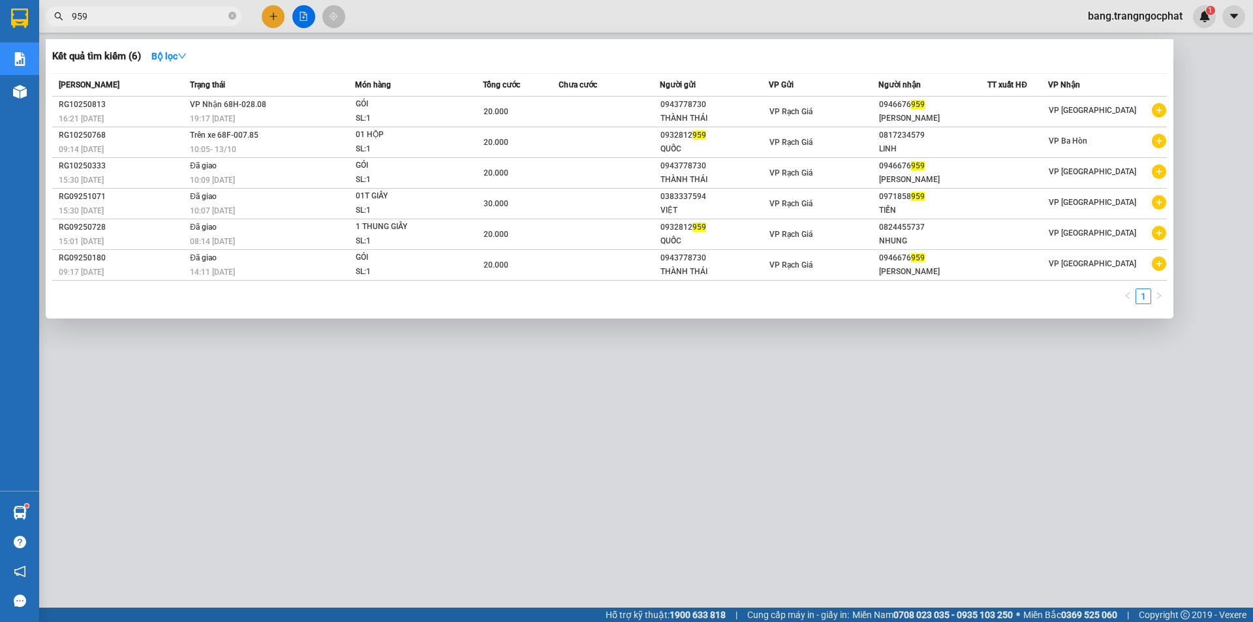
drag, startPoint x: 128, startPoint y: 11, endPoint x: 0, endPoint y: 62, distance: 137.7
click at [0, 64] on section "Kết quả tìm kiếm ( 6 ) Bộ lọc Mã ĐH Trạng thái Món hàng Tổng cước Chưa cước Ngư…" at bounding box center [626, 311] width 1253 height 622
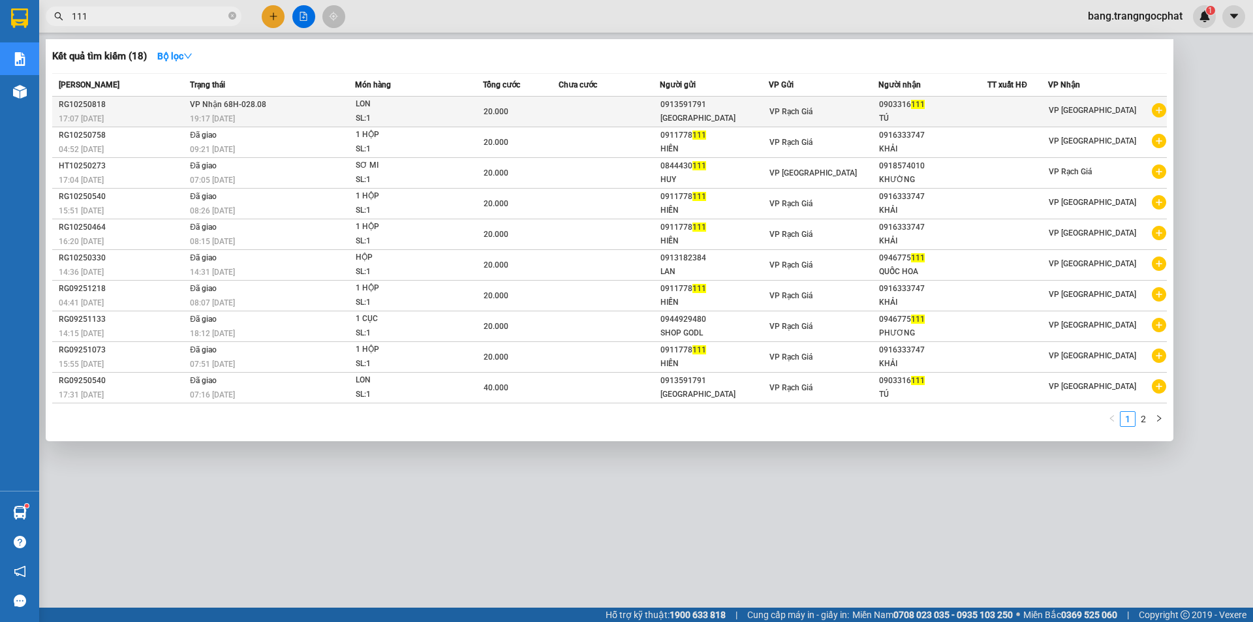
type input "111"
click at [988, 104] on div "0903316 111" at bounding box center [933, 105] width 108 height 14
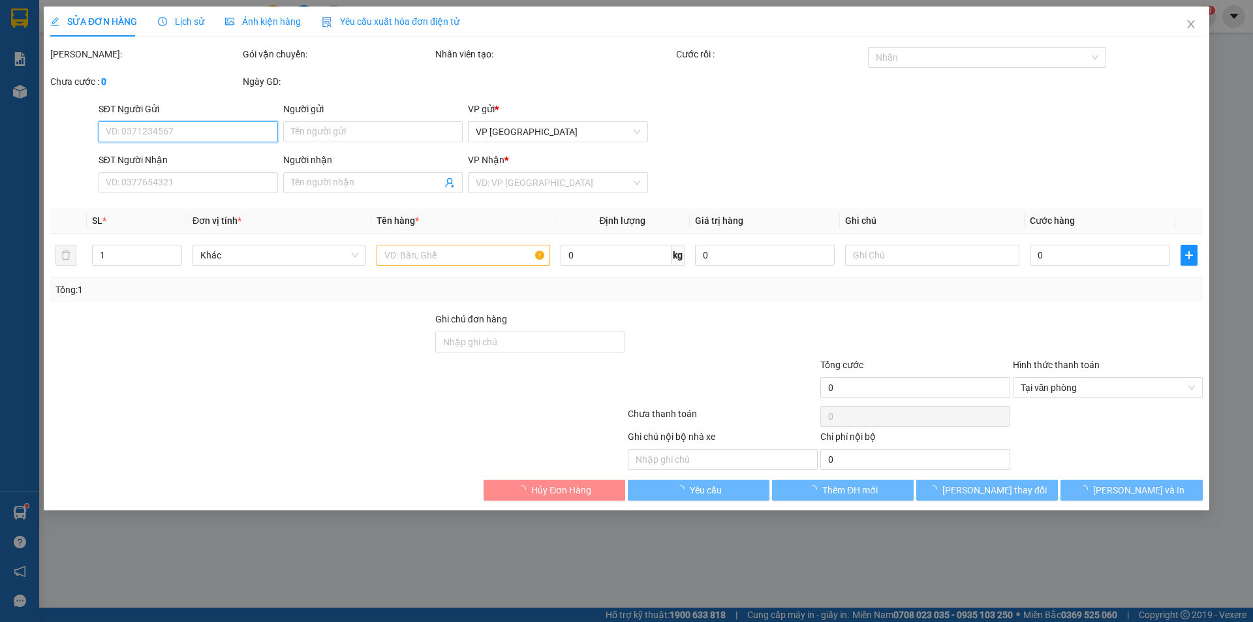
type input "0913591791"
type input "[GEOGRAPHIC_DATA]"
type input "0903316111"
type input "TÚ"
type input "20.000"
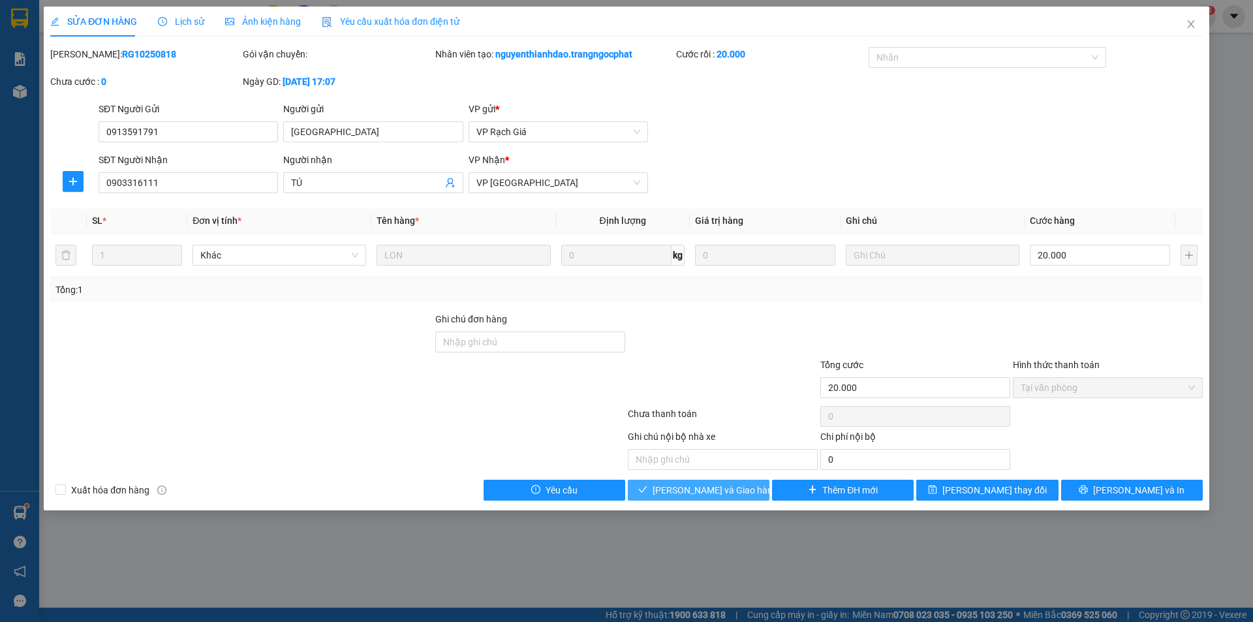
click at [709, 492] on span "[PERSON_NAME] và Giao hàng" at bounding box center [715, 490] width 125 height 14
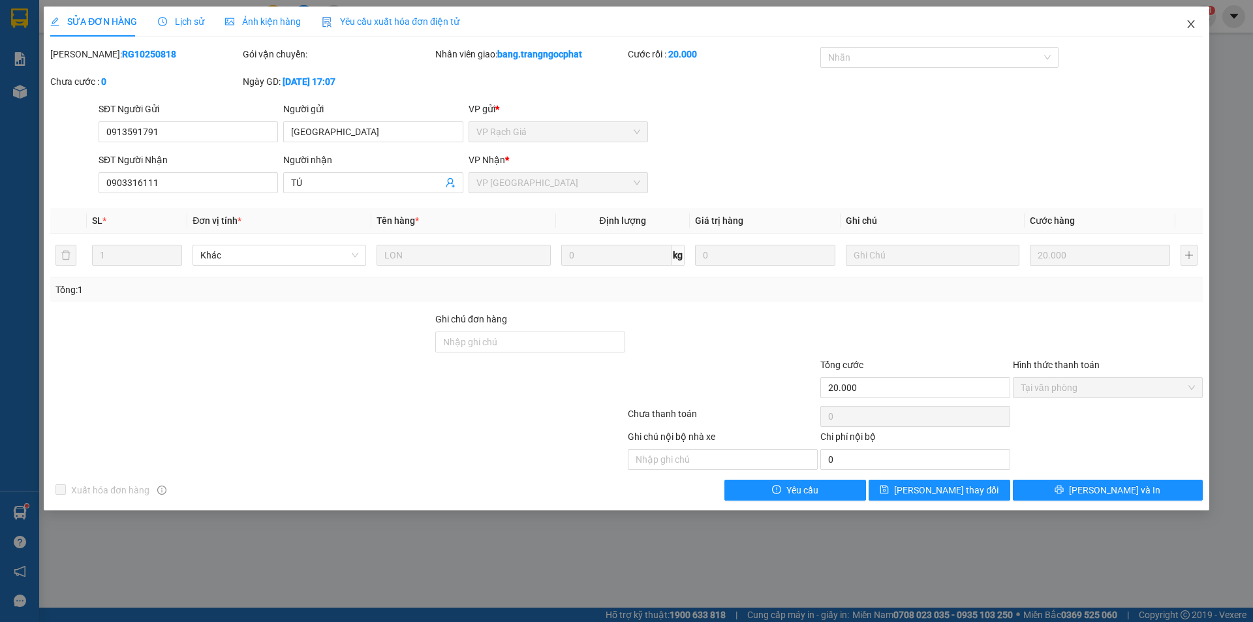
click at [1192, 29] on icon "close" at bounding box center [1191, 24] width 10 height 10
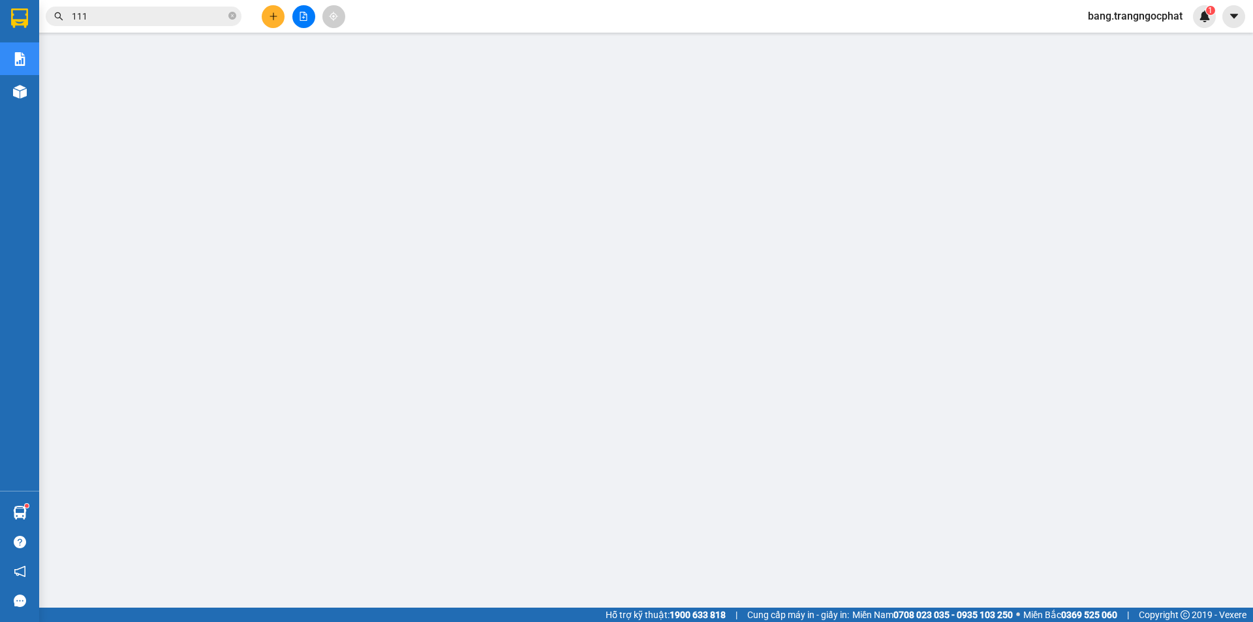
drag, startPoint x: 109, startPoint y: 14, endPoint x: 0, endPoint y: 151, distance: 175.7
click at [0, 112] on section "Kết quả tìm kiếm ( 18 ) Bộ lọc Mã ĐH Trạng thái Món hàng Tổng cước Chưa cước Ng…" at bounding box center [626, 311] width 1253 height 622
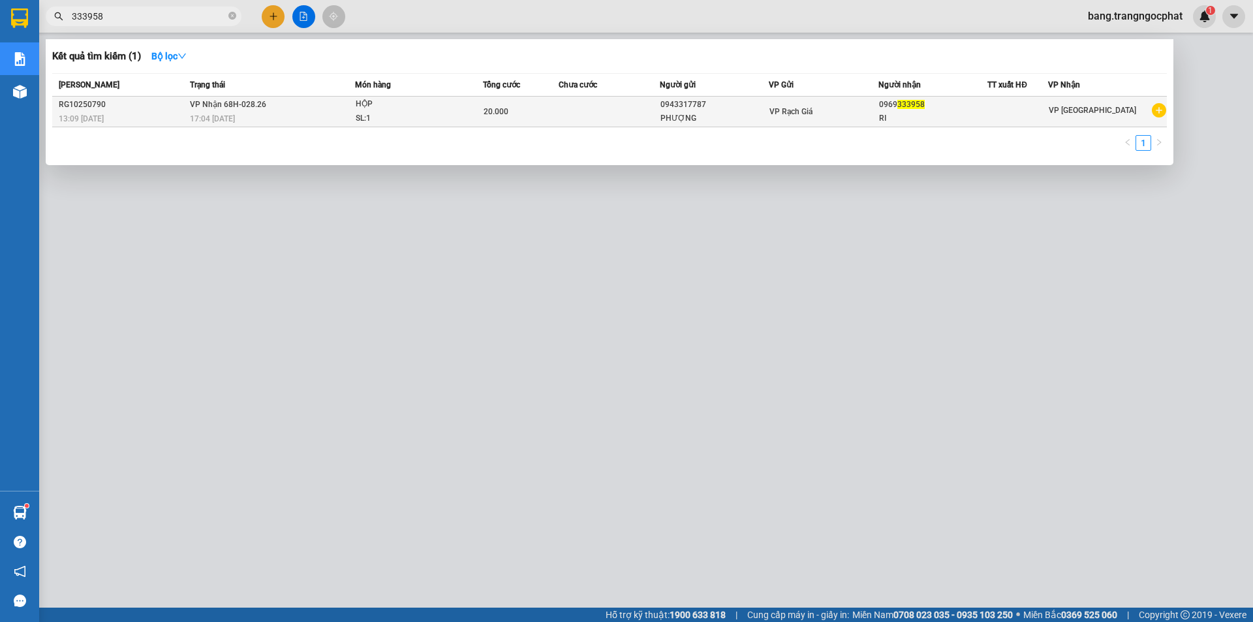
type input "333958"
click at [925, 106] on span "333958" at bounding box center [911, 104] width 27 height 9
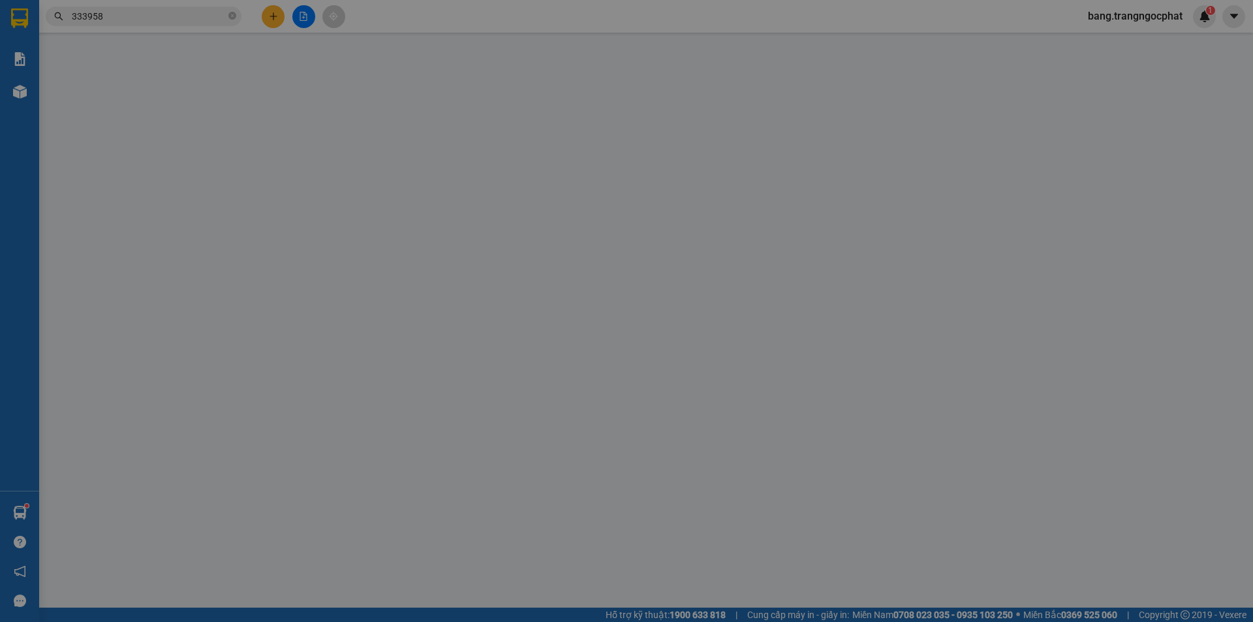
type input "0943317787"
type input "PHƯỢNG"
type input "0969333958"
type input "RI"
type input "20.000"
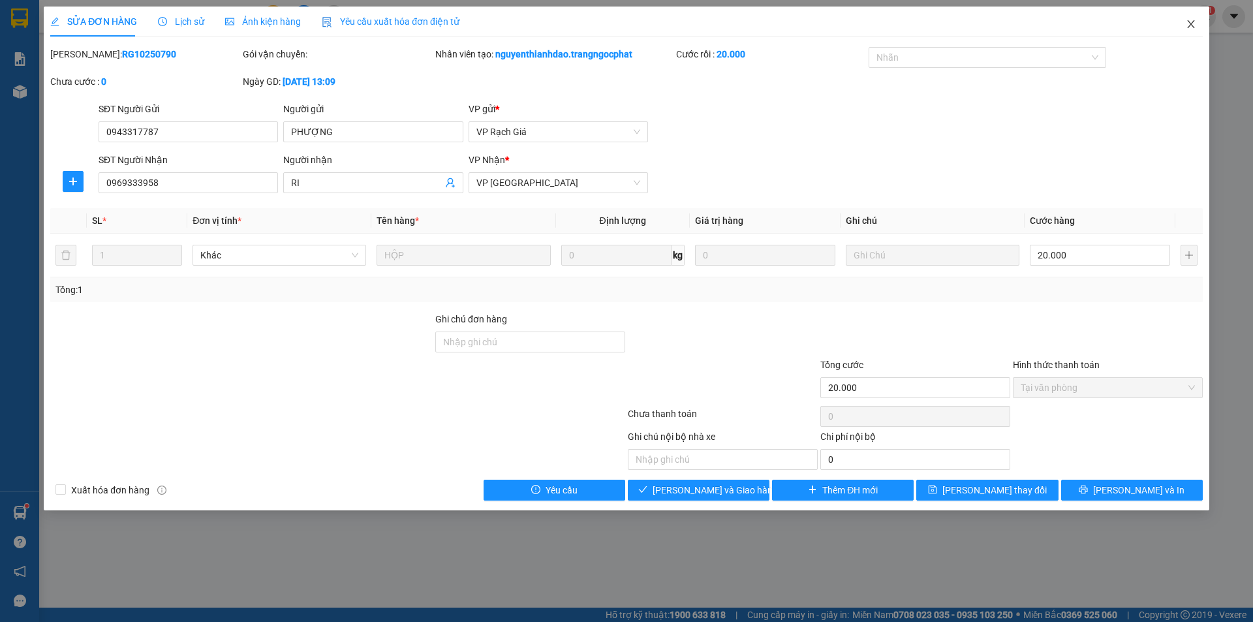
click at [1187, 27] on icon "close" at bounding box center [1191, 24] width 10 height 10
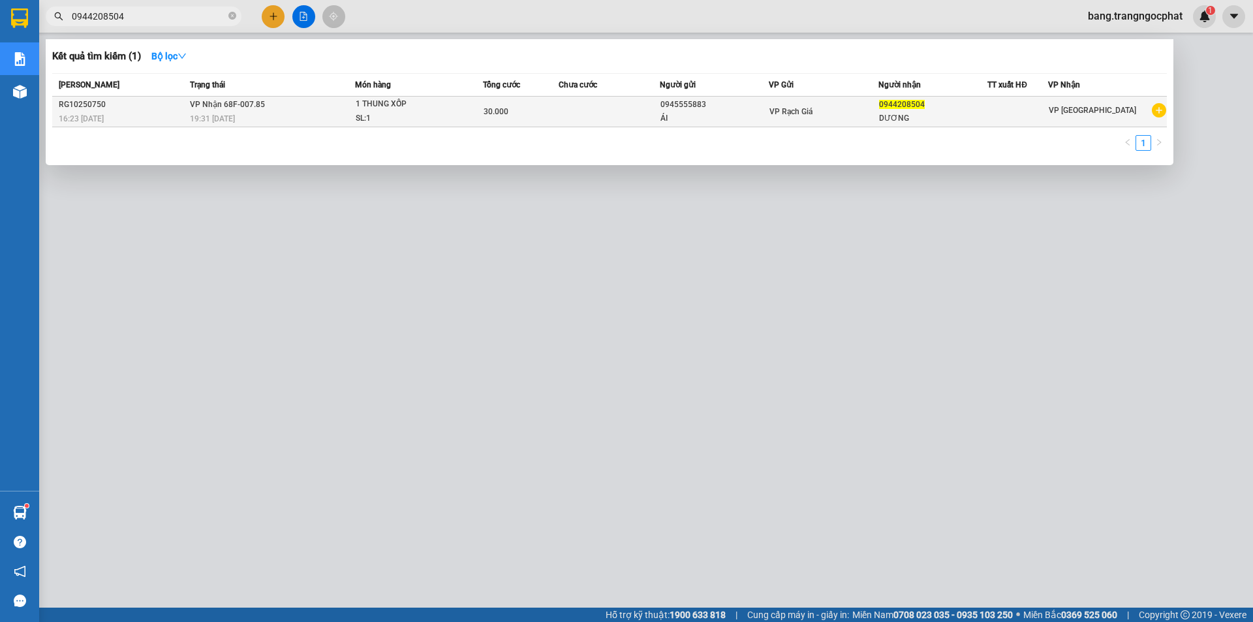
type input "0944208504"
click at [441, 101] on div "1 THUNG XỐP" at bounding box center [405, 104] width 98 height 14
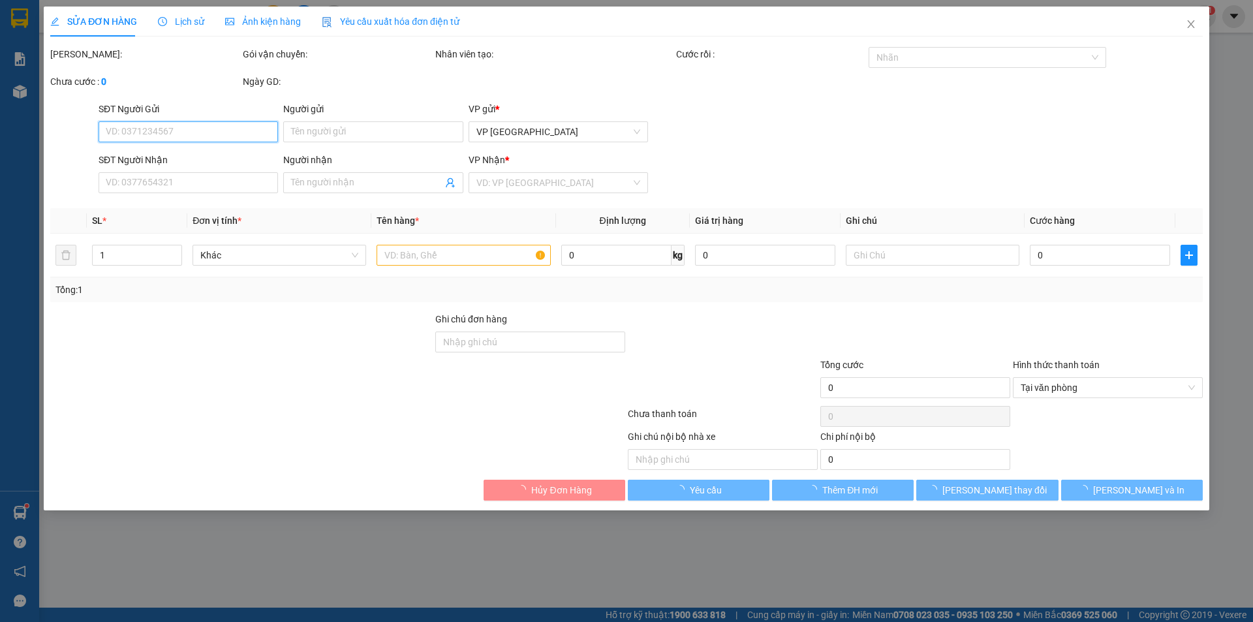
type input "0945555883"
type input "ÁI"
type input "0944208504"
type input "DƯƠNG"
type input "30.000"
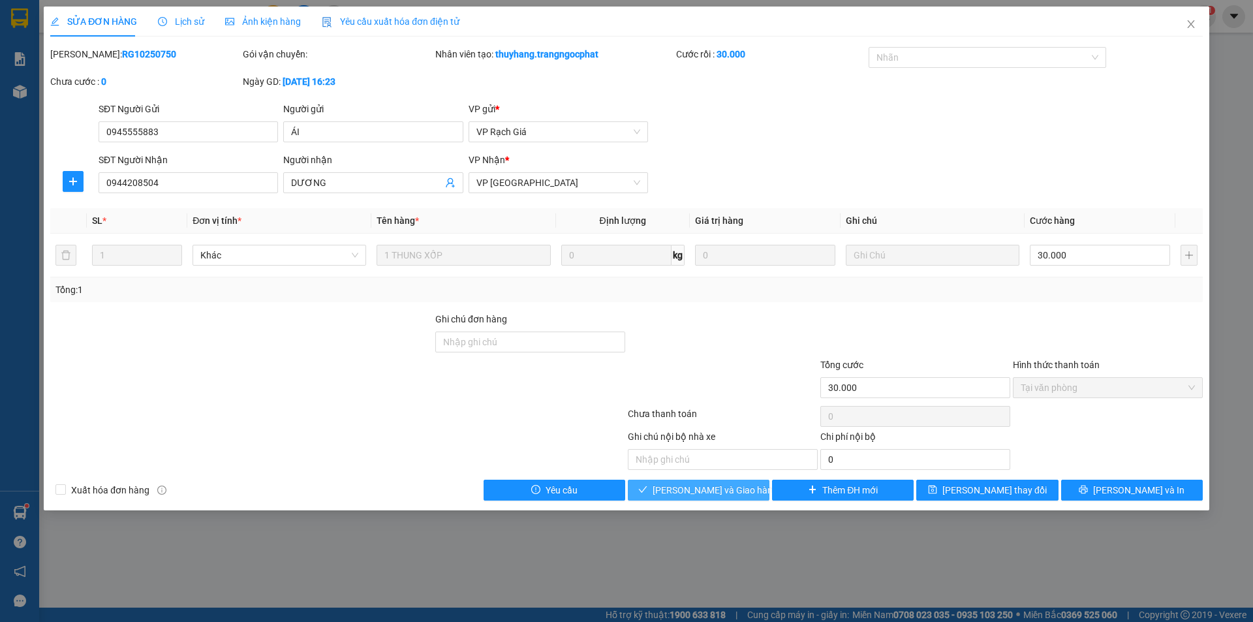
drag, startPoint x: 727, startPoint y: 490, endPoint x: 722, endPoint y: 484, distance: 7.9
click at [726, 490] on span "[PERSON_NAME] và Giao hàng" at bounding box center [715, 490] width 125 height 14
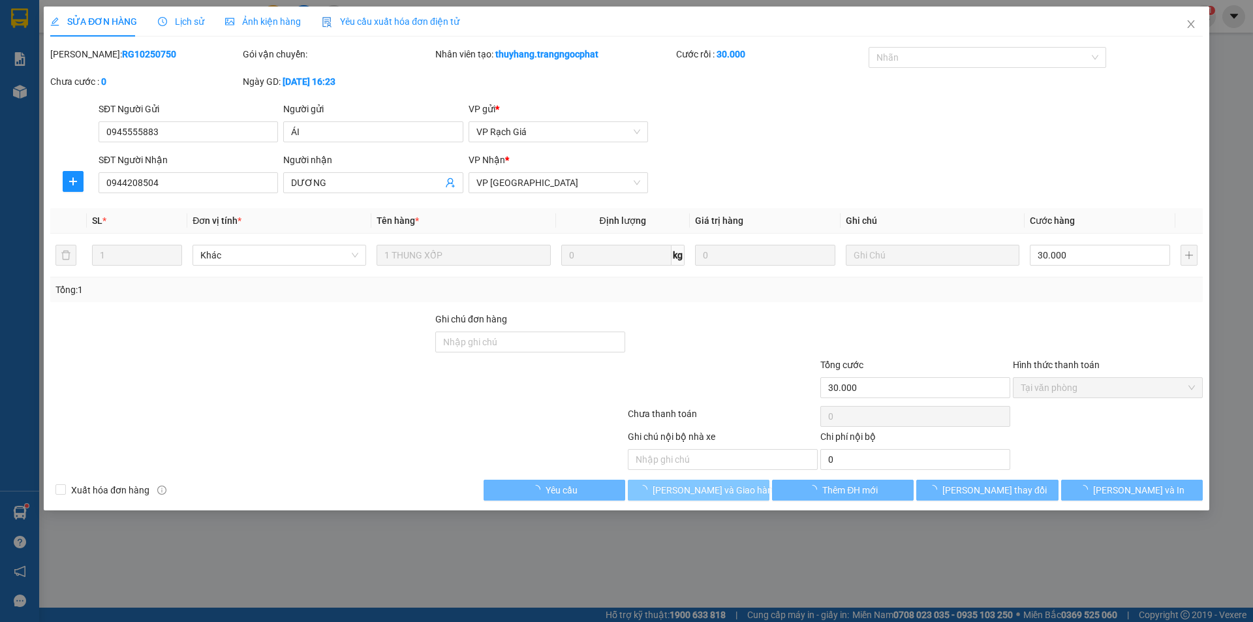
click at [722, 484] on span "[PERSON_NAME] và Giao hàng" at bounding box center [715, 490] width 125 height 14
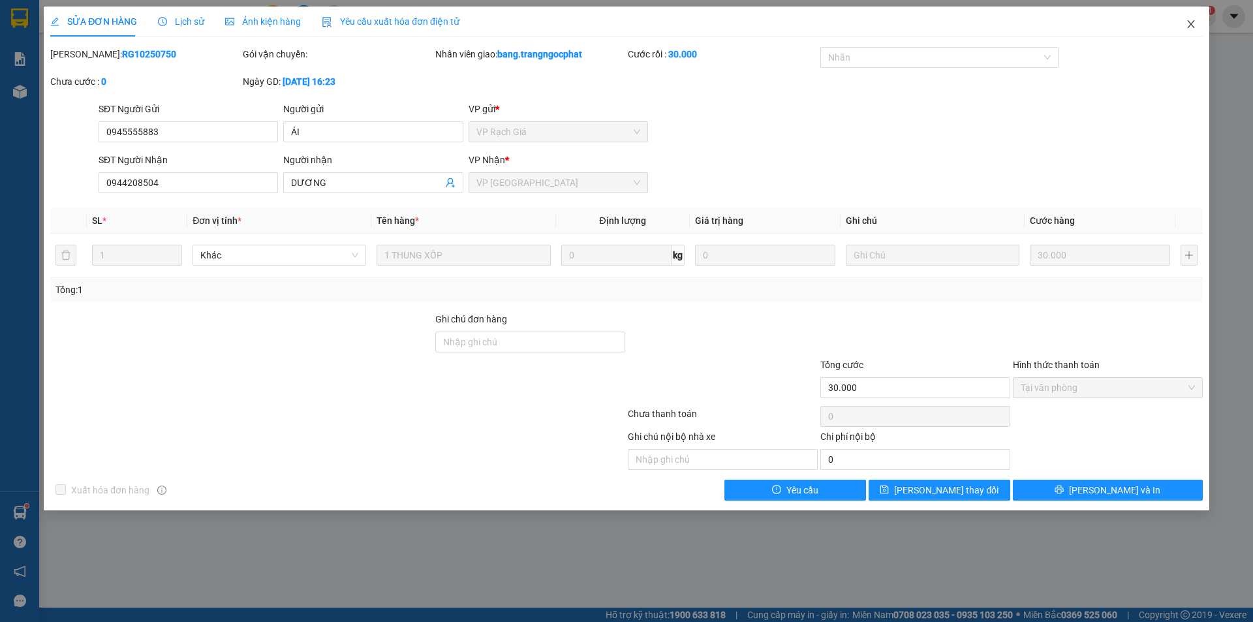
click at [1184, 28] on span "Close" at bounding box center [1191, 25] width 37 height 37
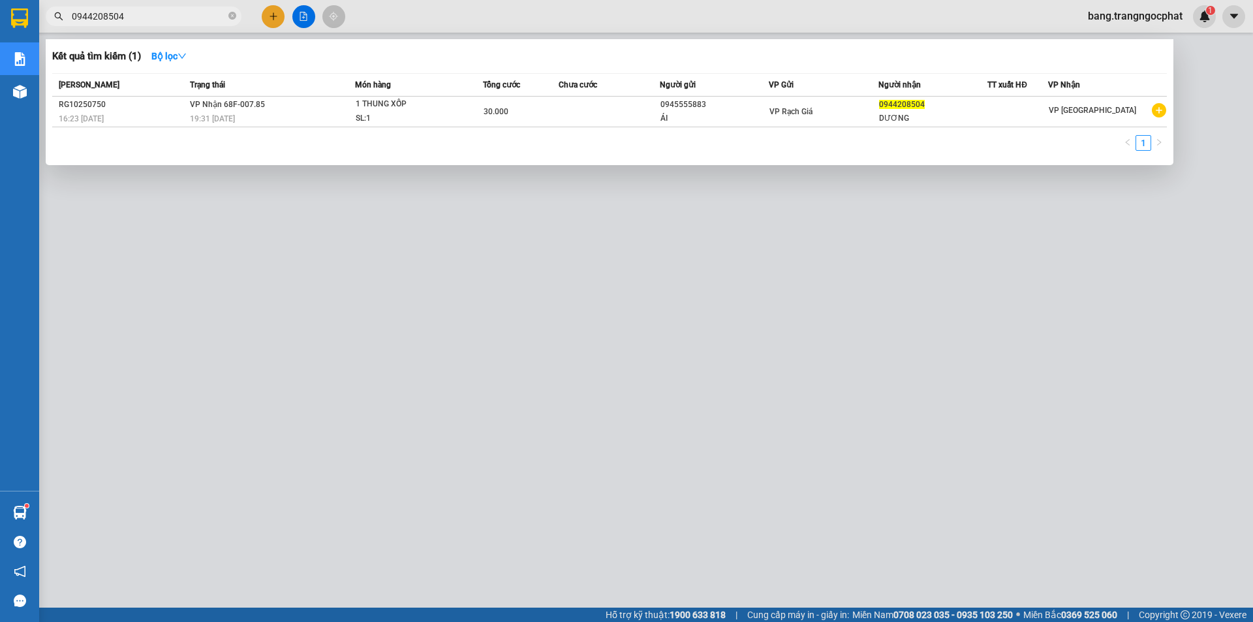
drag, startPoint x: 189, startPoint y: 18, endPoint x: 0, endPoint y: 85, distance: 200.1
click at [0, 92] on section "Kết quả tìm kiếm ( 1 ) Bộ lọc Mã ĐH Trạng thái Món hàng Tổng cước Chưa cước Ngư…" at bounding box center [626, 311] width 1253 height 622
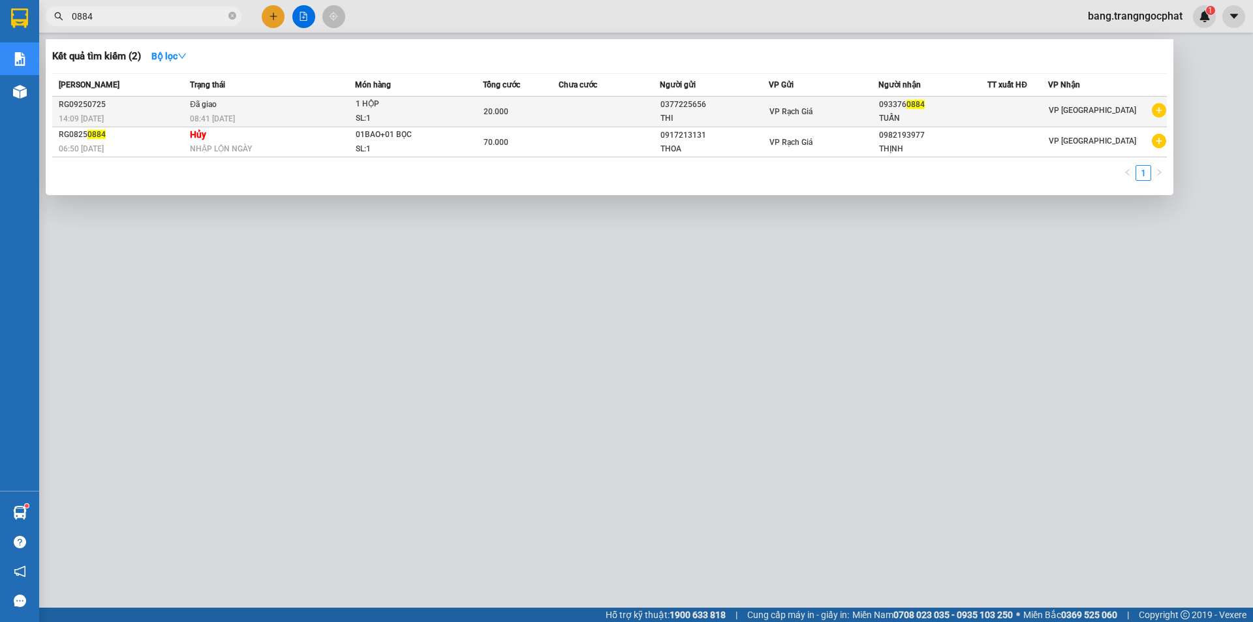
type input "0884"
click at [948, 112] on div "TUẤN" at bounding box center [933, 119] width 108 height 14
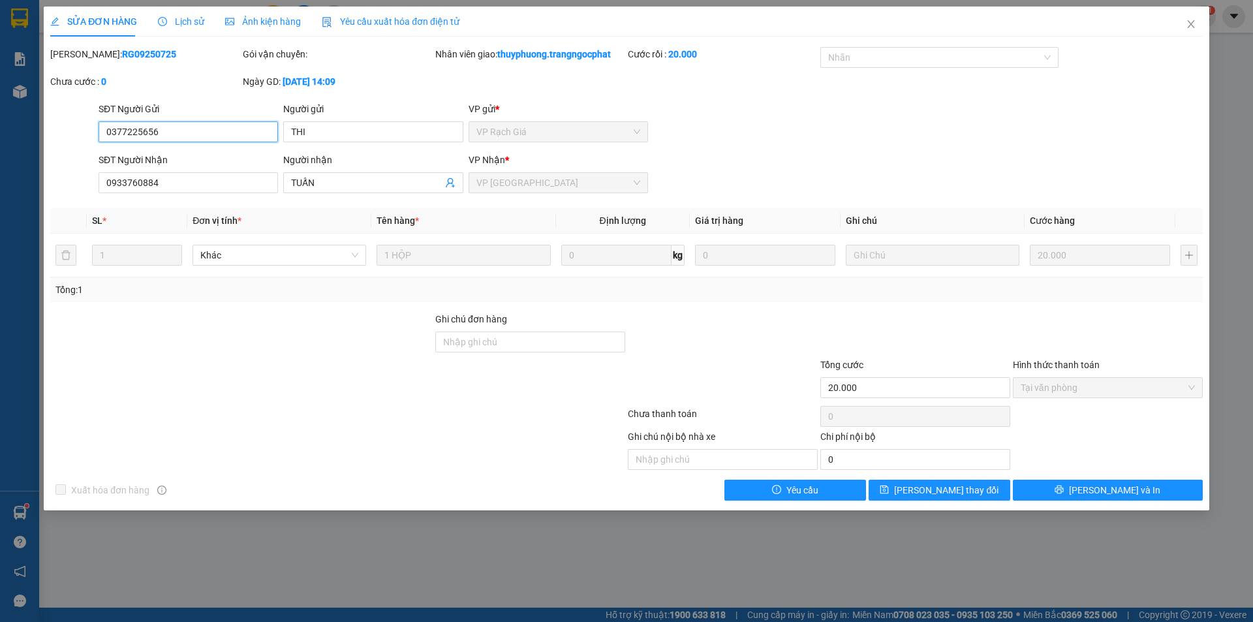
type input "0377225656"
type input "THI"
type input "0933760884"
type input "TUẤN"
type input "20.000"
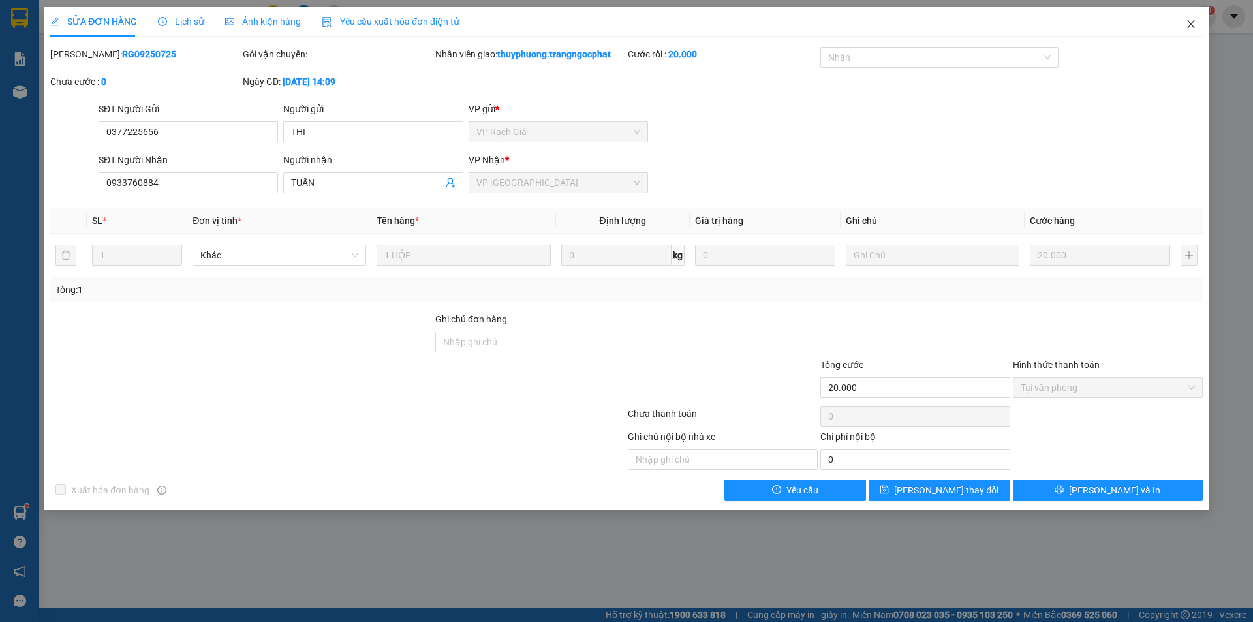
click at [1199, 21] on span "Close" at bounding box center [1191, 25] width 37 height 37
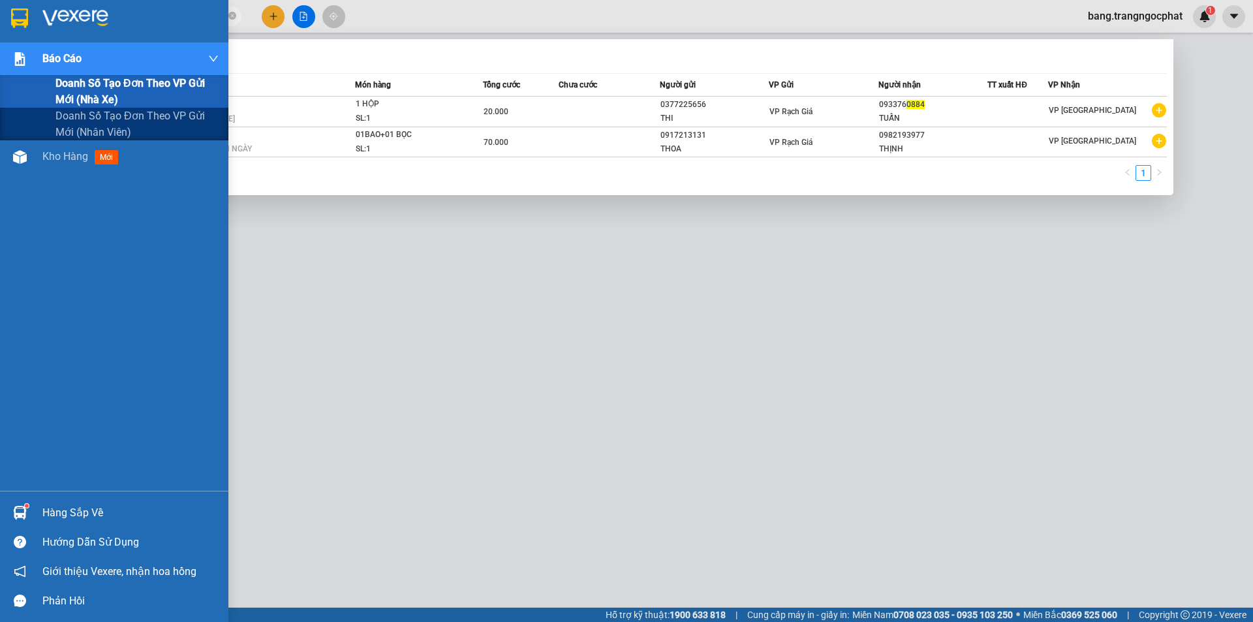
drag, startPoint x: 114, startPoint y: 18, endPoint x: 0, endPoint y: 58, distance: 120.6
click at [0, 58] on section "Kết quả tìm kiếm ( 2 ) Bộ lọc Mã ĐH Trạng thái Món hàng Tổng cước Chưa cước Ngư…" at bounding box center [626, 311] width 1253 height 622
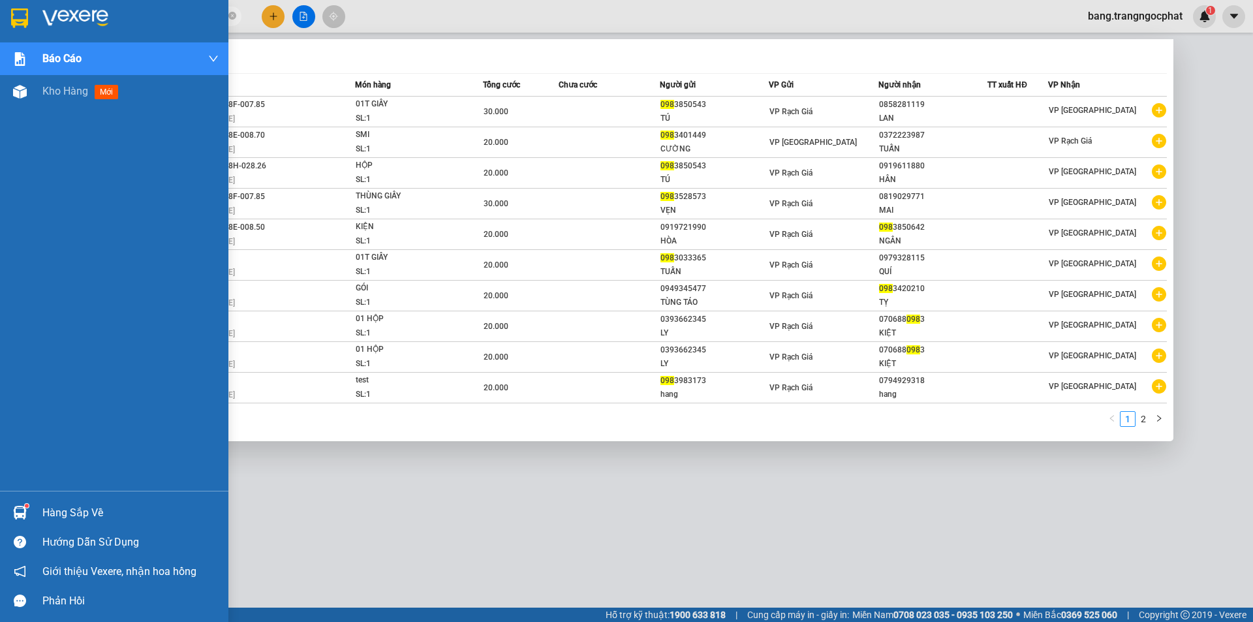
type input "0"
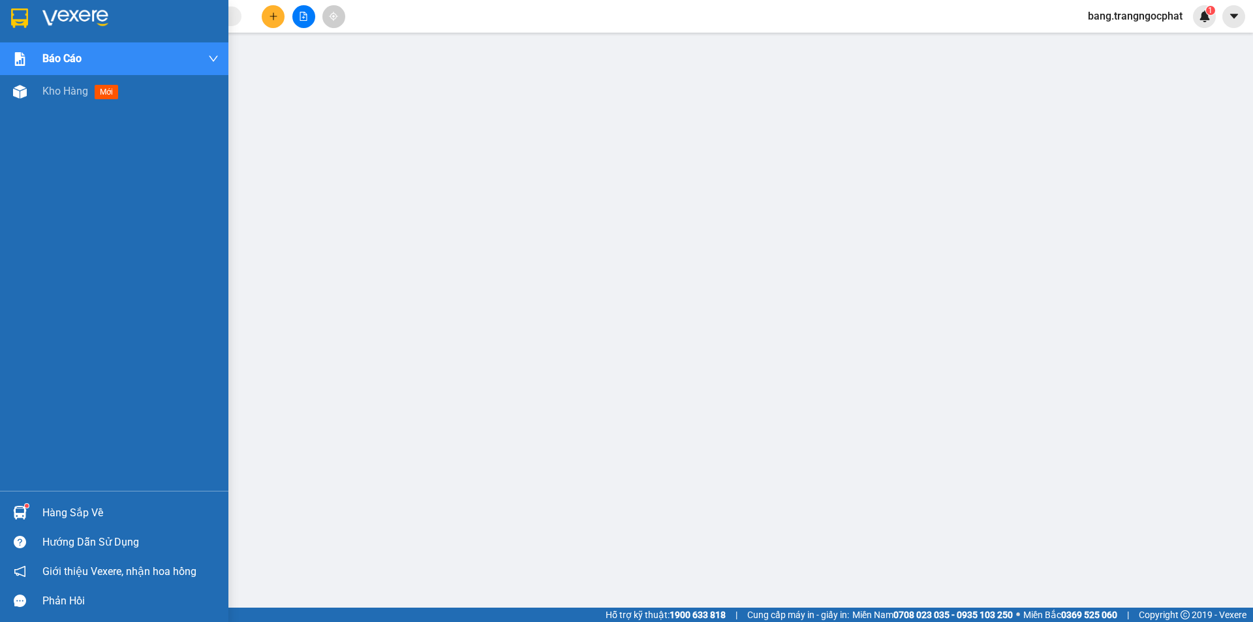
click at [83, 507] on div "Hàng sắp về" at bounding box center [130, 513] width 176 height 20
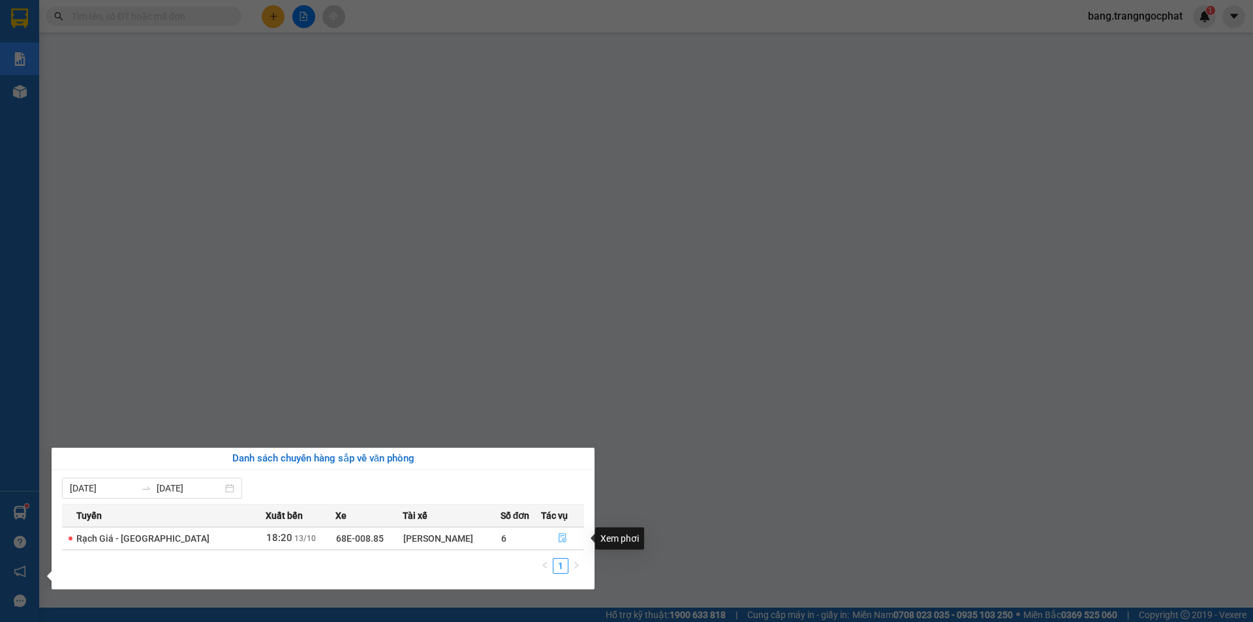
click at [558, 537] on icon "file-done" at bounding box center [562, 537] width 9 height 9
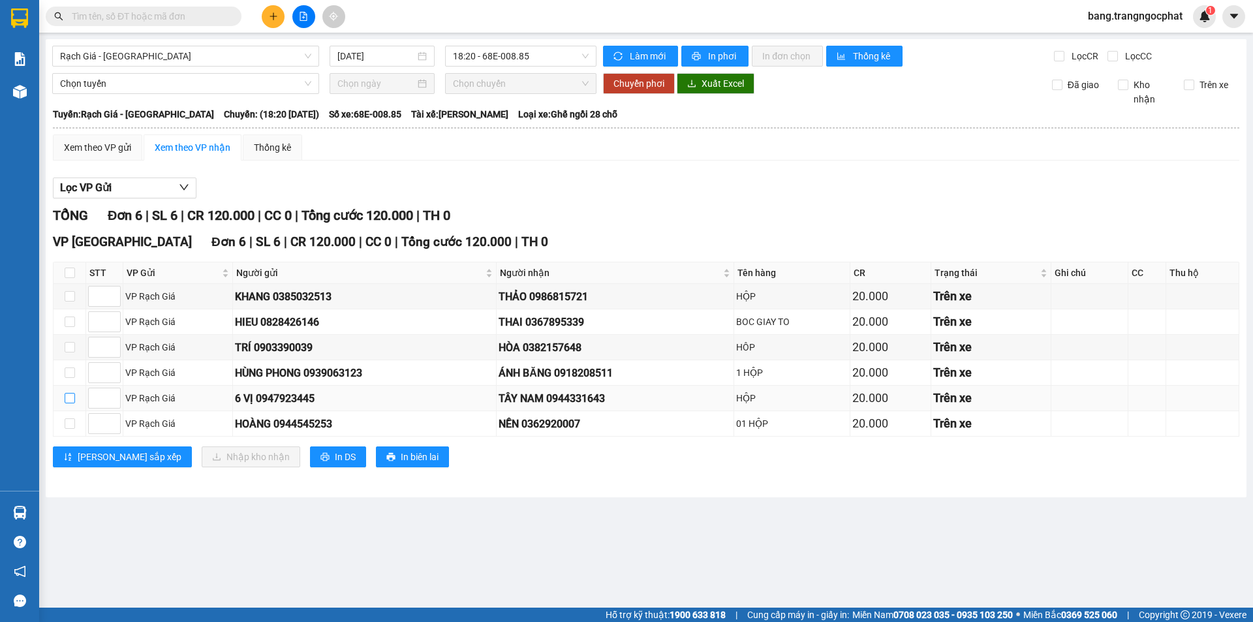
click at [73, 400] on input "checkbox" at bounding box center [70, 398] width 10 height 10
checkbox input "true"
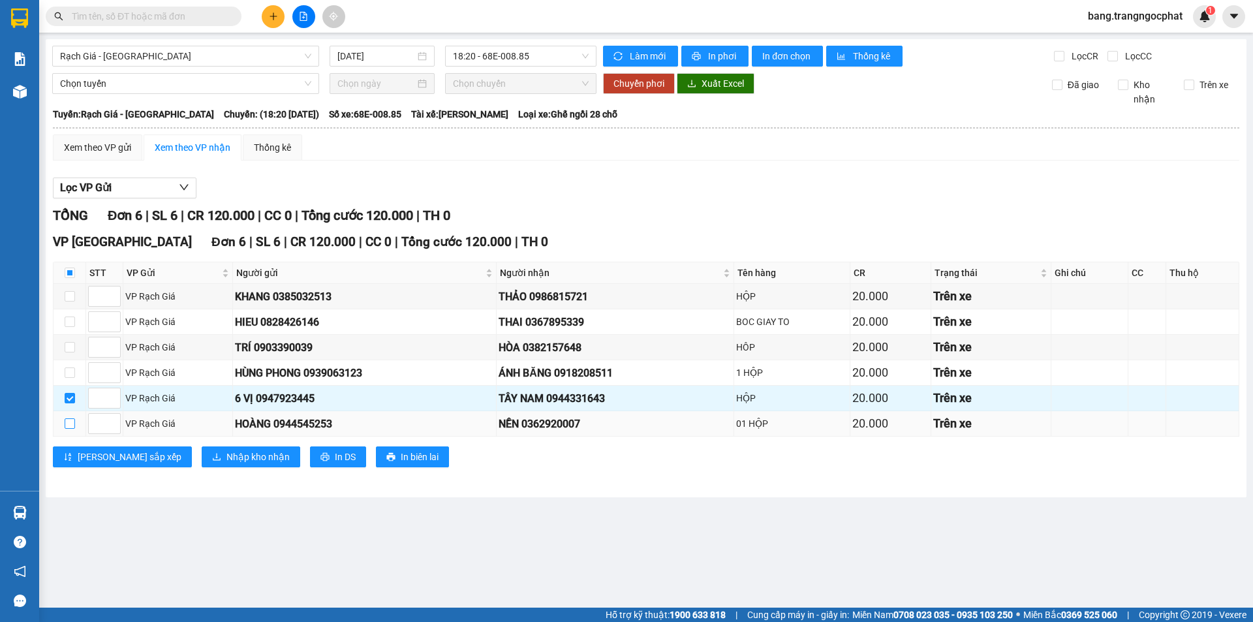
click at [72, 430] on label at bounding box center [70, 423] width 10 height 14
click at [72, 429] on input "checkbox" at bounding box center [70, 423] width 10 height 10
checkbox input "true"
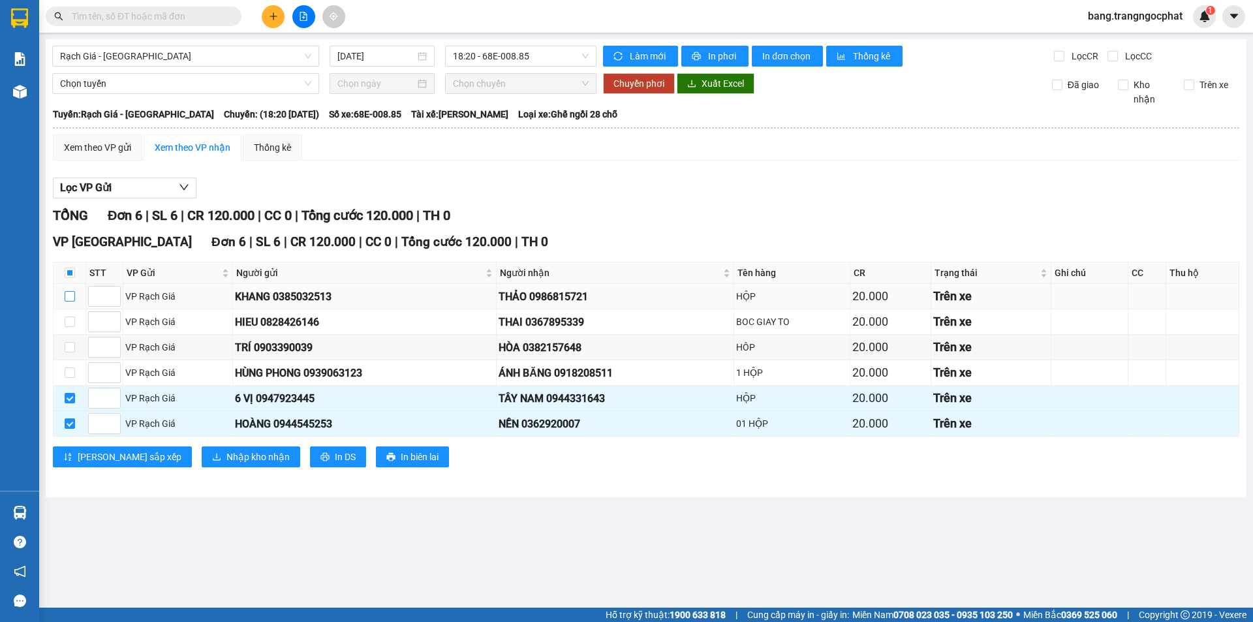
click at [69, 299] on input "checkbox" at bounding box center [70, 296] width 10 height 10
checkbox input "true"
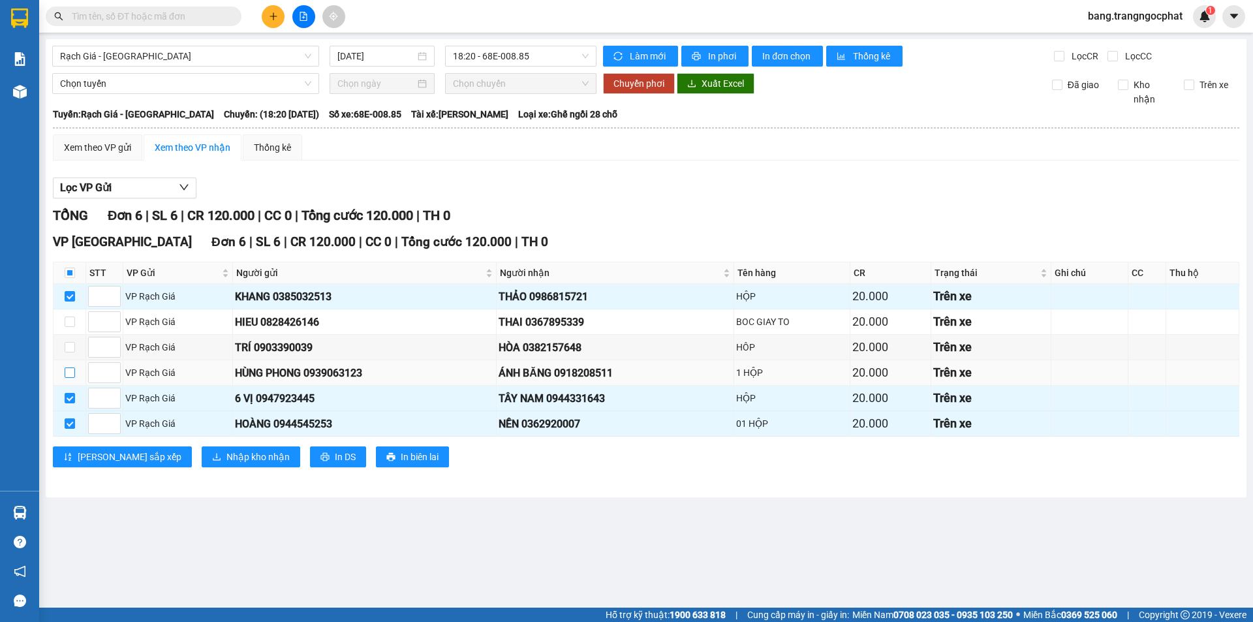
click at [67, 366] on label at bounding box center [70, 373] width 10 height 14
click at [67, 368] on input "checkbox" at bounding box center [70, 373] width 10 height 10
checkbox input "true"
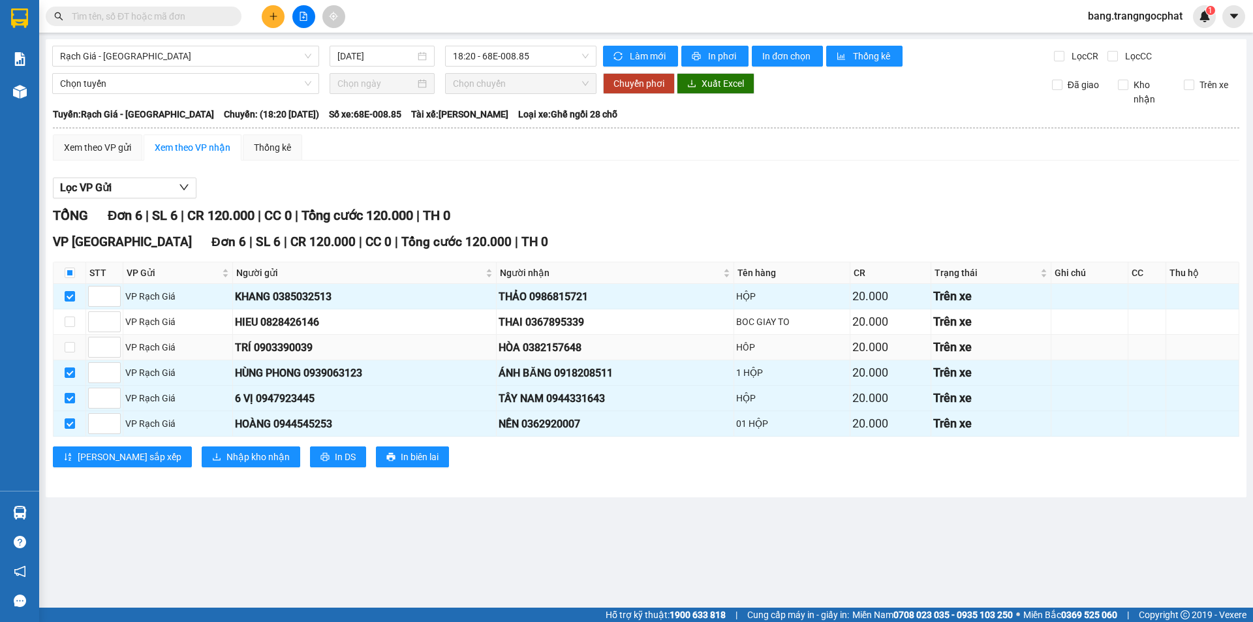
click at [76, 350] on td at bounding box center [70, 347] width 33 height 25
click at [65, 348] on input "checkbox" at bounding box center [70, 347] width 10 height 10
checkbox input "true"
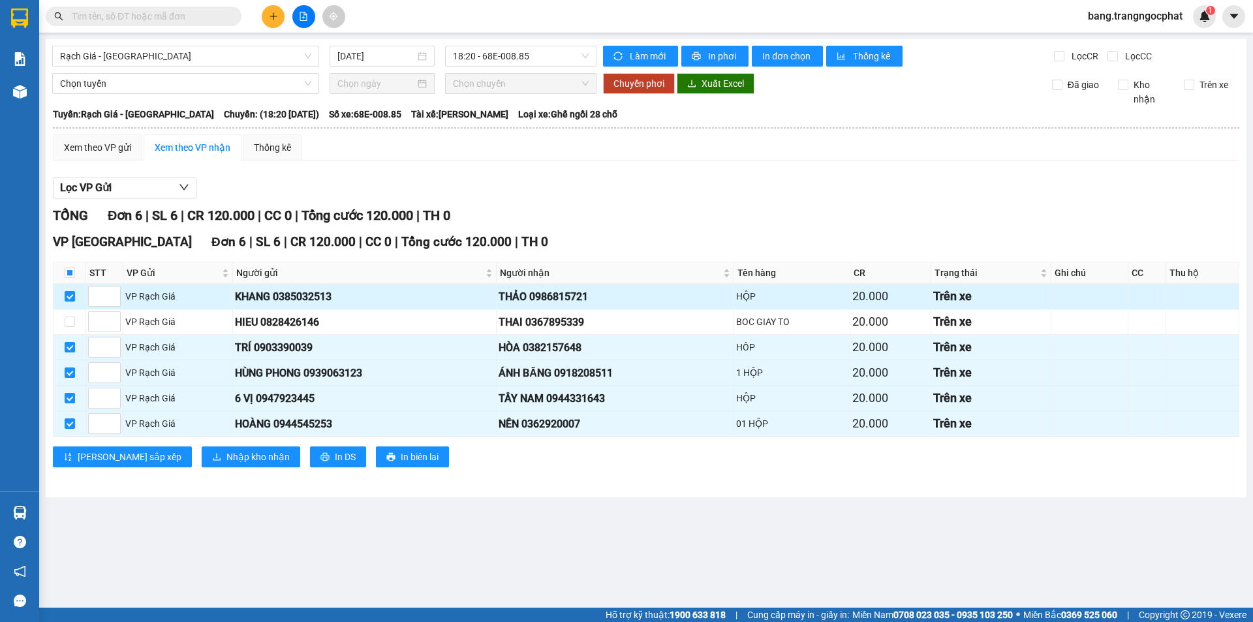
click at [577, 295] on div "THẢO 0986815721" at bounding box center [615, 297] width 232 height 16
copy div "0986815721"
click at [558, 318] on div "THAI 0367895339" at bounding box center [615, 322] width 232 height 16
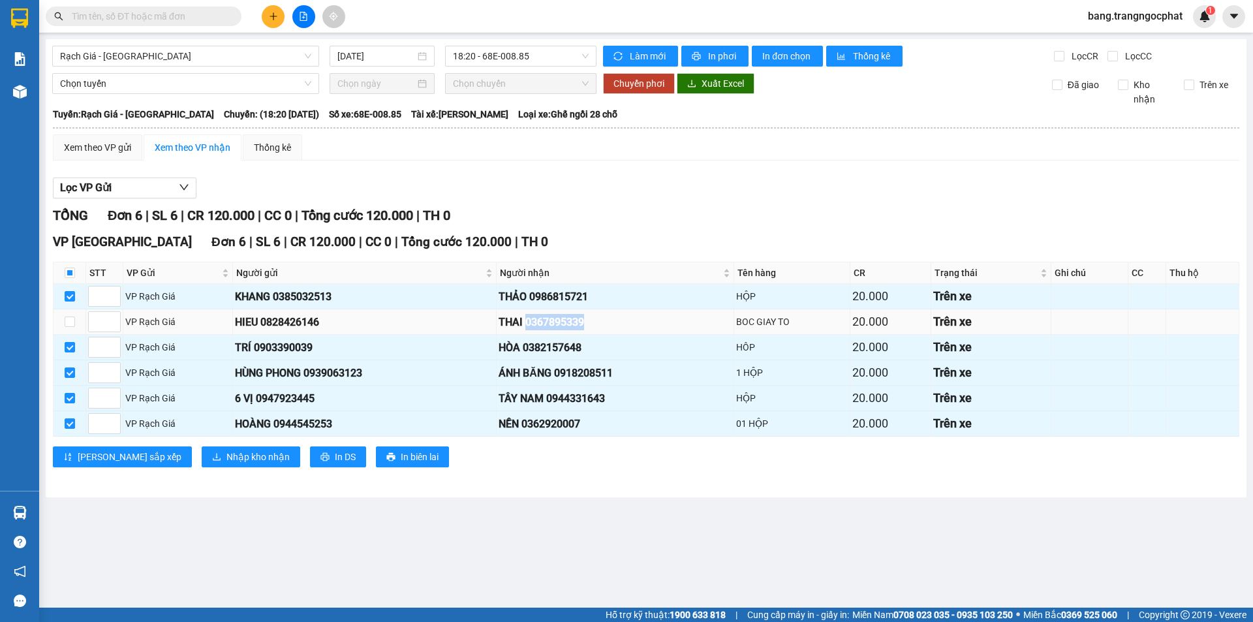
click at [558, 318] on div "THAI 0367895339" at bounding box center [615, 322] width 232 height 16
copy div "0367895339"
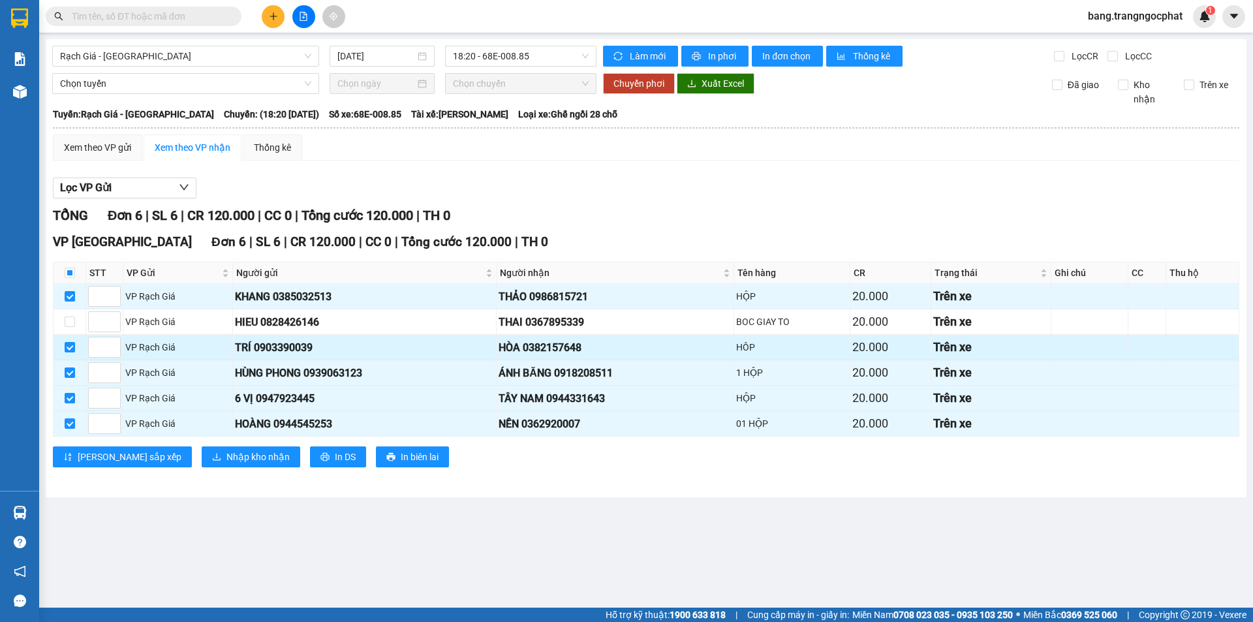
click at [284, 347] on div "TRÍ 0903390039" at bounding box center [364, 347] width 259 height 16
click at [561, 347] on div "HÒA 0382157648" at bounding box center [615, 347] width 232 height 16
copy div "0382157648"
click at [607, 373] on div "ÁNH BĂNG 0918208511" at bounding box center [615, 373] width 232 height 16
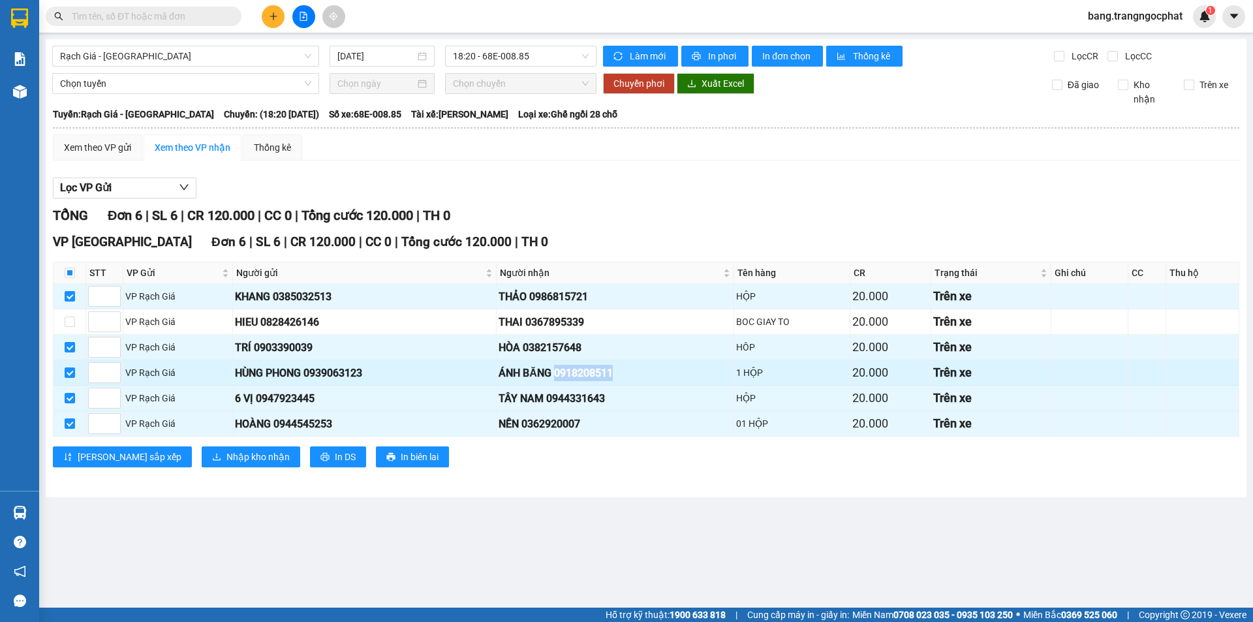
click at [607, 373] on div "ÁNH BĂNG 0918208511" at bounding box center [615, 373] width 232 height 16
copy div "0918208511"
click at [592, 398] on div "TÂY NAM 0944331643" at bounding box center [615, 398] width 232 height 16
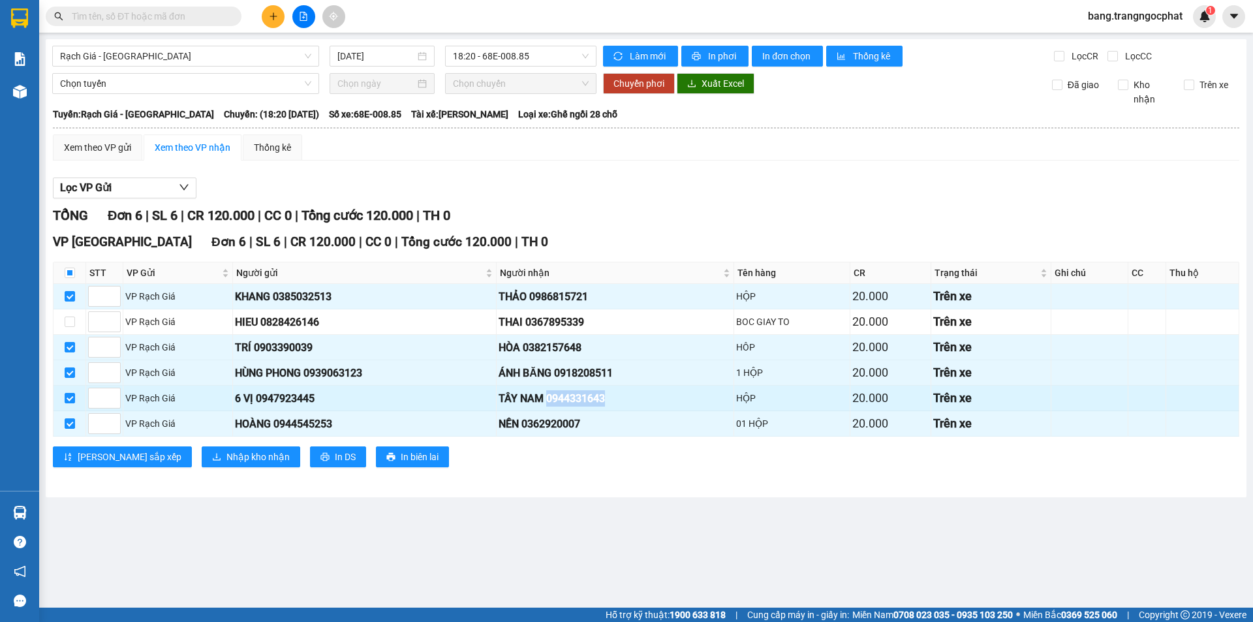
click at [592, 398] on div "TÂY NAM 0944331643" at bounding box center [615, 398] width 232 height 16
copy div "0944331643"
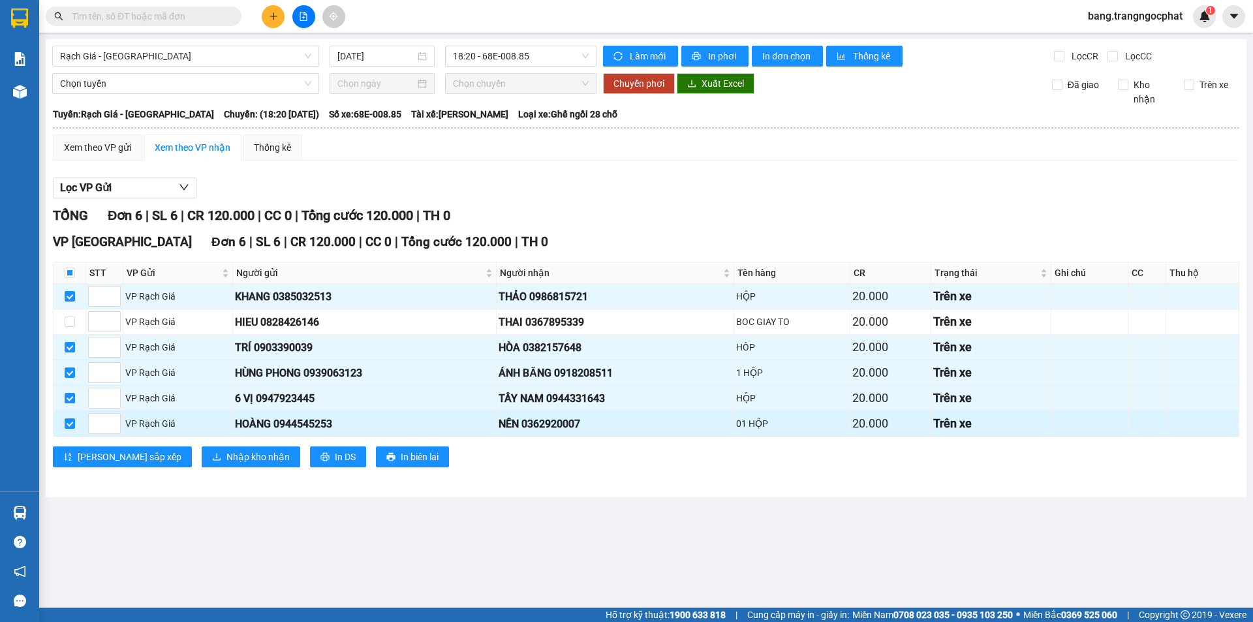
click at [569, 422] on div "NỀN 0362920007" at bounding box center [615, 424] width 232 height 16
copy div "0362920007"
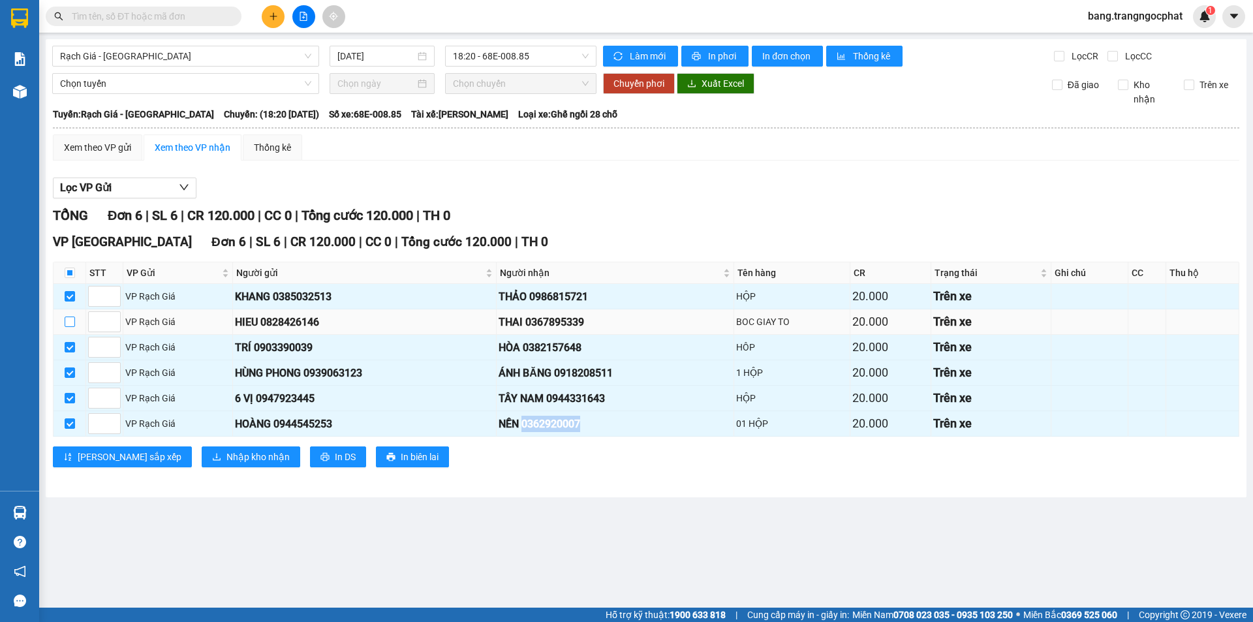
click at [67, 327] on input "checkbox" at bounding box center [70, 322] width 10 height 10
checkbox input "true"
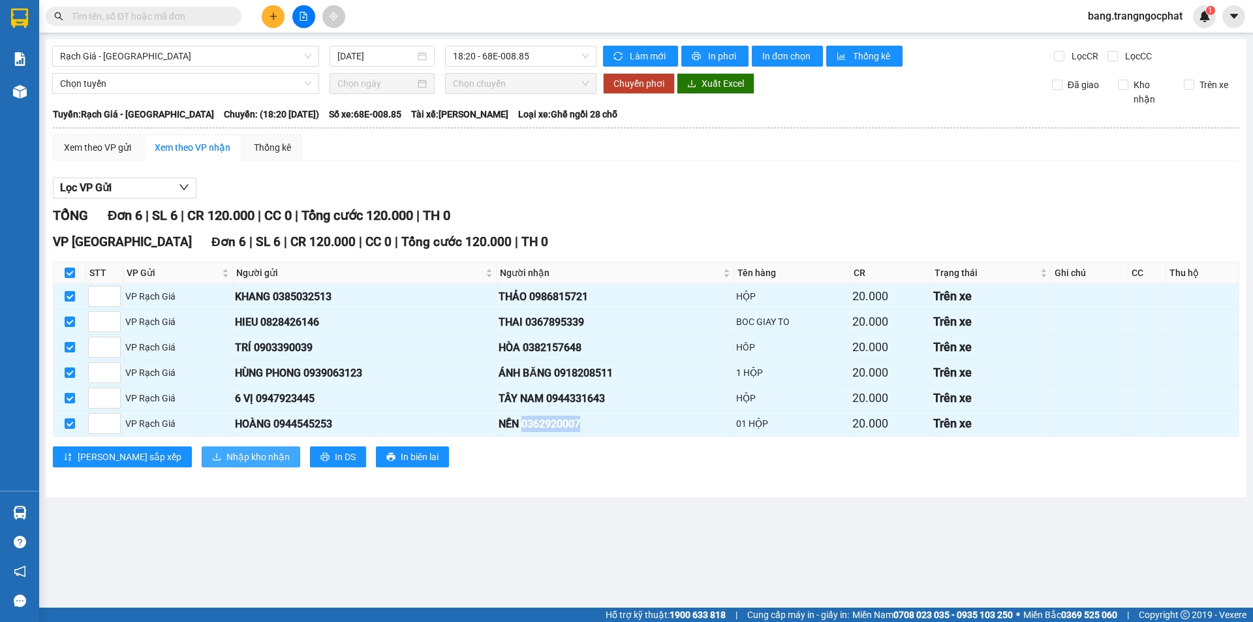
click at [227, 460] on span "Nhập kho nhận" at bounding box center [258, 457] width 63 height 14
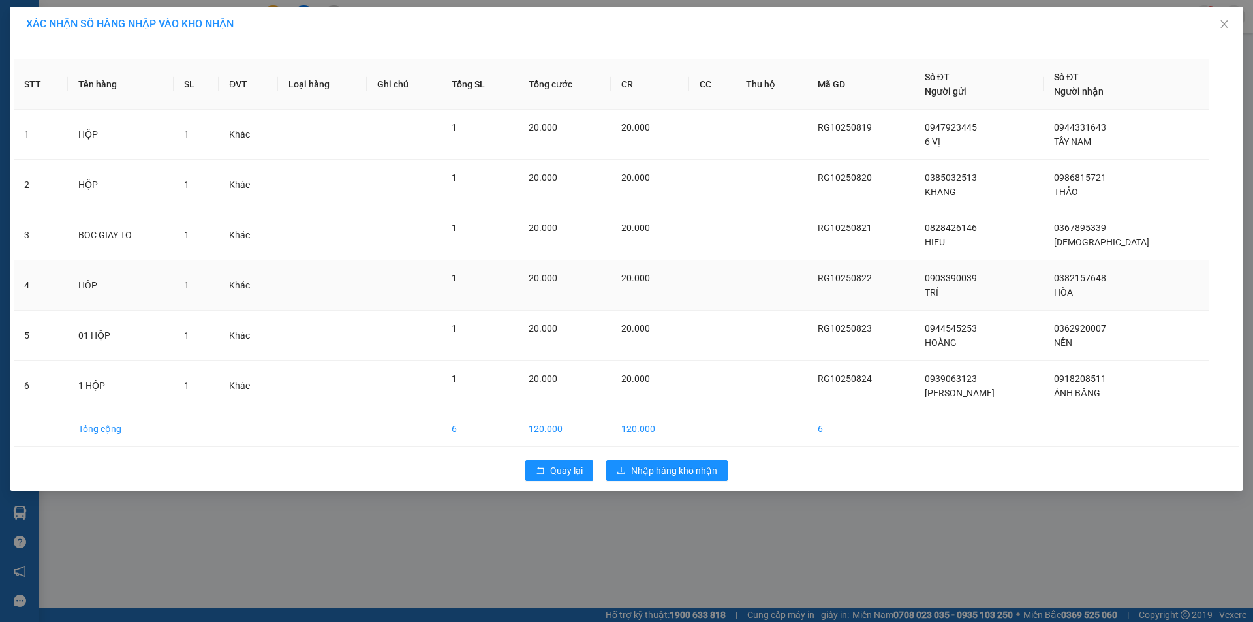
drag, startPoint x: 686, startPoint y: 279, endPoint x: 687, endPoint y: 291, distance: 12.4
click at [687, 289] on td "20.000" at bounding box center [650, 285] width 78 height 50
click at [678, 473] on span "Nhập hàng kho nhận" at bounding box center [674, 470] width 86 height 14
